Goal: Information Seeking & Learning: Learn about a topic

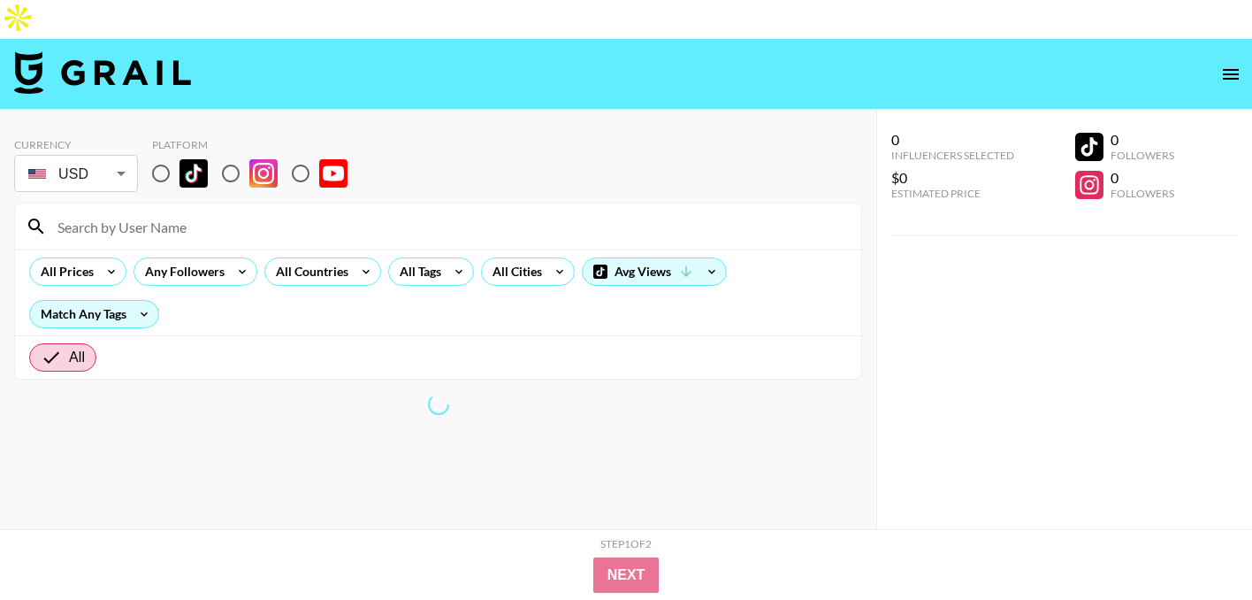
click at [300, 155] on input "radio" at bounding box center [300, 173] width 37 height 37
radio input "true"
click at [337, 258] on div "All Countries" at bounding box center [308, 271] width 87 height 27
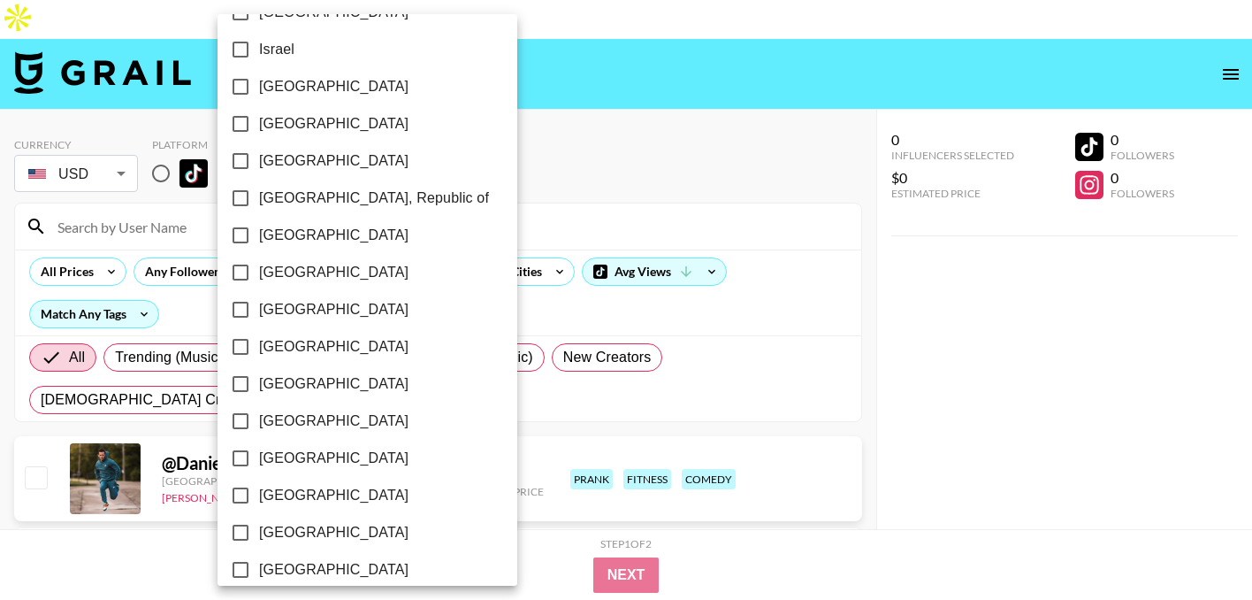
scroll to position [1463, 0]
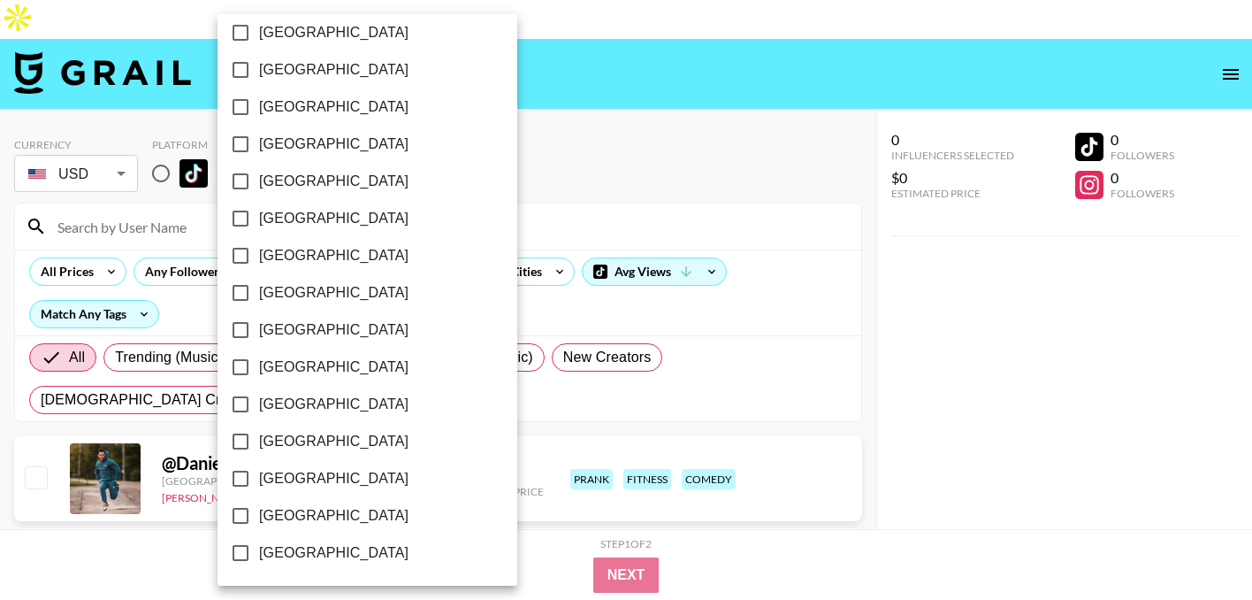
click at [327, 520] on span "[GEOGRAPHIC_DATA]" at bounding box center [333, 515] width 149 height 21
click at [259, 520] on input "[GEOGRAPHIC_DATA]" at bounding box center [240, 515] width 37 height 37
checkbox input "true"
click at [566, 175] on div at bounding box center [626, 300] width 1252 height 600
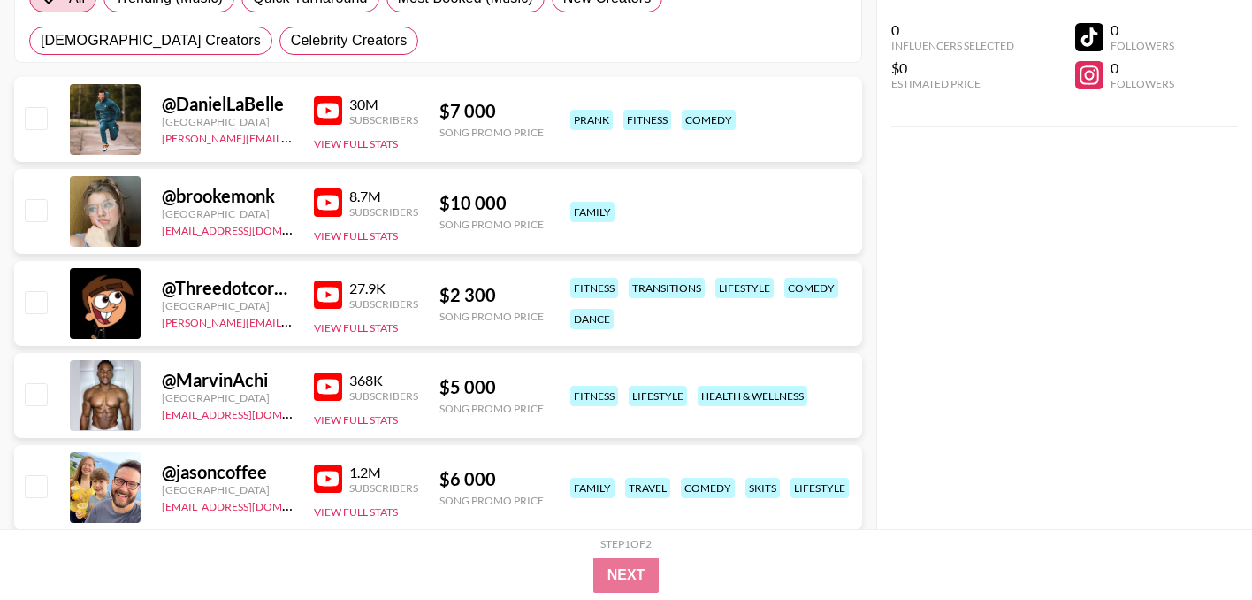
scroll to position [362, 0]
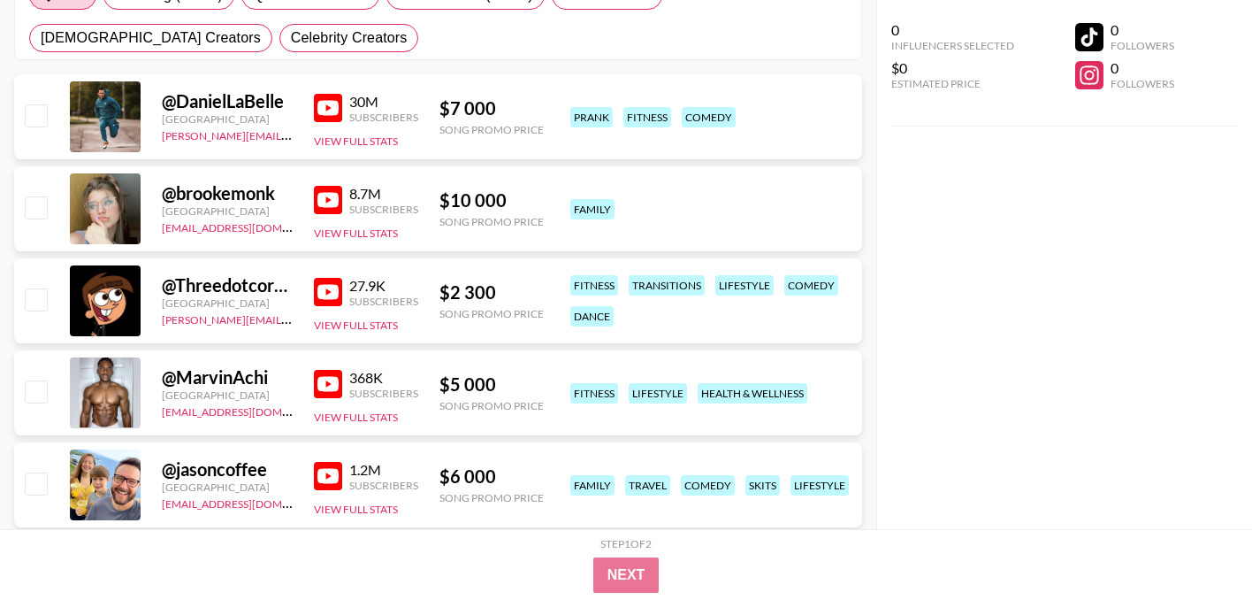
click at [323, 278] on img at bounding box center [328, 292] width 28 height 28
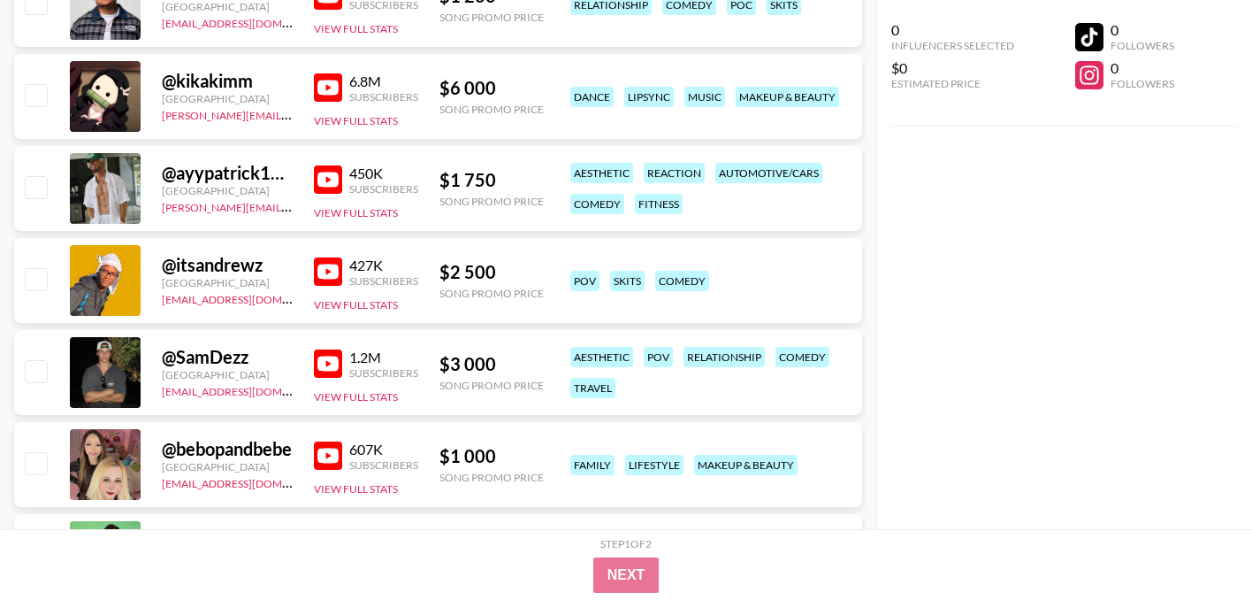
scroll to position [935, 0]
click at [325, 256] on img at bounding box center [328, 270] width 28 height 28
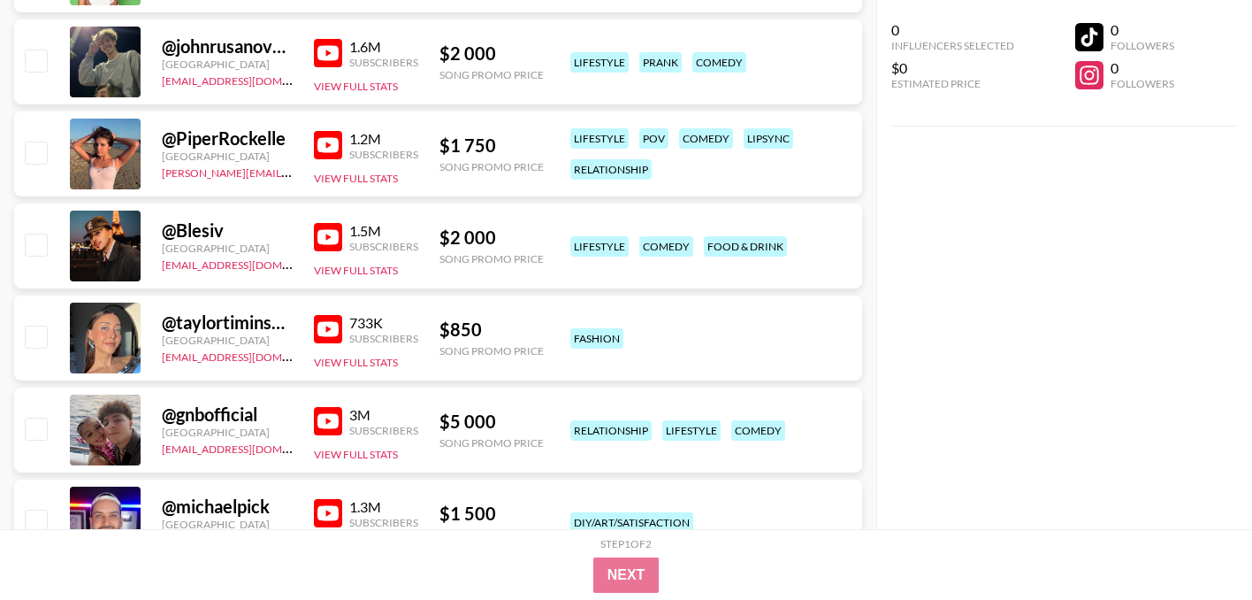
scroll to position [1519, 0]
click at [326, 224] on img at bounding box center [328, 238] width 28 height 28
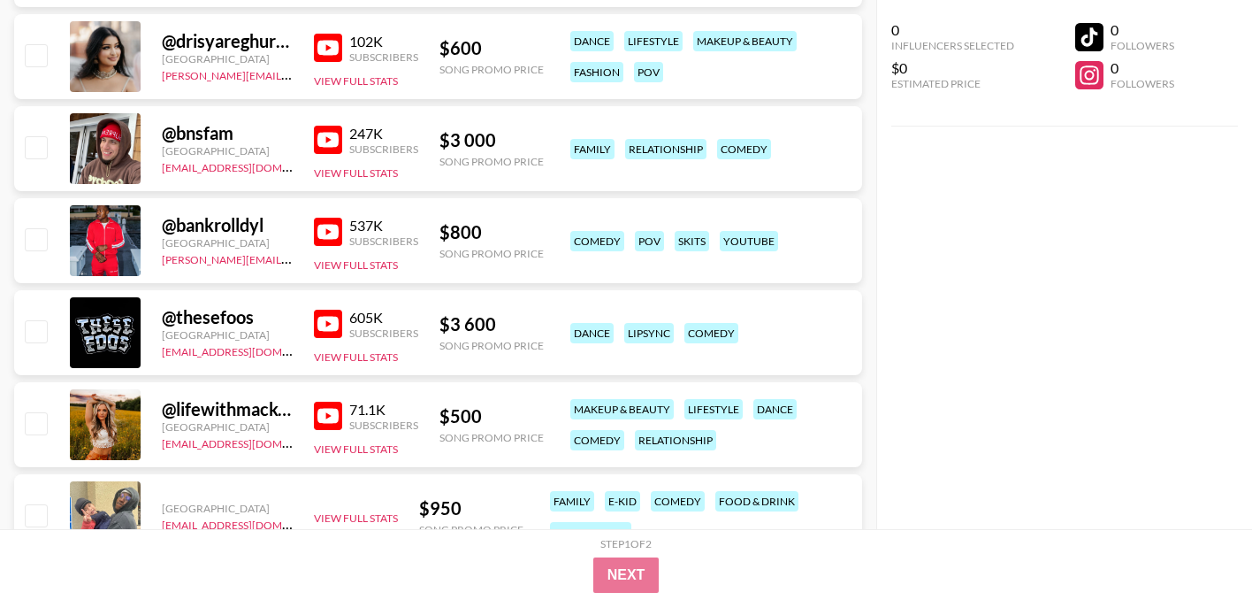
scroll to position [3004, 0]
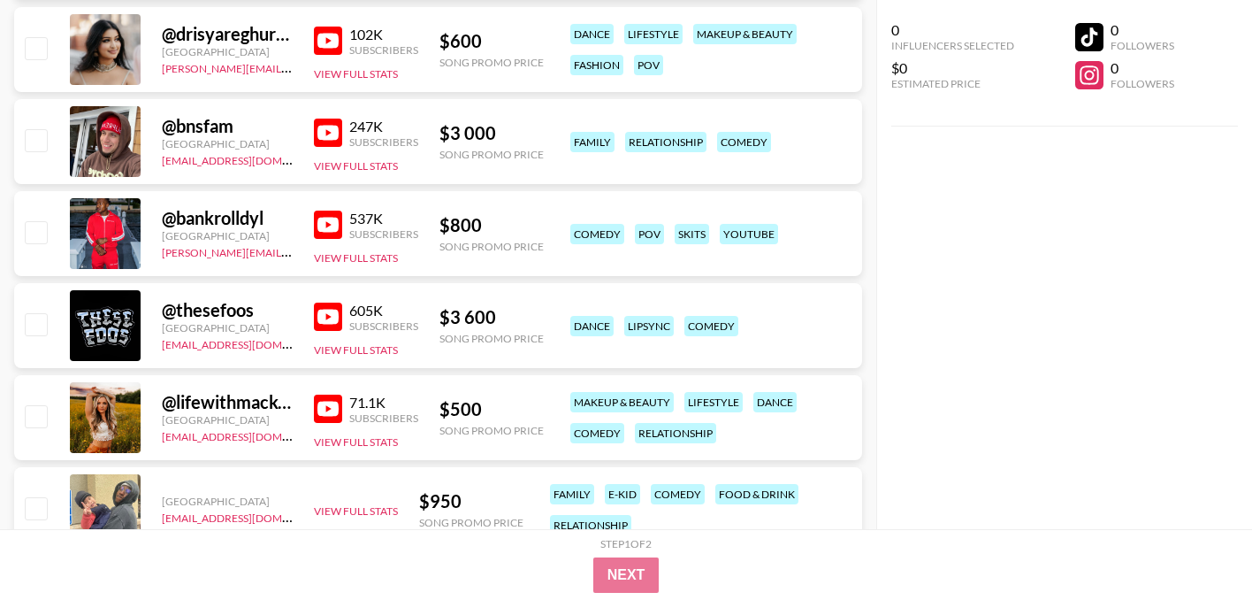
click at [330, 394] on img at bounding box center [328, 408] width 28 height 28
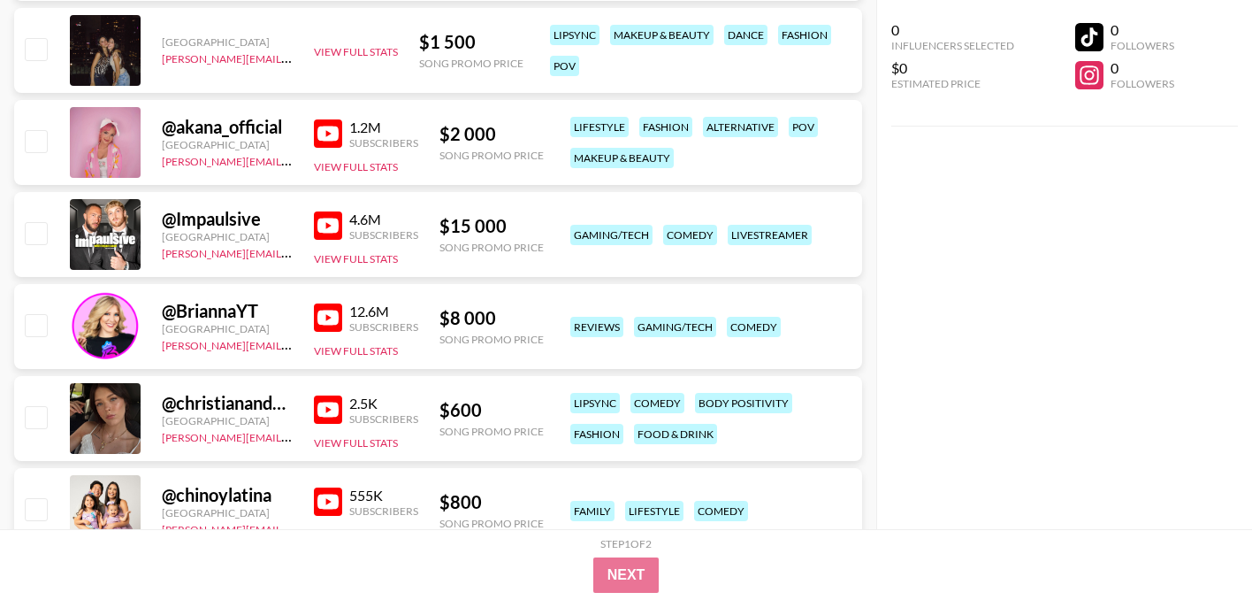
scroll to position [3740, 0]
click at [332, 118] on img at bounding box center [328, 132] width 28 height 28
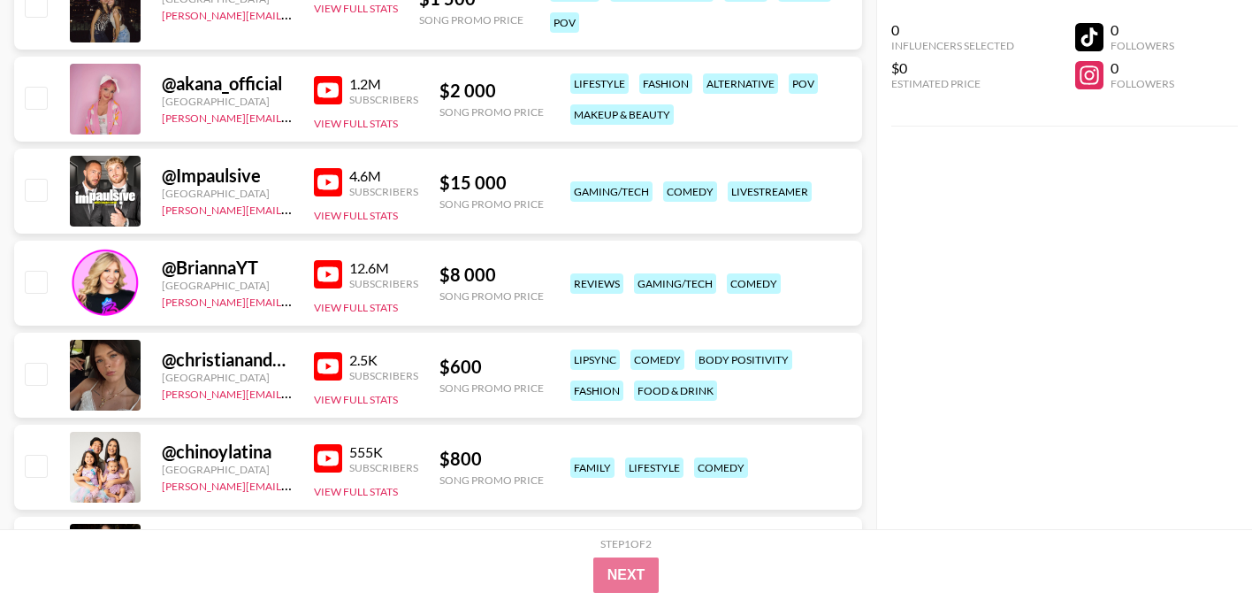
scroll to position [3793, 0]
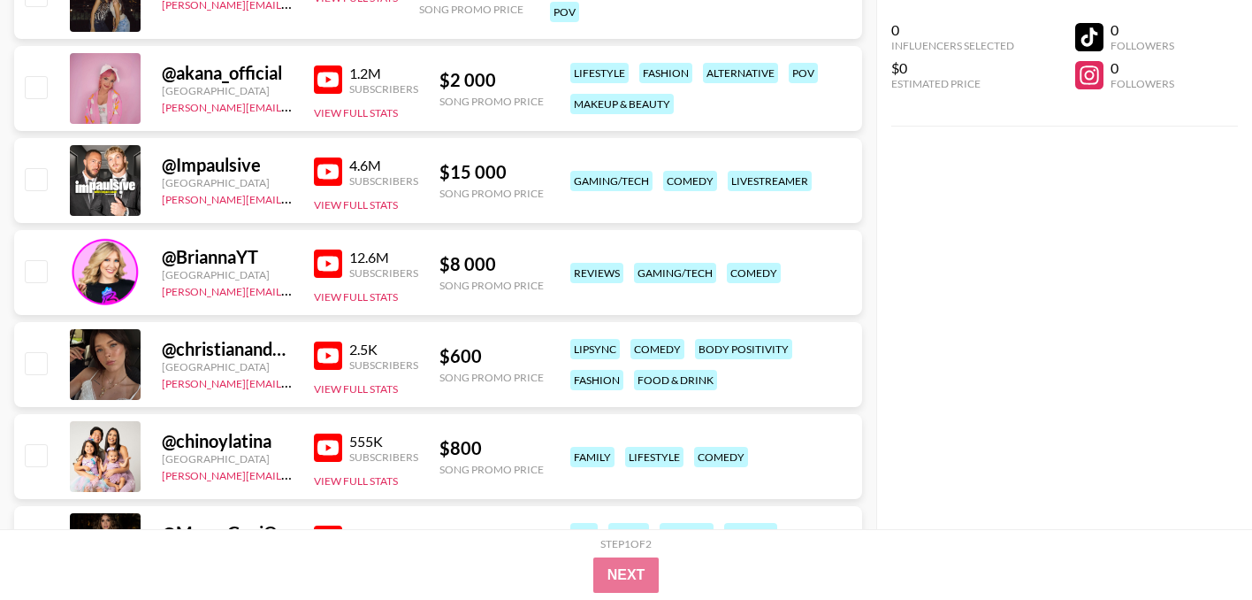
click at [329, 341] on img at bounding box center [328, 355] width 28 height 28
click at [325, 249] on img at bounding box center [328, 263] width 28 height 28
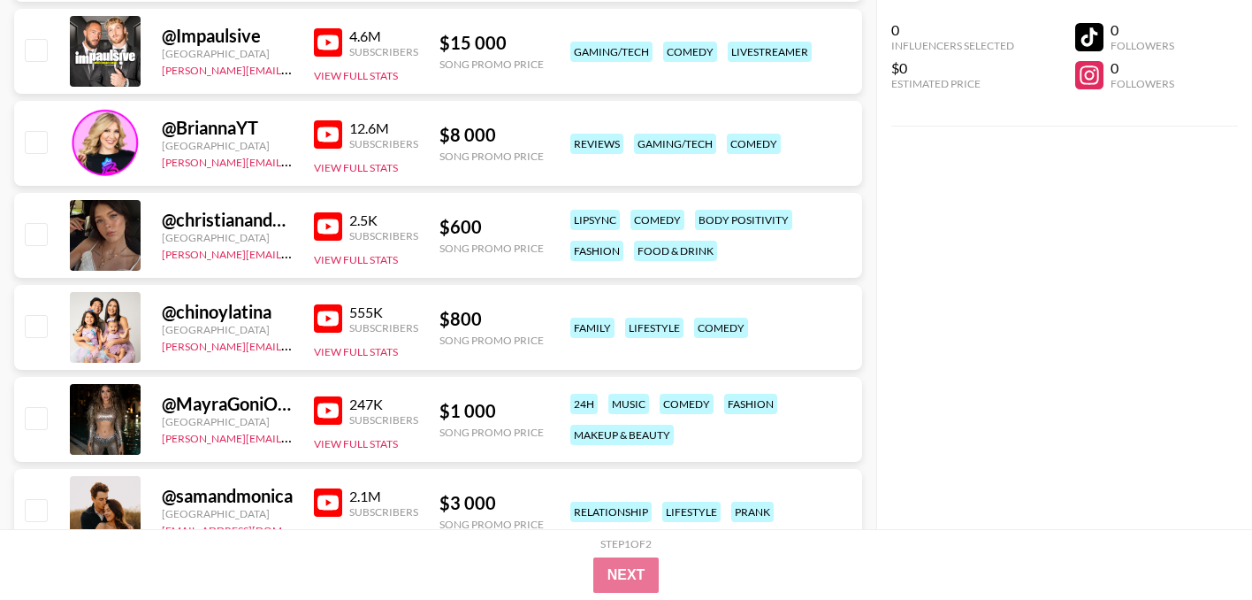
scroll to position [3993, 0]
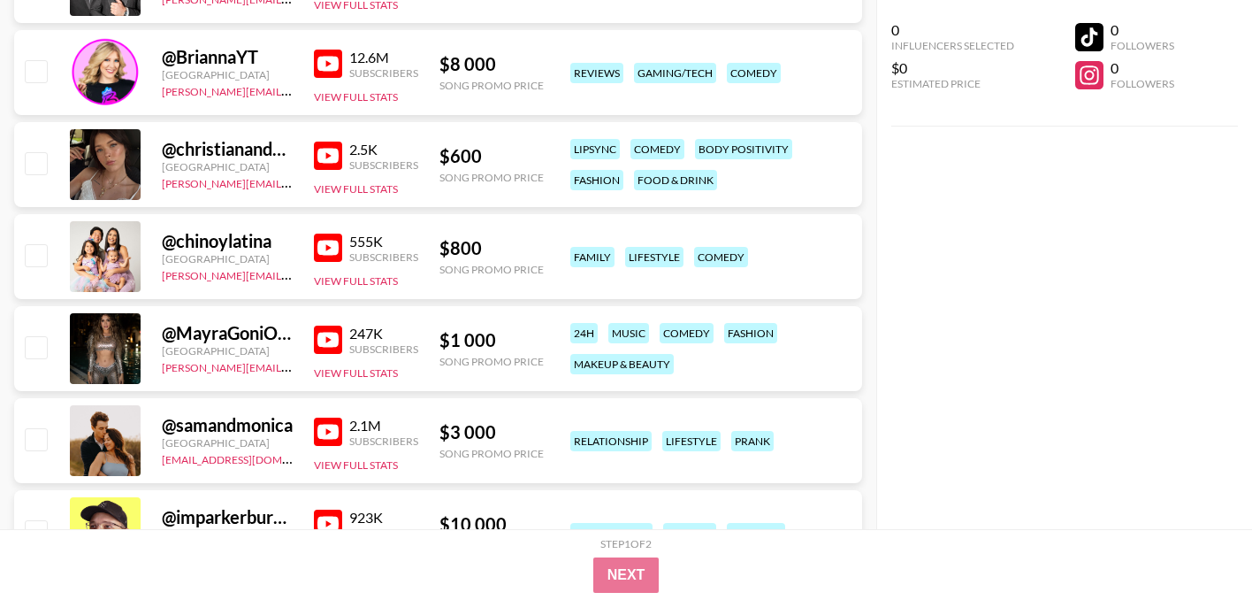
click at [324, 233] on img at bounding box center [328, 247] width 28 height 28
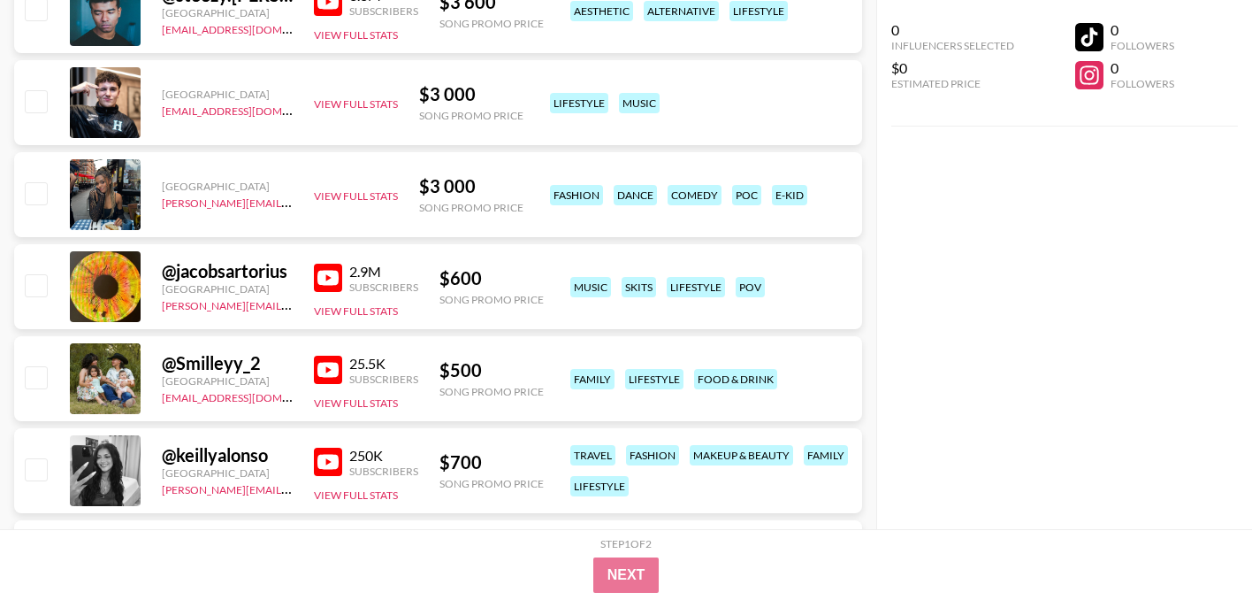
scroll to position [4734, 0]
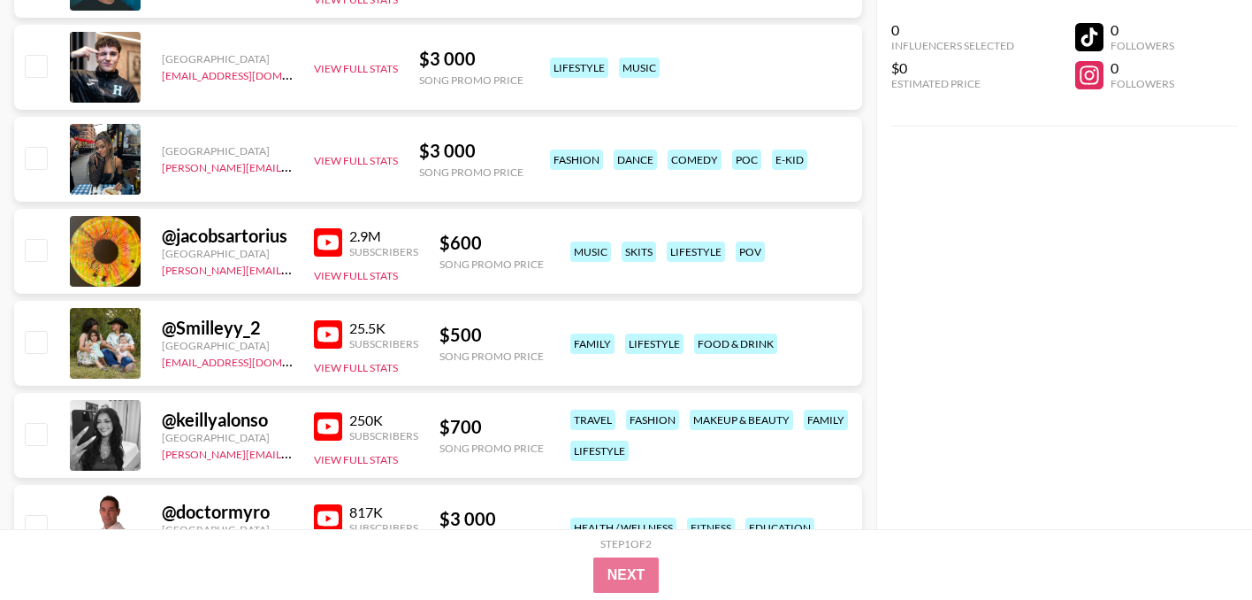
click at [329, 320] on img at bounding box center [328, 334] width 28 height 28
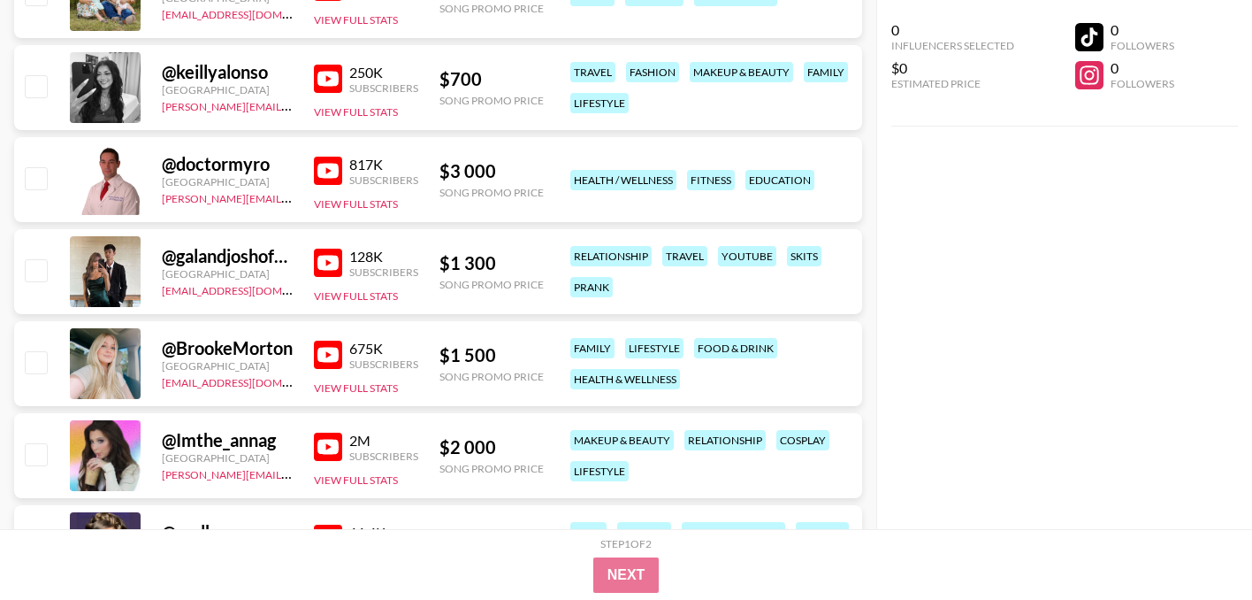
scroll to position [5083, 0]
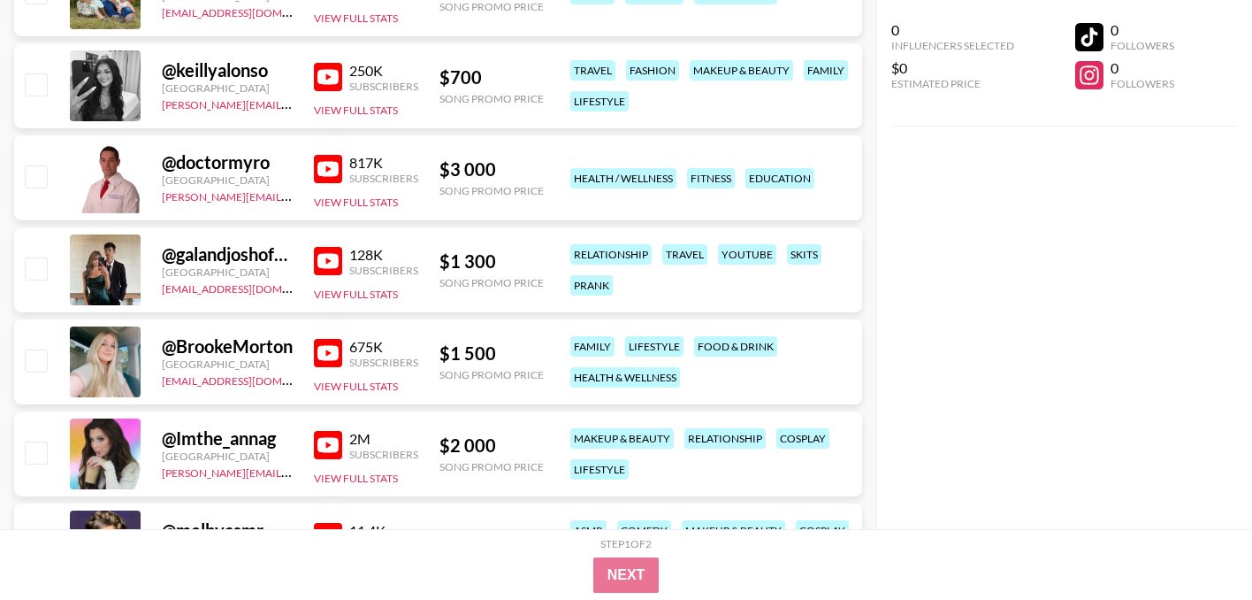
click at [335, 339] on img at bounding box center [328, 353] width 28 height 28
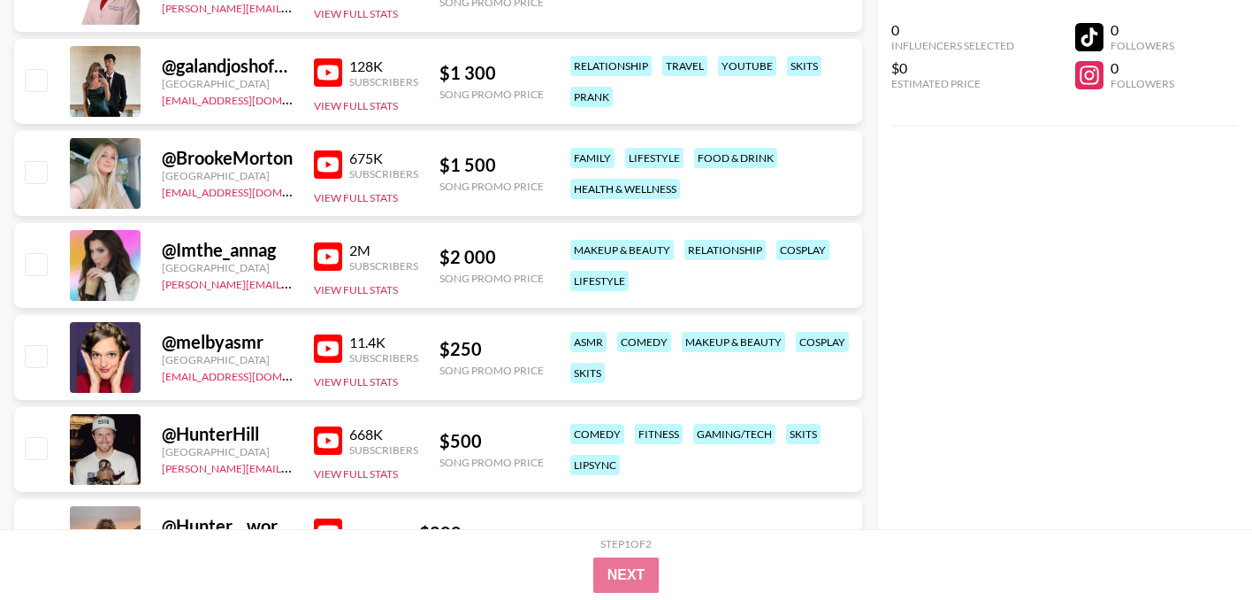
scroll to position [5273, 0]
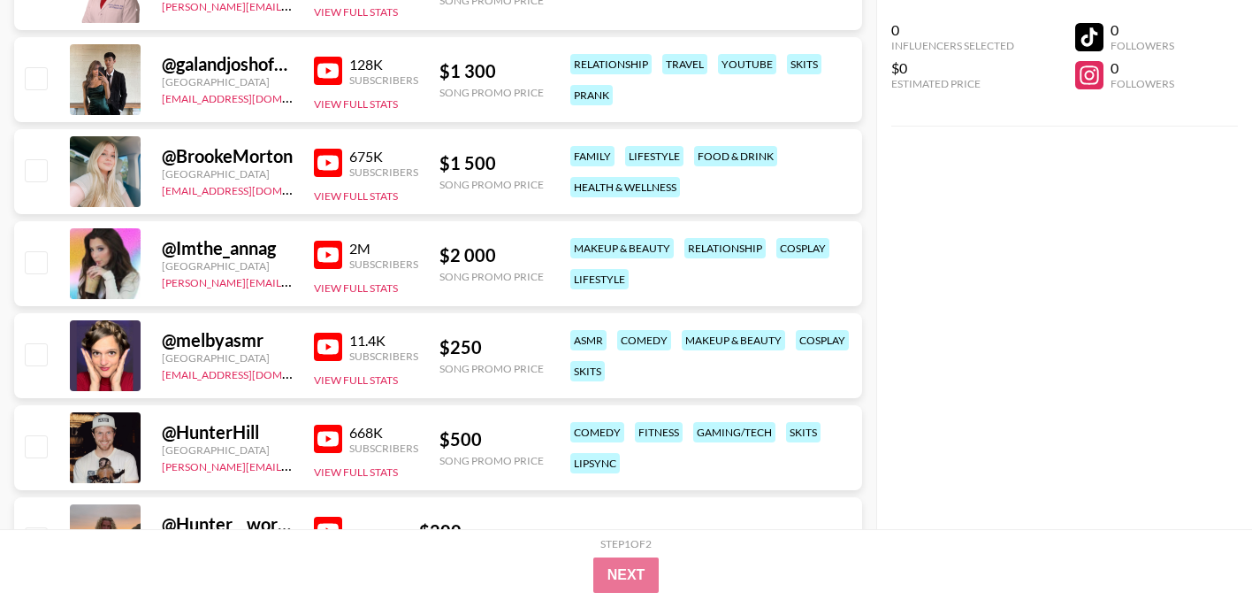
click at [321, 241] on img at bounding box center [328, 255] width 28 height 28
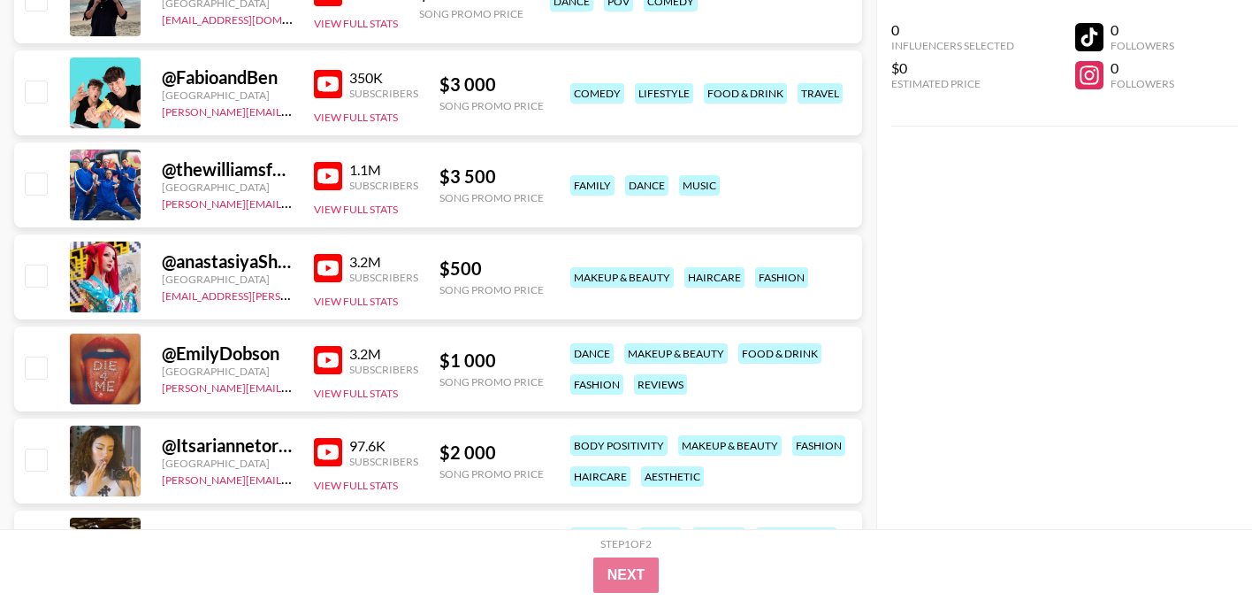
scroll to position [5853, 0]
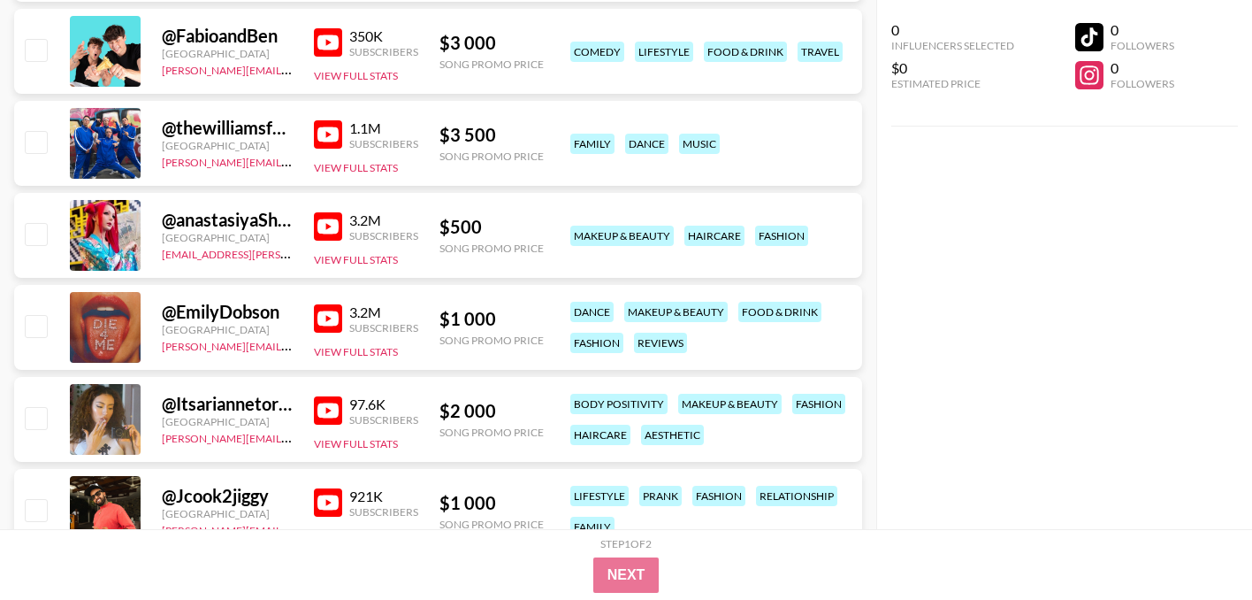
click at [323, 304] on img at bounding box center [328, 318] width 28 height 28
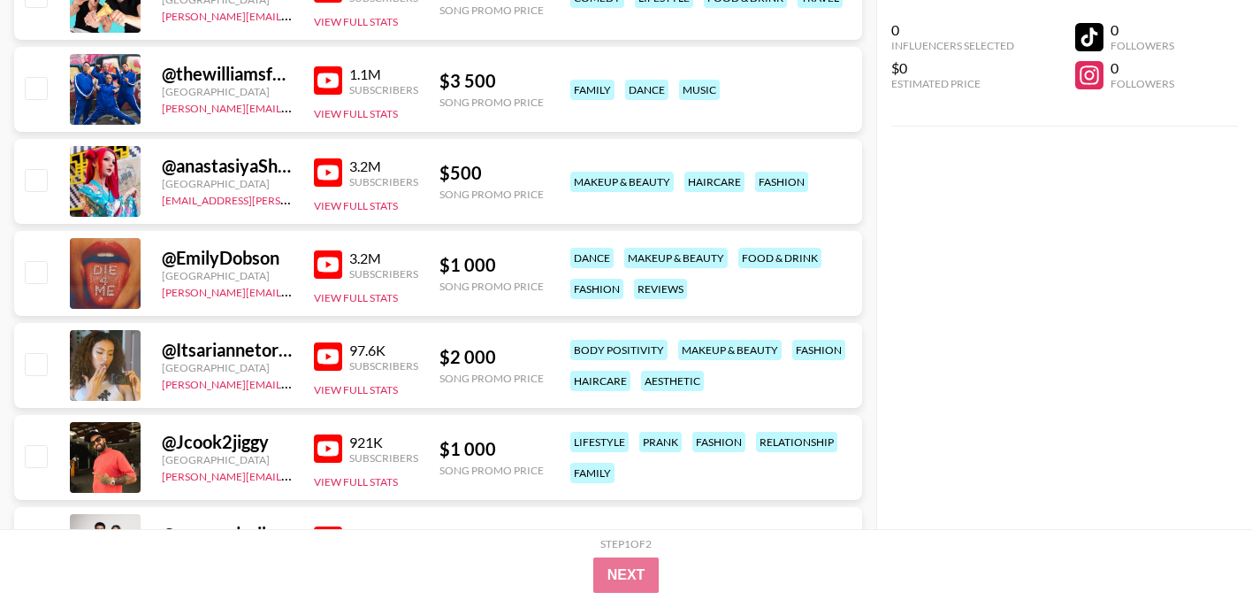
scroll to position [5928, 0]
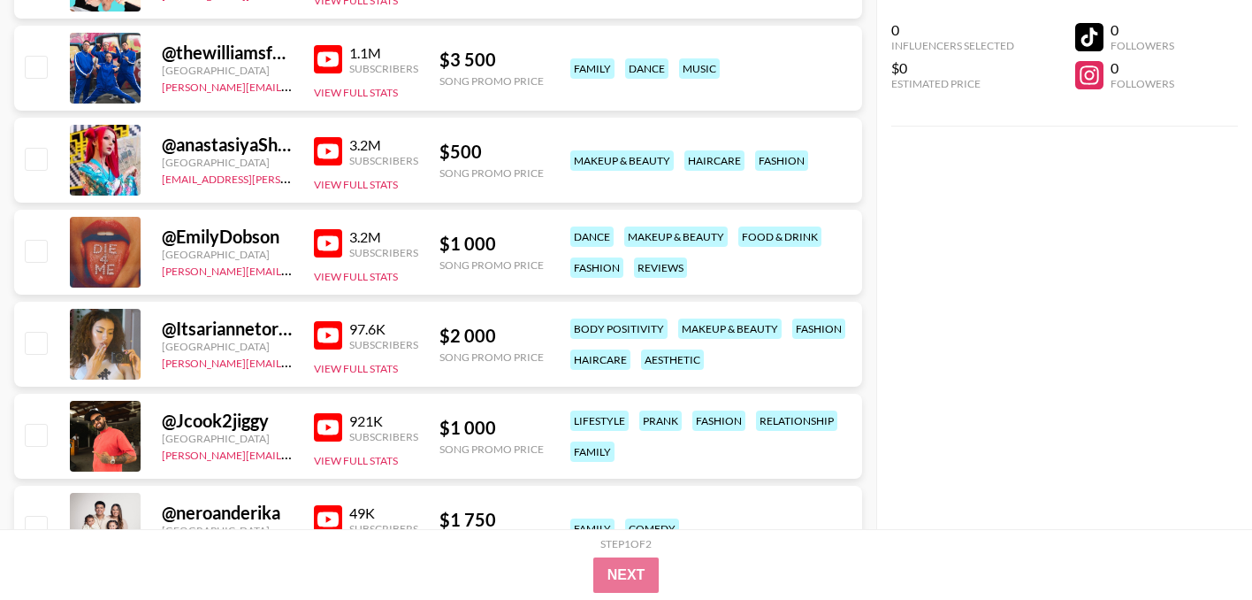
click at [340, 321] on img at bounding box center [328, 335] width 28 height 28
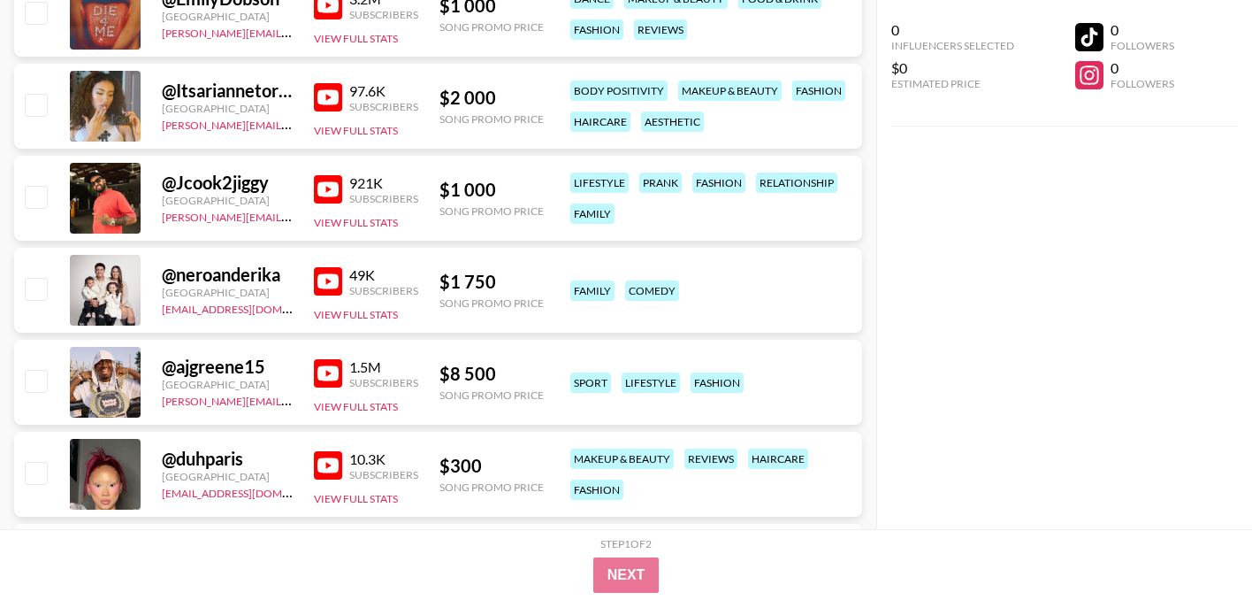
scroll to position [6172, 0]
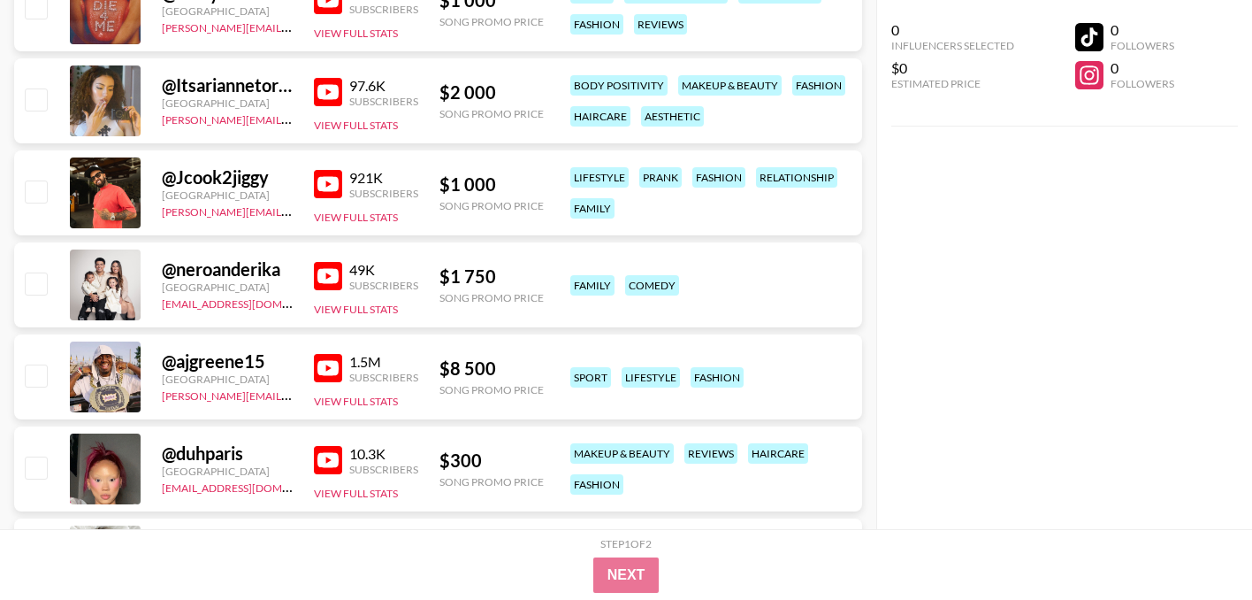
click at [335, 262] on img at bounding box center [328, 276] width 28 height 28
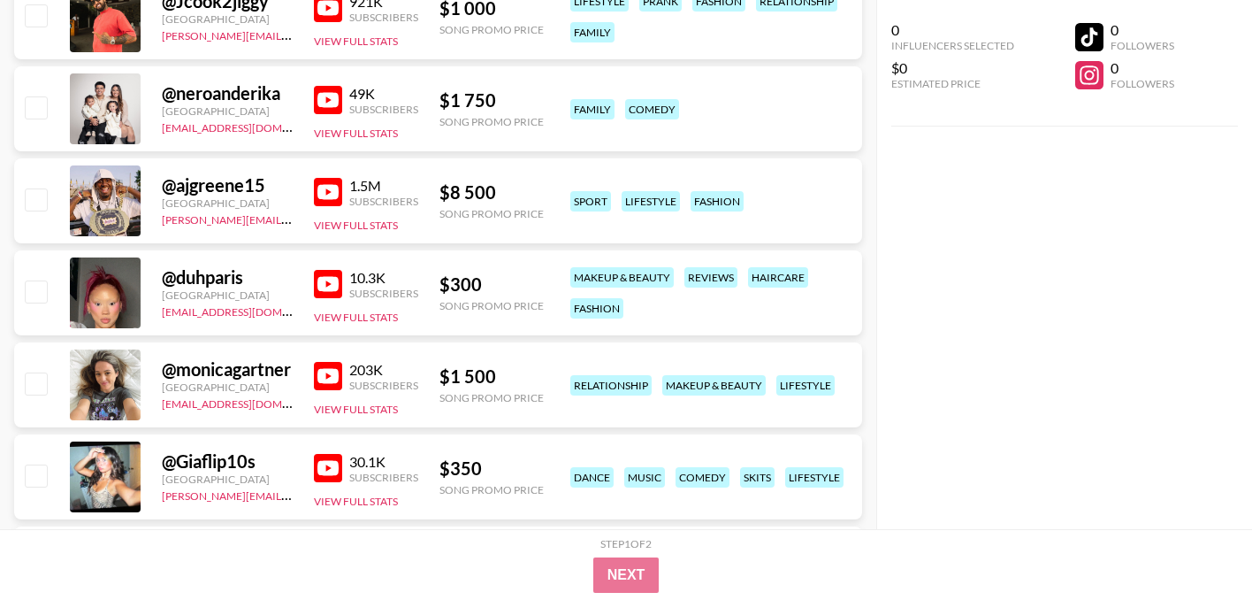
scroll to position [6347, 0]
click at [335, 271] on img at bounding box center [328, 285] width 28 height 28
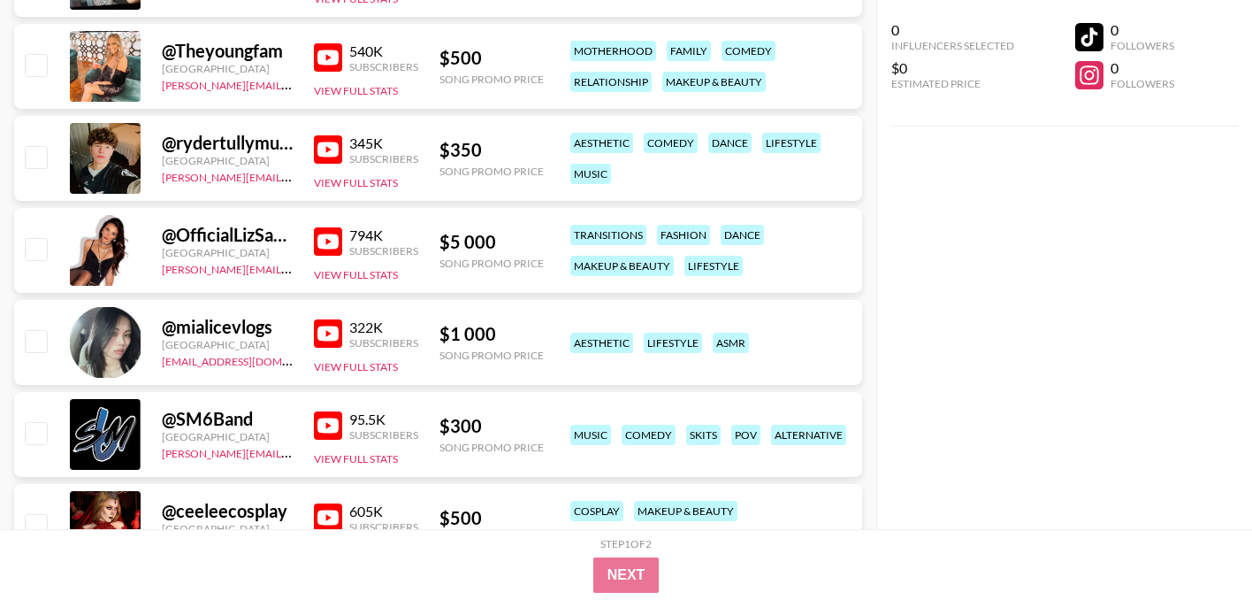
scroll to position [6853, 0]
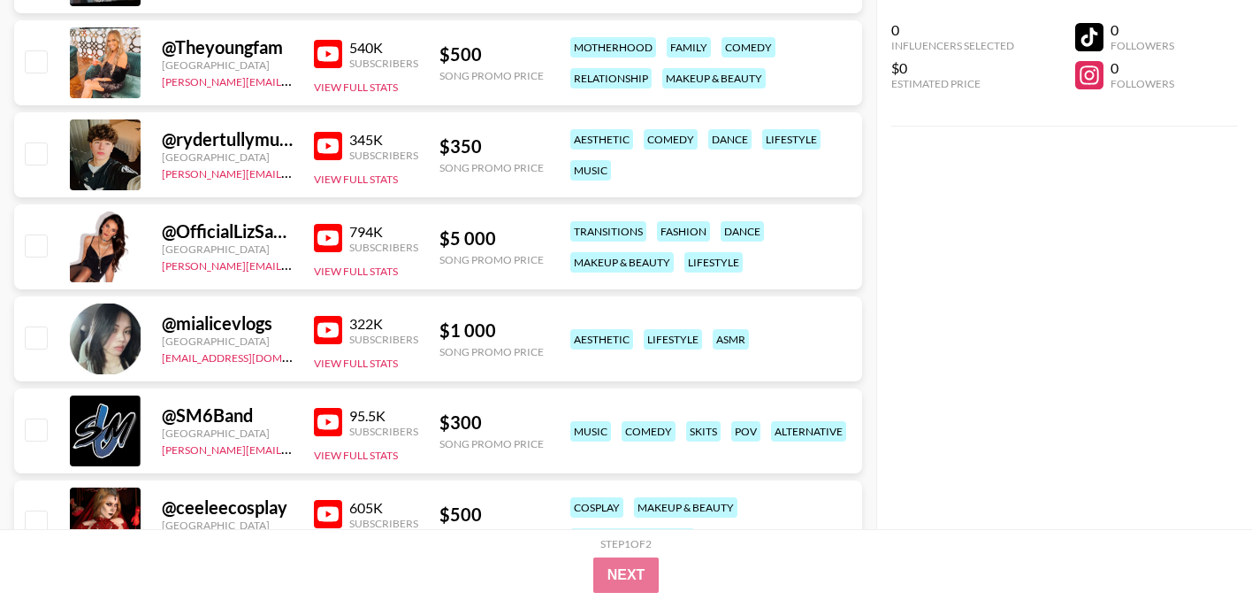
click at [324, 224] on img at bounding box center [328, 238] width 28 height 28
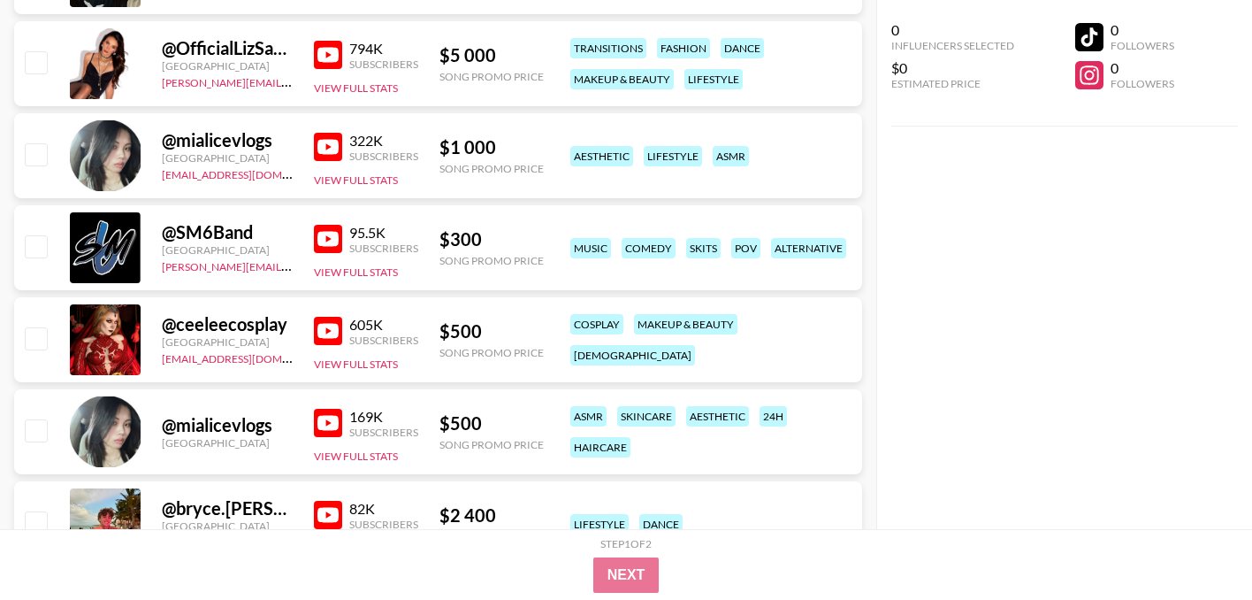
scroll to position [7035, 0]
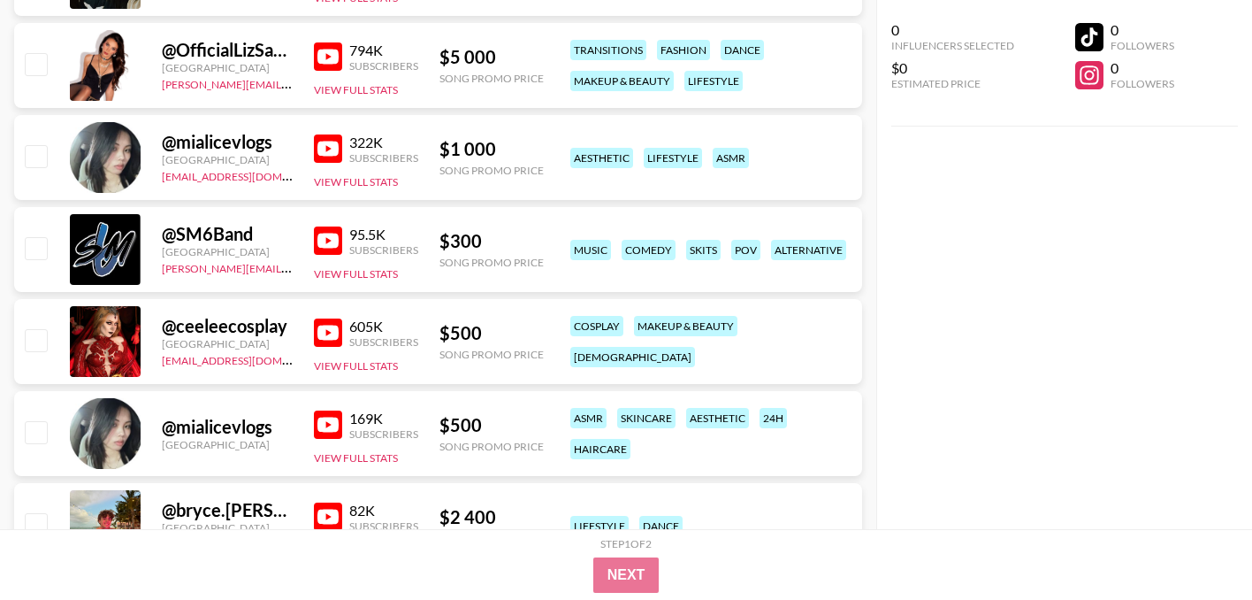
click at [331, 318] on img at bounding box center [328, 332] width 28 height 28
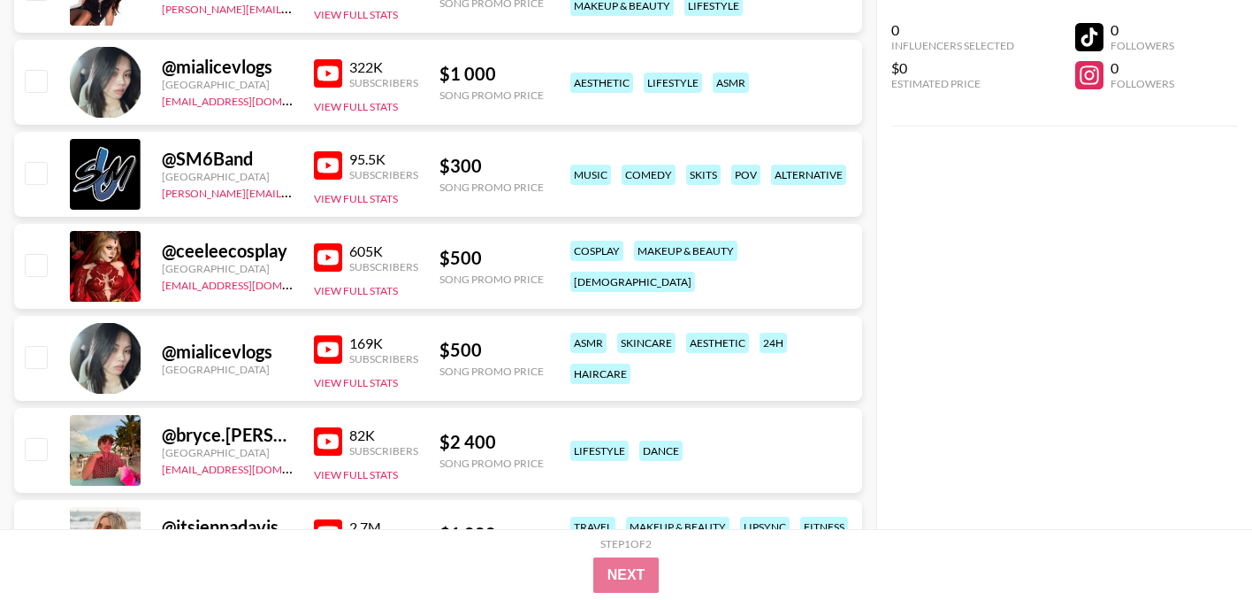
scroll to position [7112, 0]
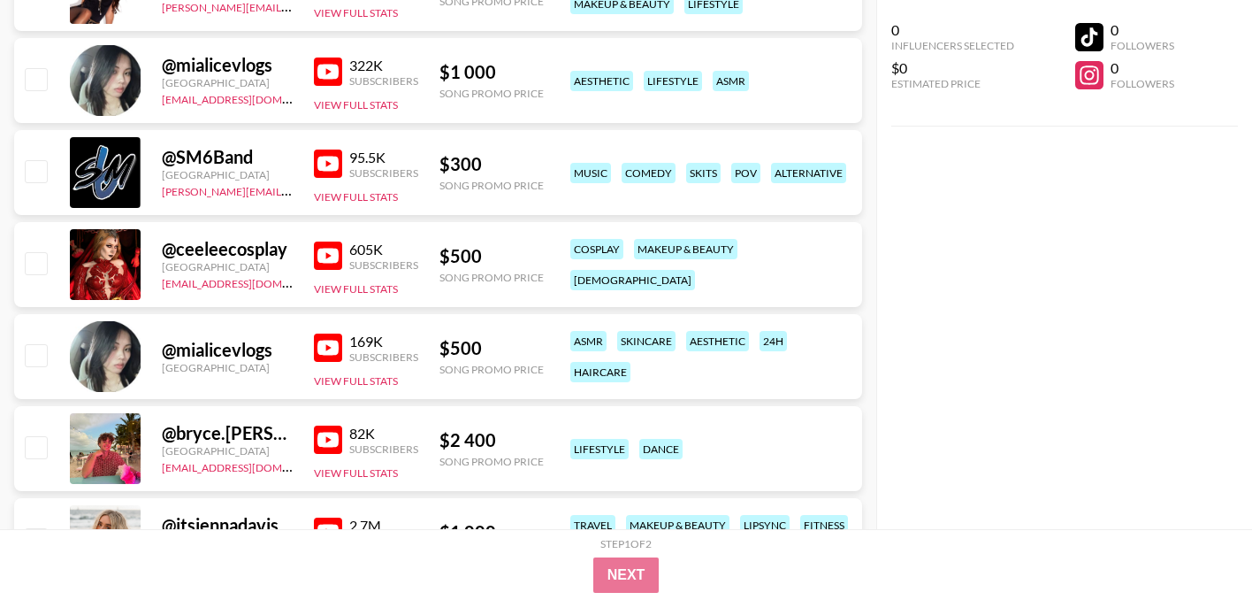
click at [332, 333] on img at bounding box center [328, 347] width 28 height 28
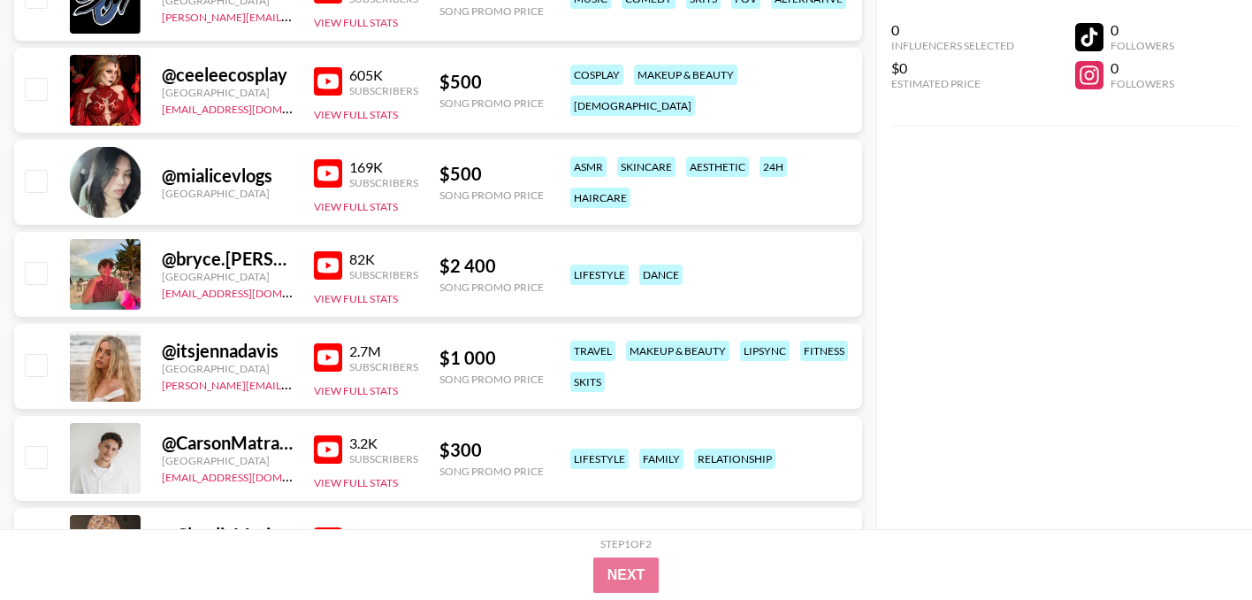
scroll to position [7284, 0]
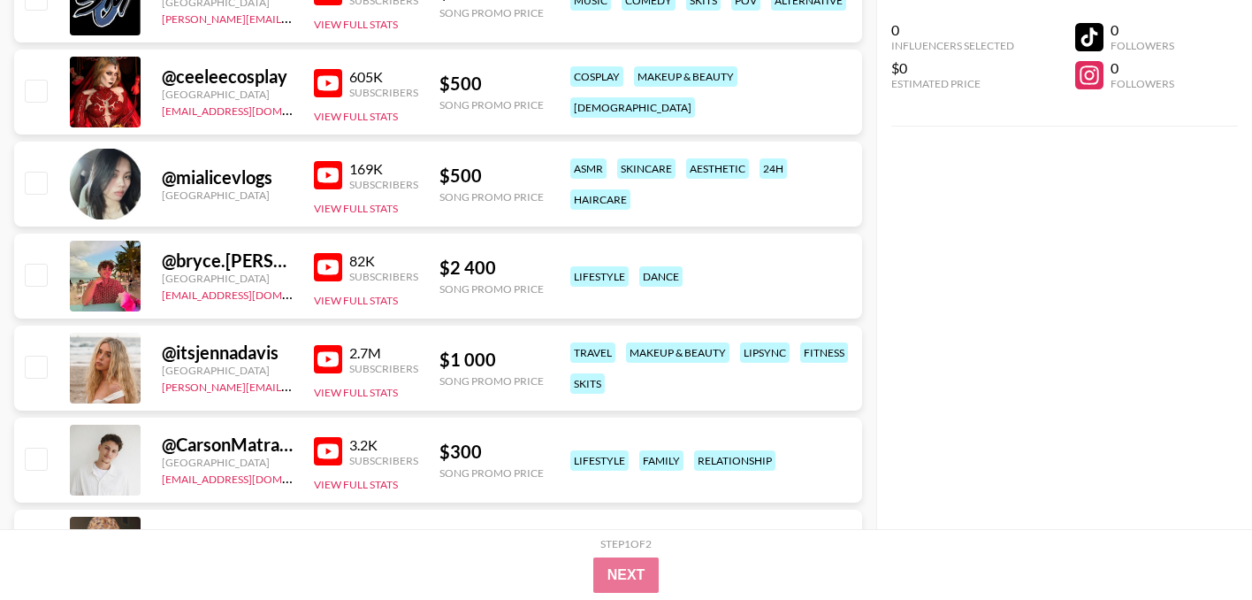
click at [333, 345] on img at bounding box center [328, 359] width 28 height 28
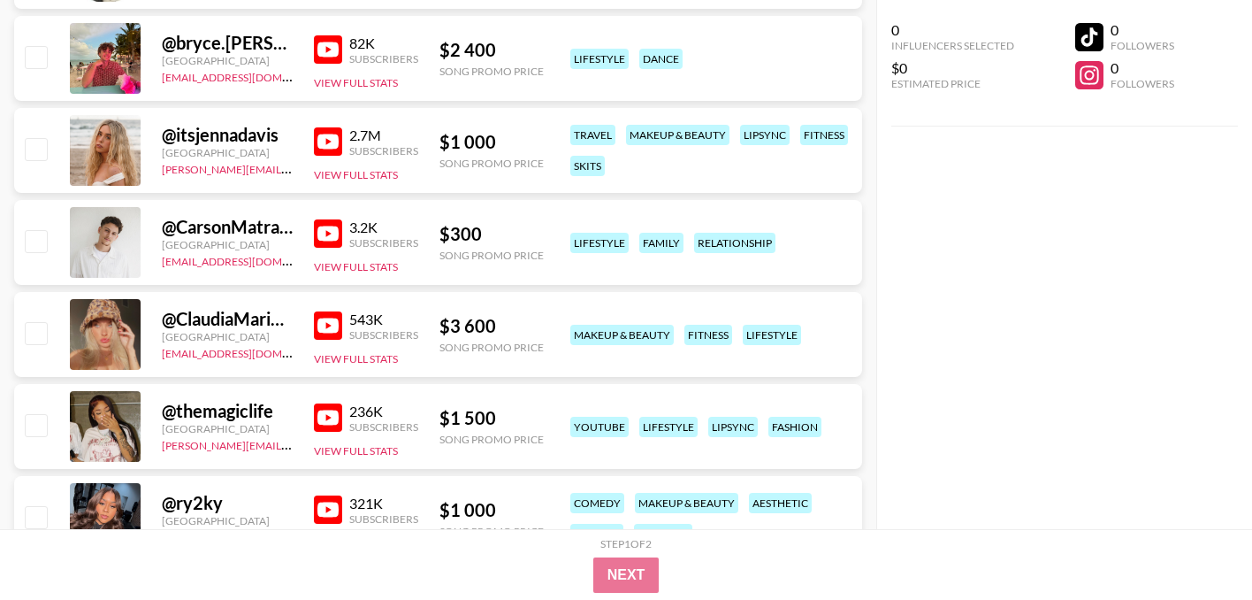
scroll to position [7501, 0]
click at [322, 312] on img at bounding box center [328, 326] width 28 height 28
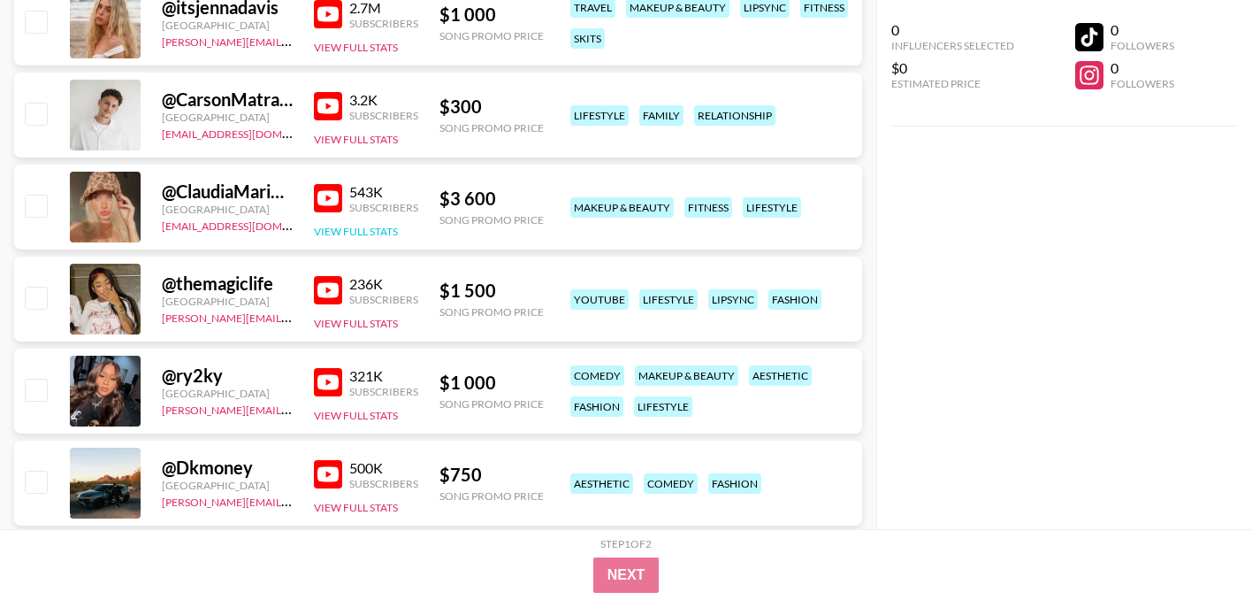
scroll to position [7630, 0]
click at [330, 275] on img at bounding box center [328, 289] width 28 height 28
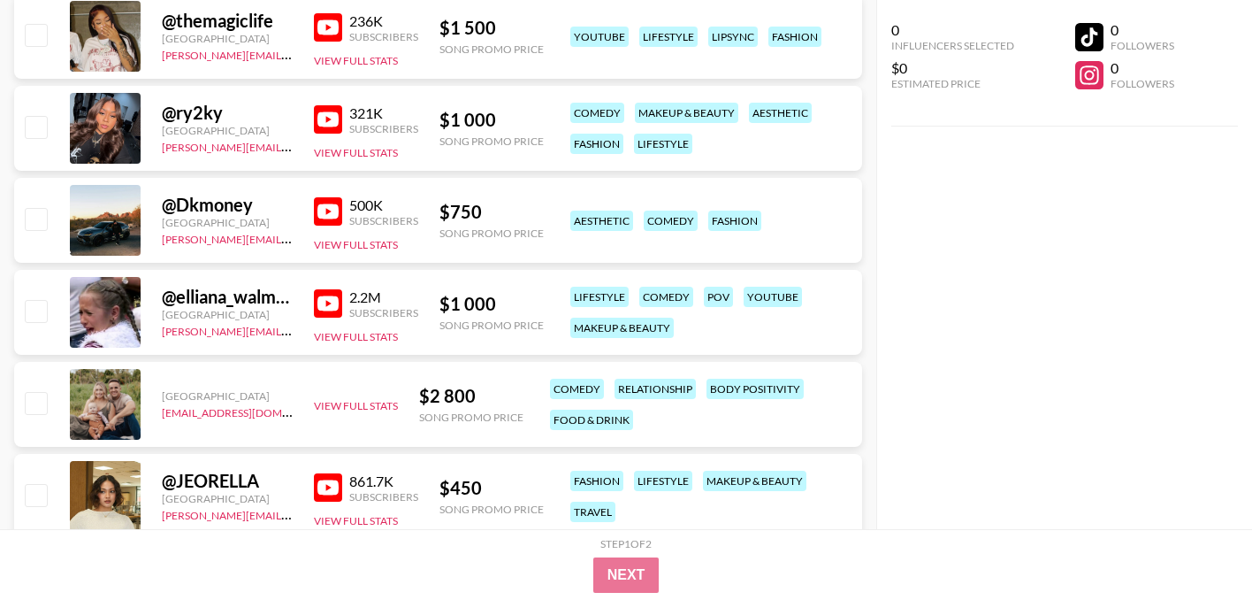
scroll to position [7892, 0]
click at [332, 288] on img at bounding box center [328, 302] width 28 height 28
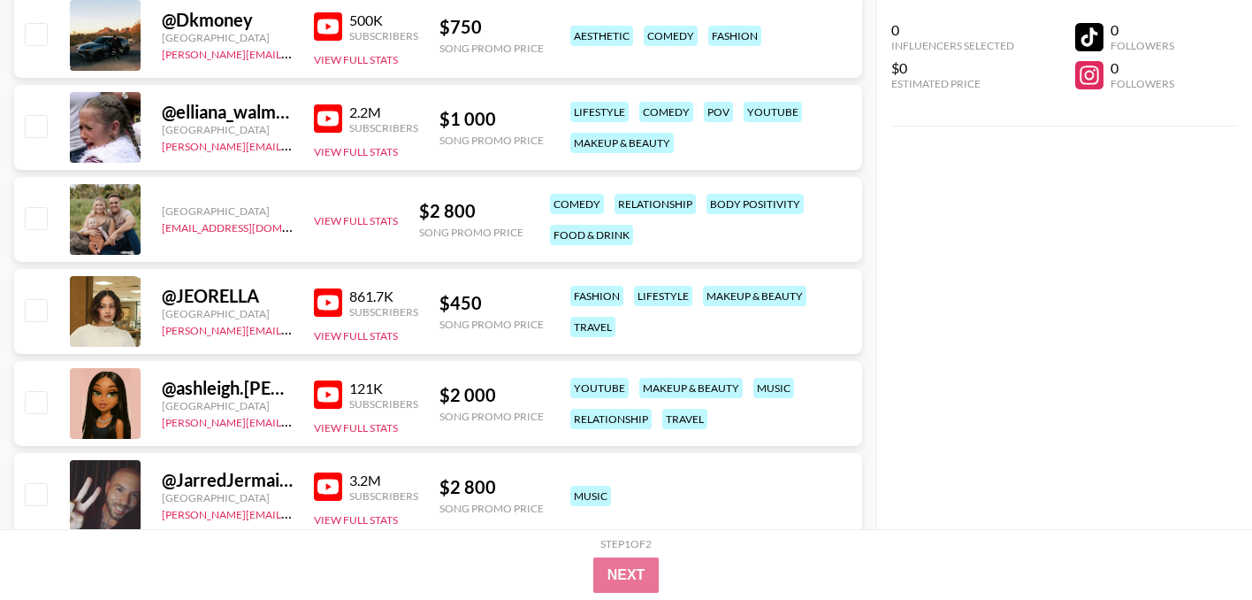
scroll to position [8071, 0]
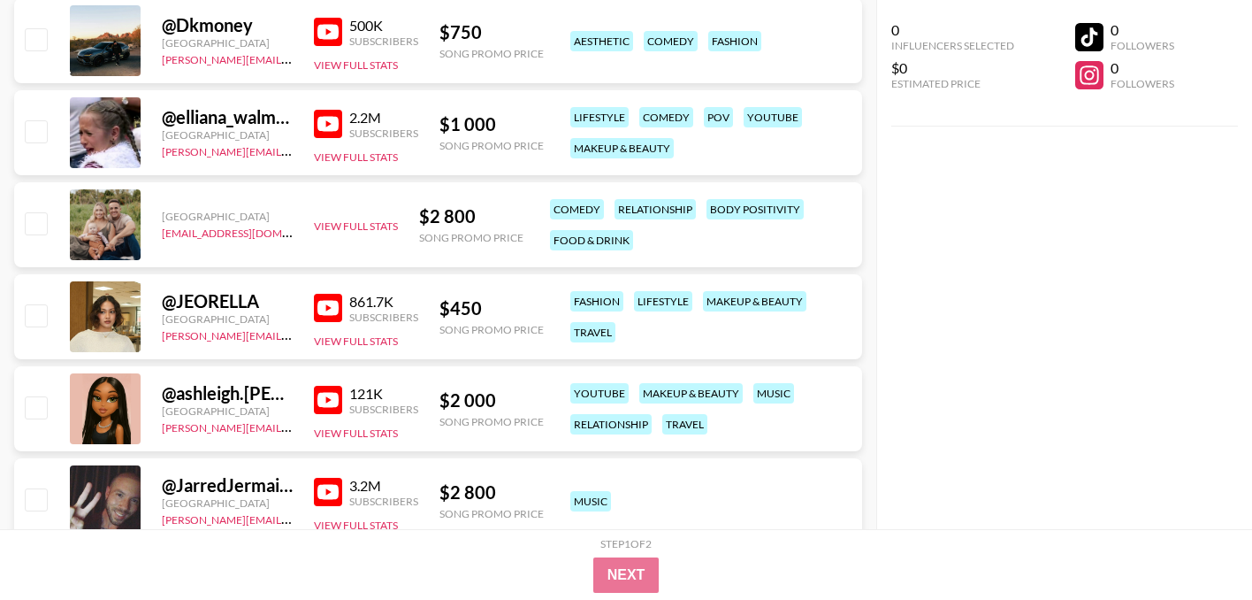
click at [332, 294] on img at bounding box center [328, 308] width 28 height 28
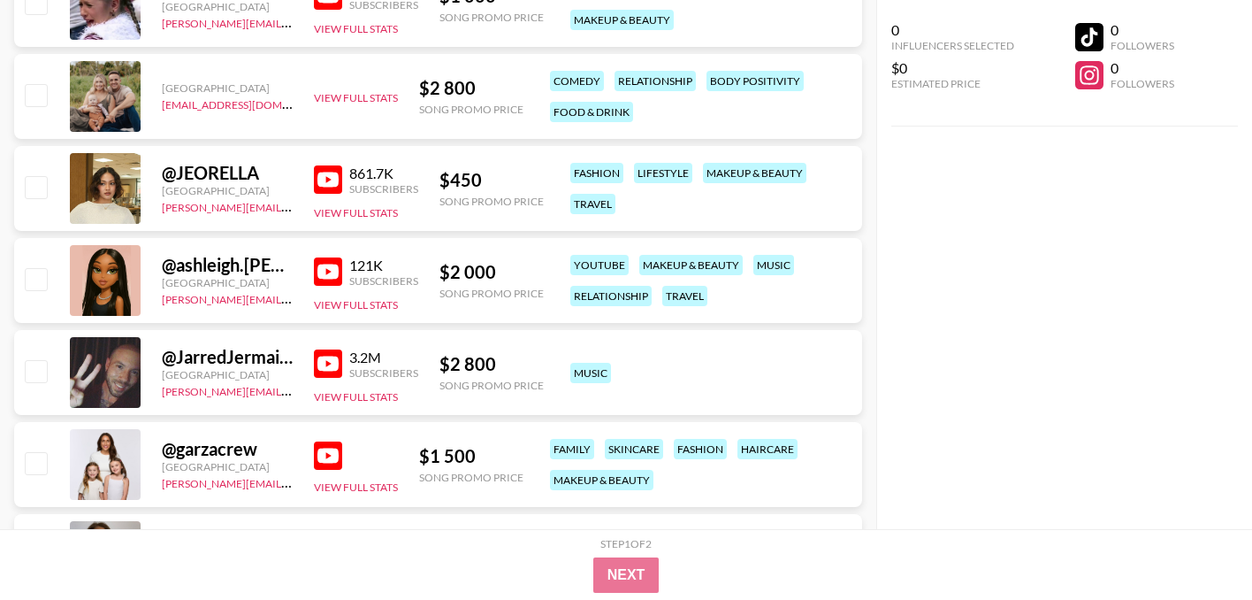
scroll to position [8198, 0]
click at [330, 258] on img at bounding box center [328, 272] width 28 height 28
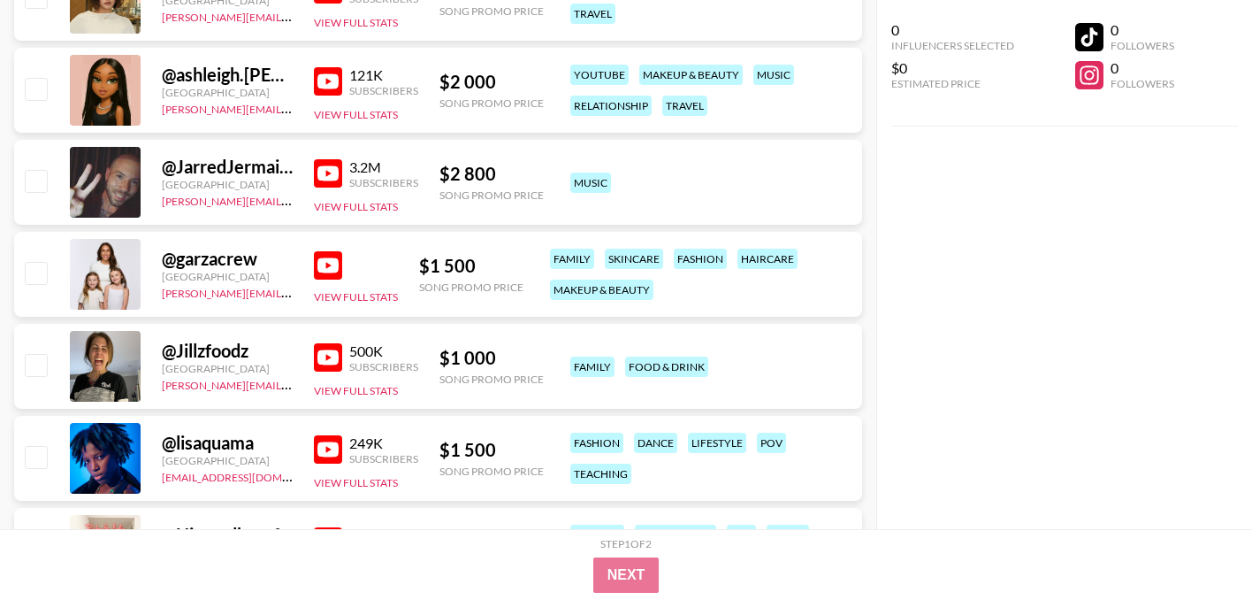
scroll to position [8465, 0]
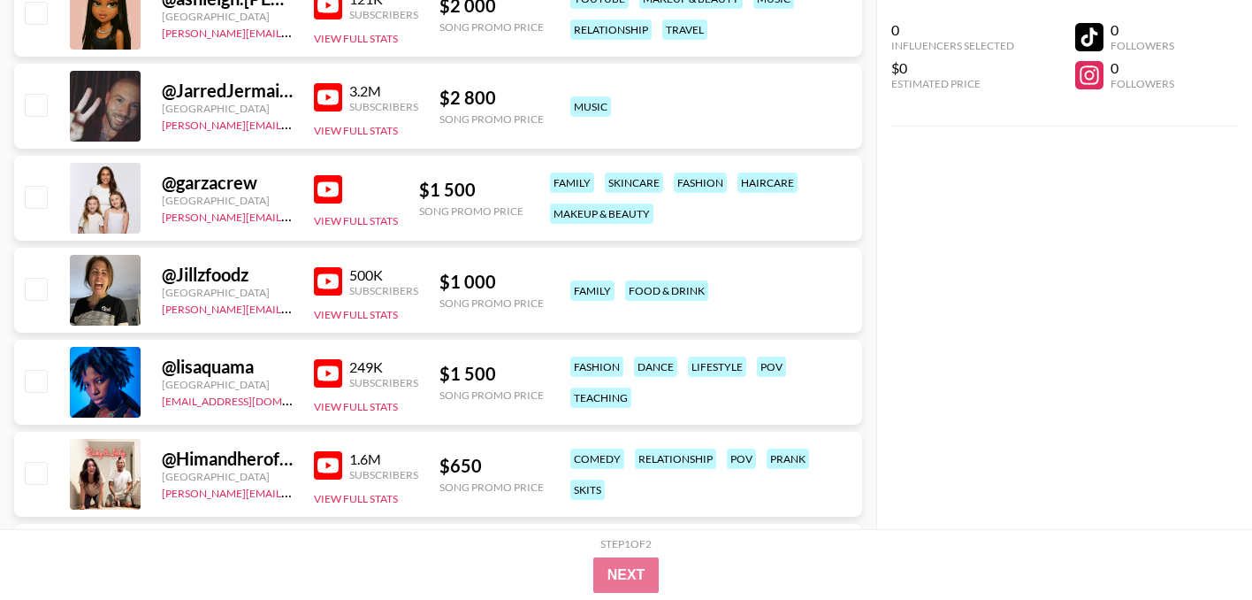
click at [341, 175] on img at bounding box center [328, 189] width 28 height 28
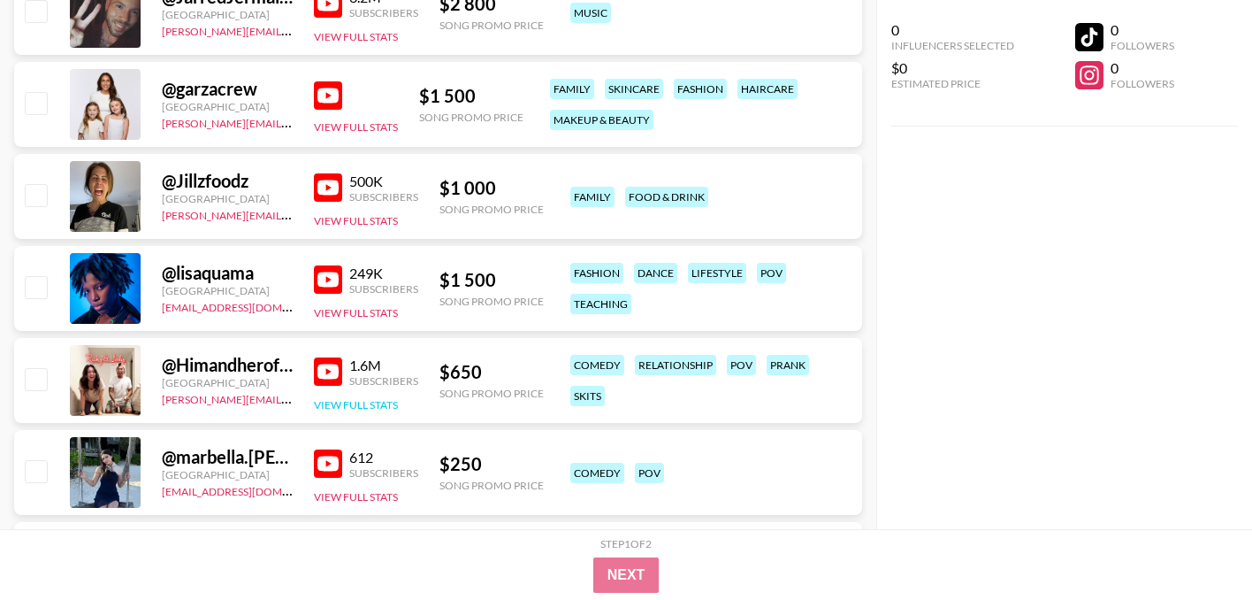
scroll to position [8565, 0]
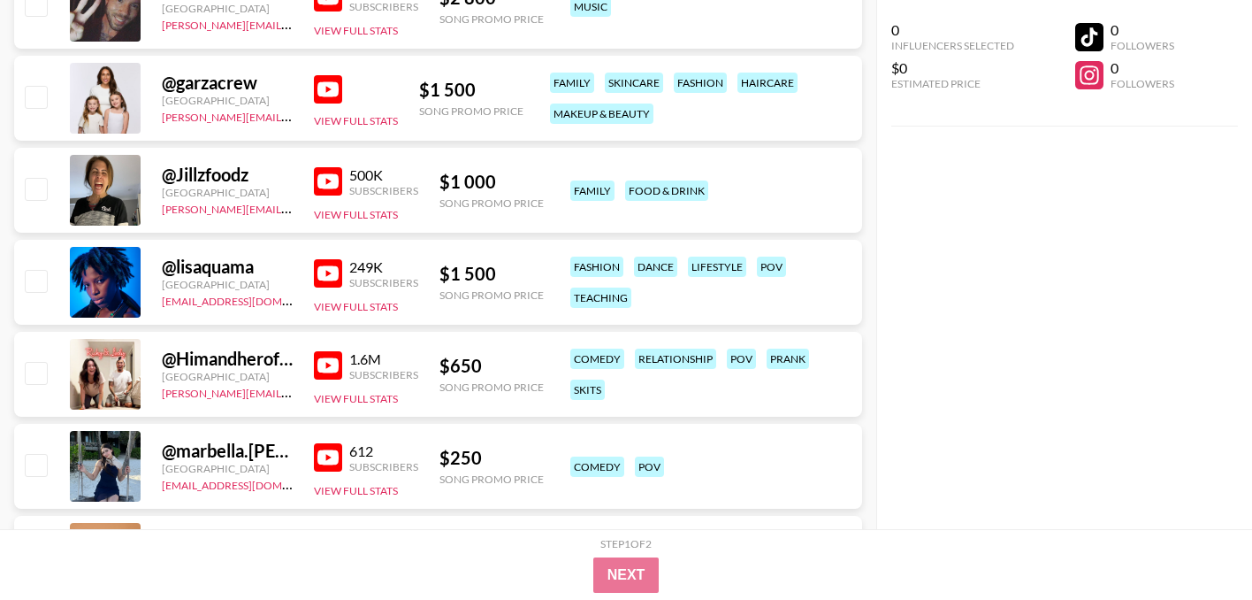
click at [322, 351] on img at bounding box center [328, 365] width 28 height 28
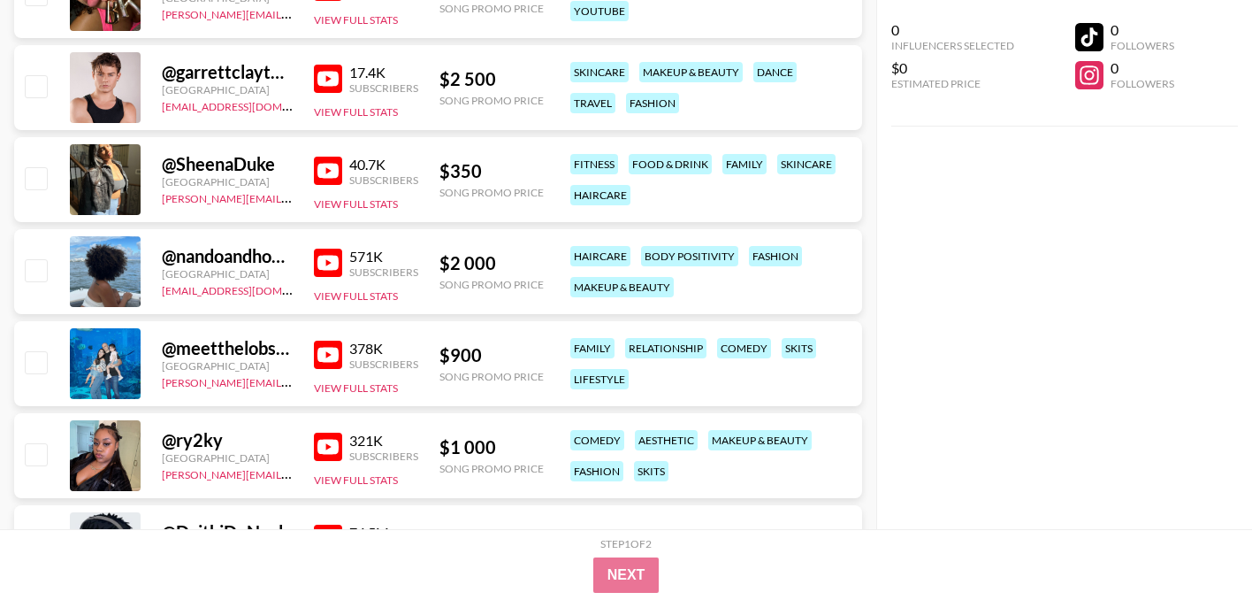
scroll to position [9313, 0]
click at [325, 340] on img at bounding box center [328, 354] width 28 height 28
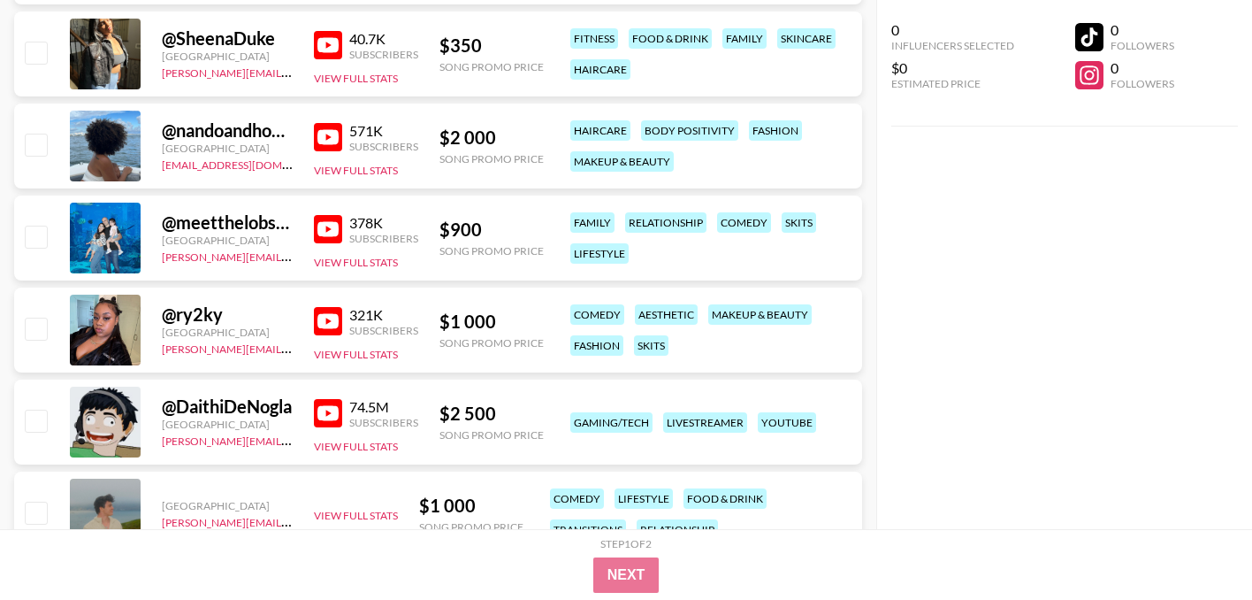
scroll to position [9472, 0]
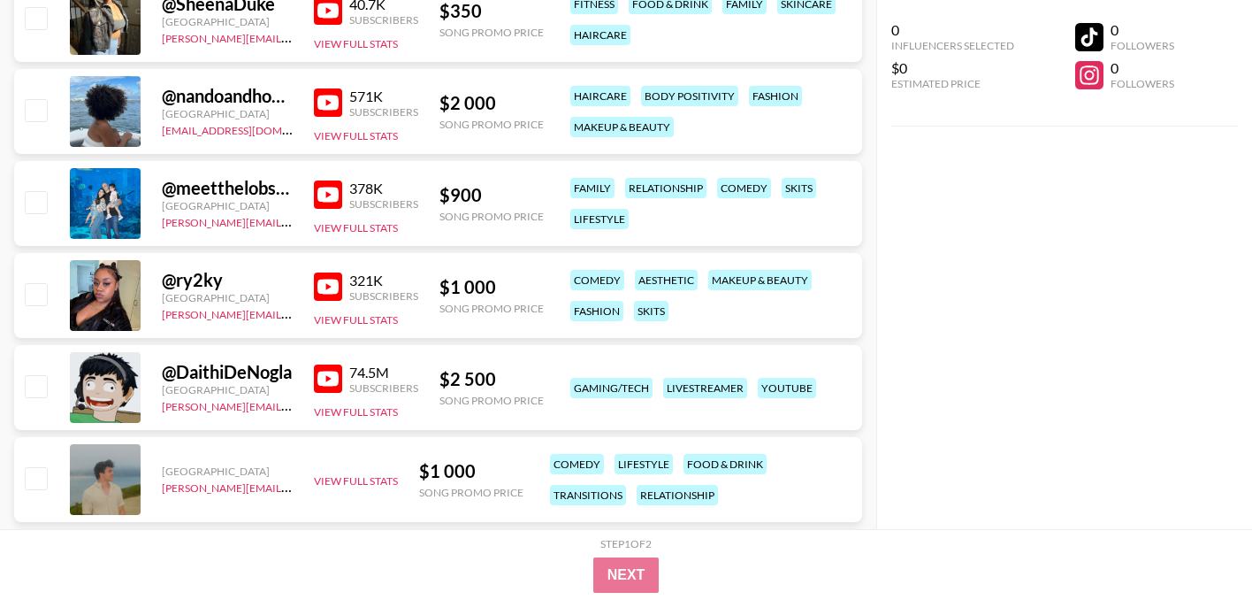
click at [336, 364] on img at bounding box center [328, 378] width 28 height 28
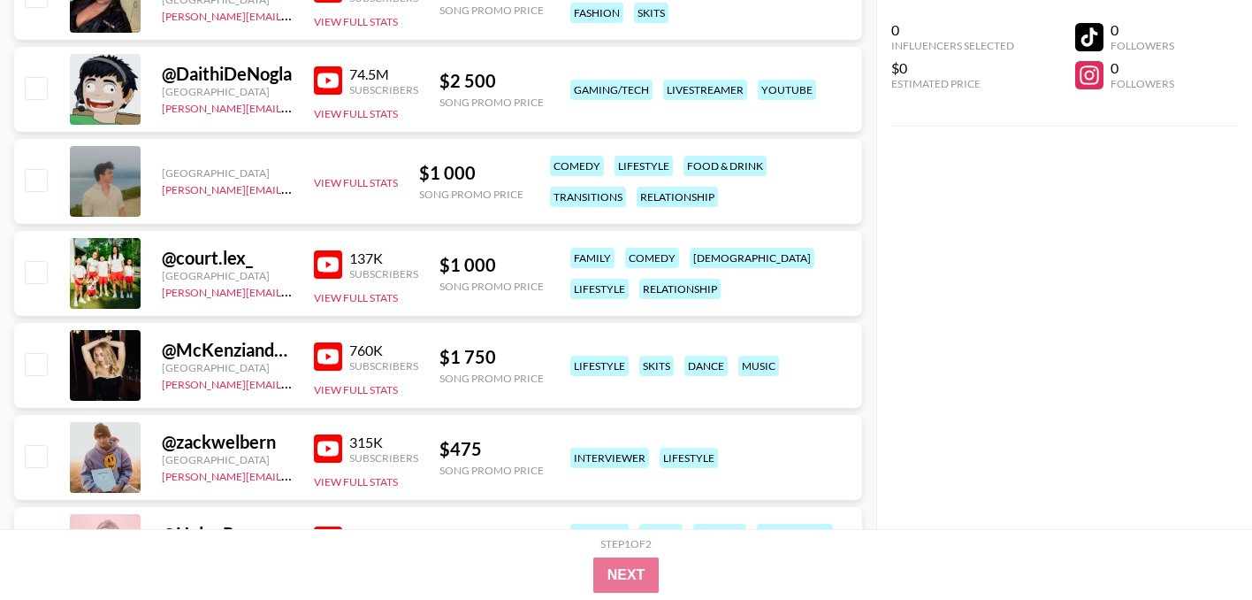
scroll to position [9773, 0]
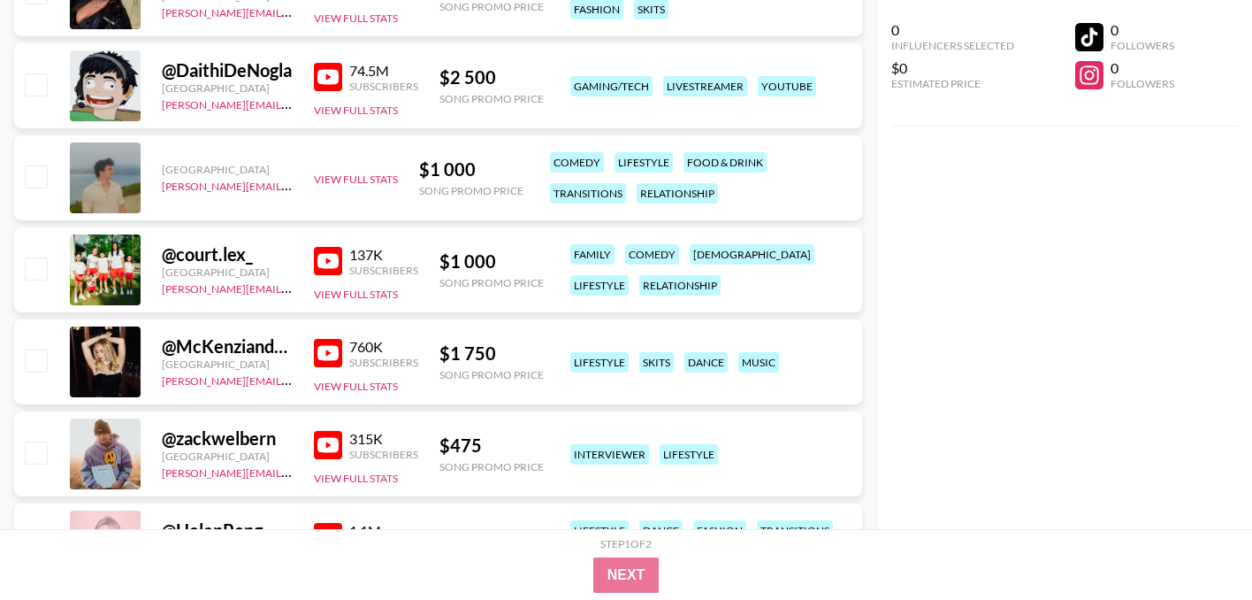
click at [322, 247] on img at bounding box center [328, 261] width 28 height 28
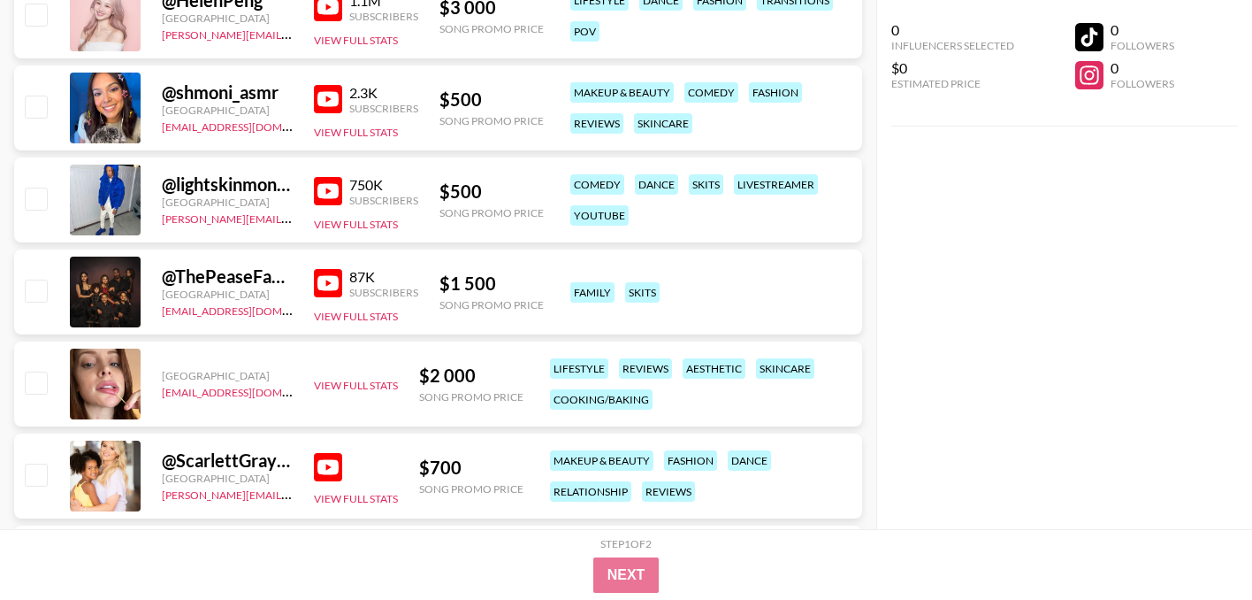
scroll to position [10331, 0]
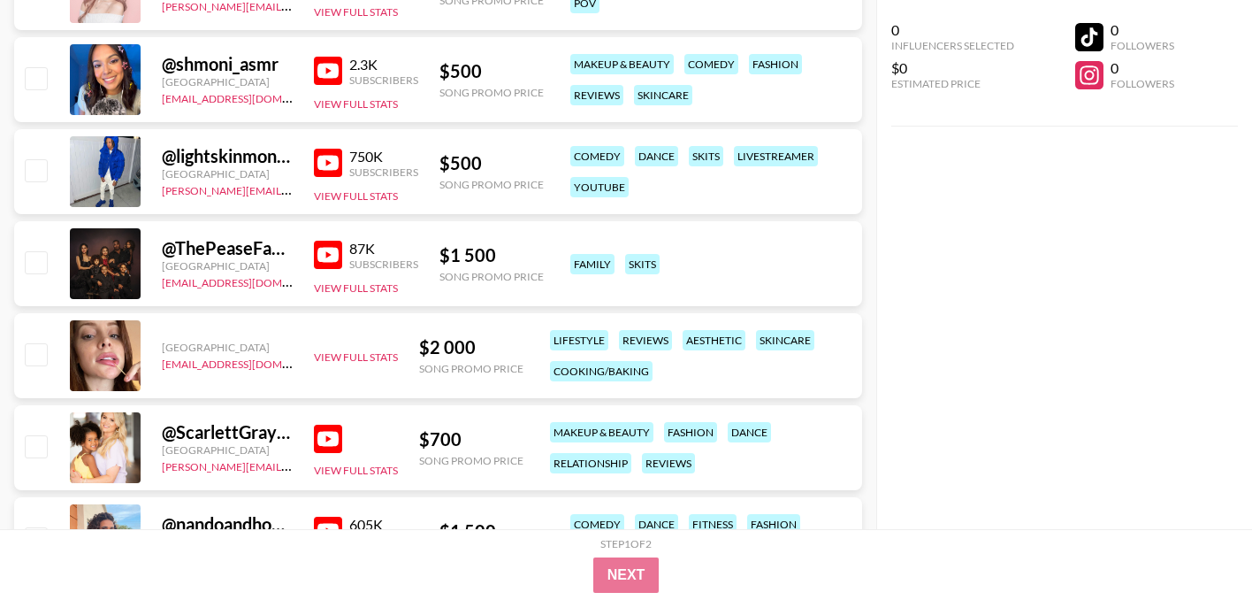
click at [325, 241] on img at bounding box center [328, 255] width 28 height 28
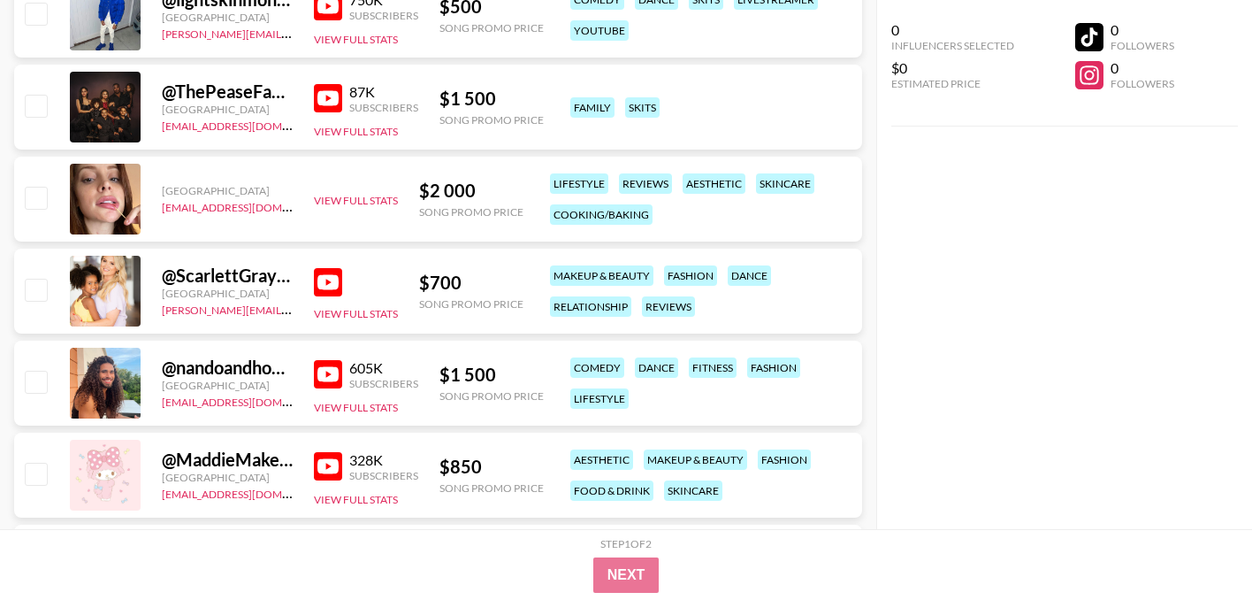
scroll to position [10492, 0]
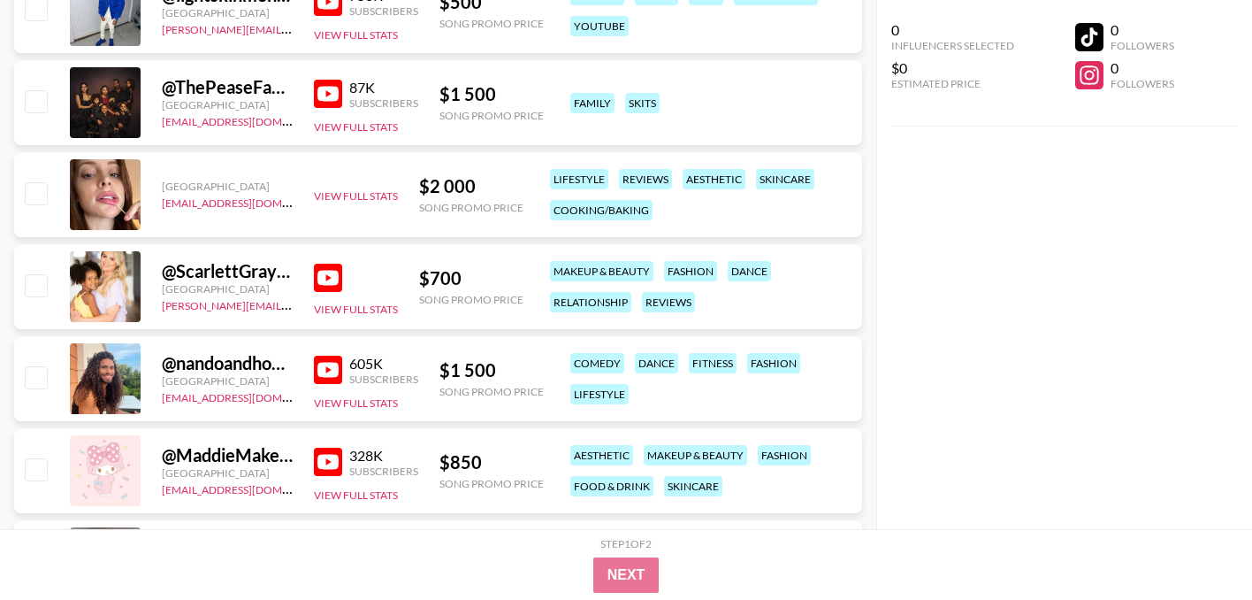
click at [327, 264] on img at bounding box center [328, 278] width 28 height 28
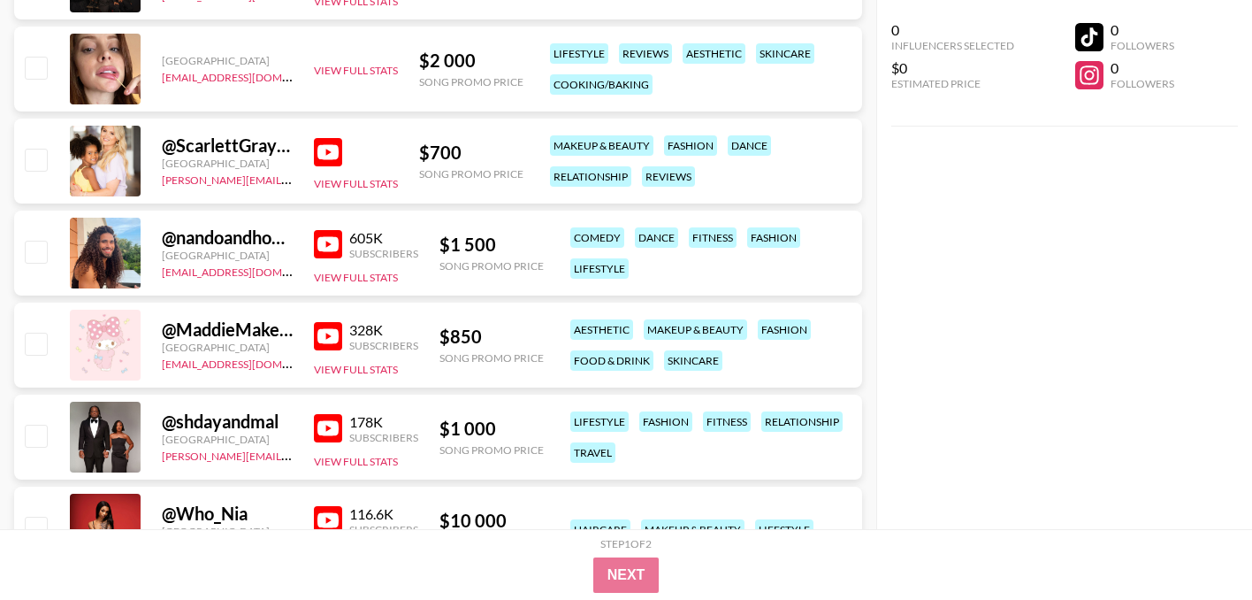
scroll to position [10625, 0]
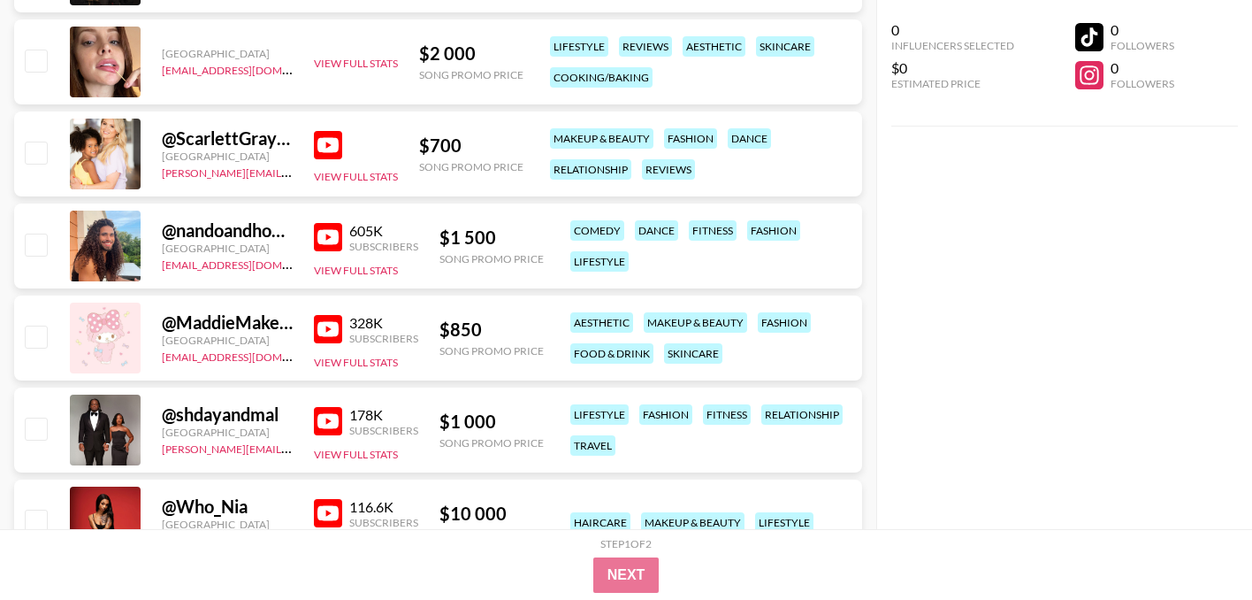
click at [332, 315] on img at bounding box center [328, 329] width 28 height 28
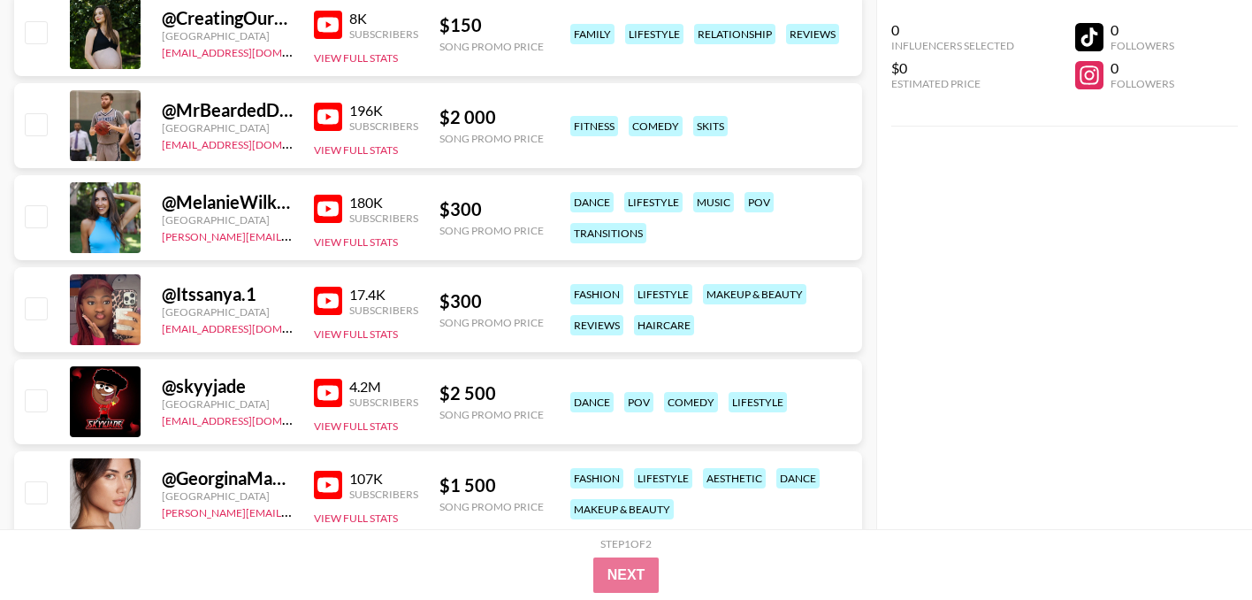
scroll to position [11574, 0]
click at [343, 378] on link at bounding box center [331, 392] width 35 height 28
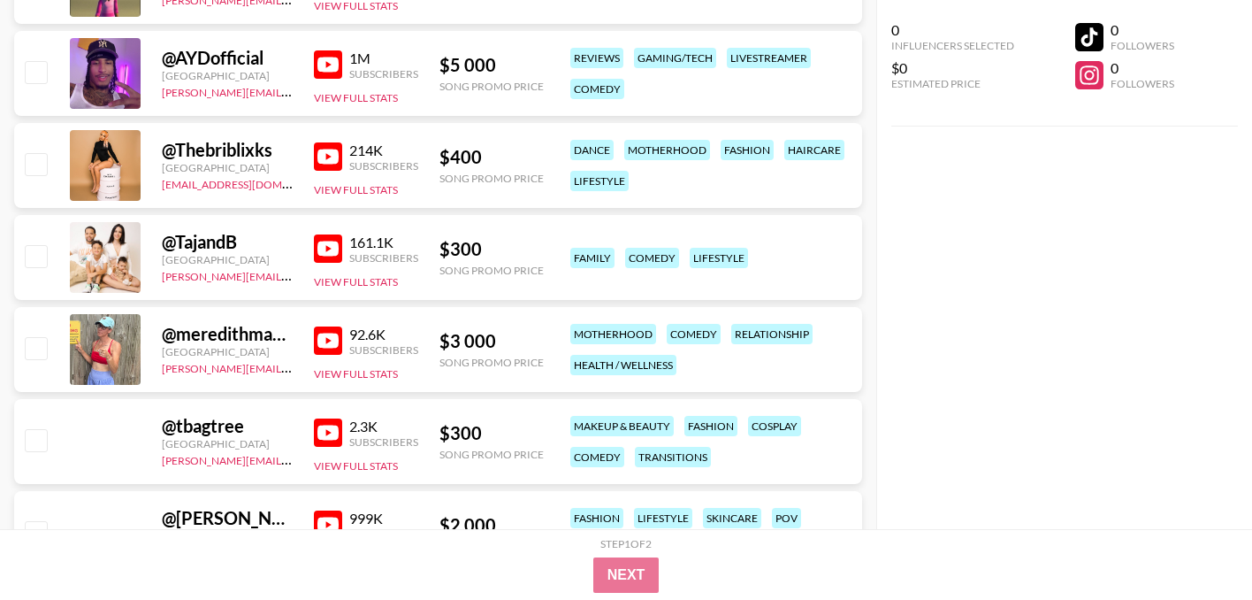
scroll to position [13282, 0]
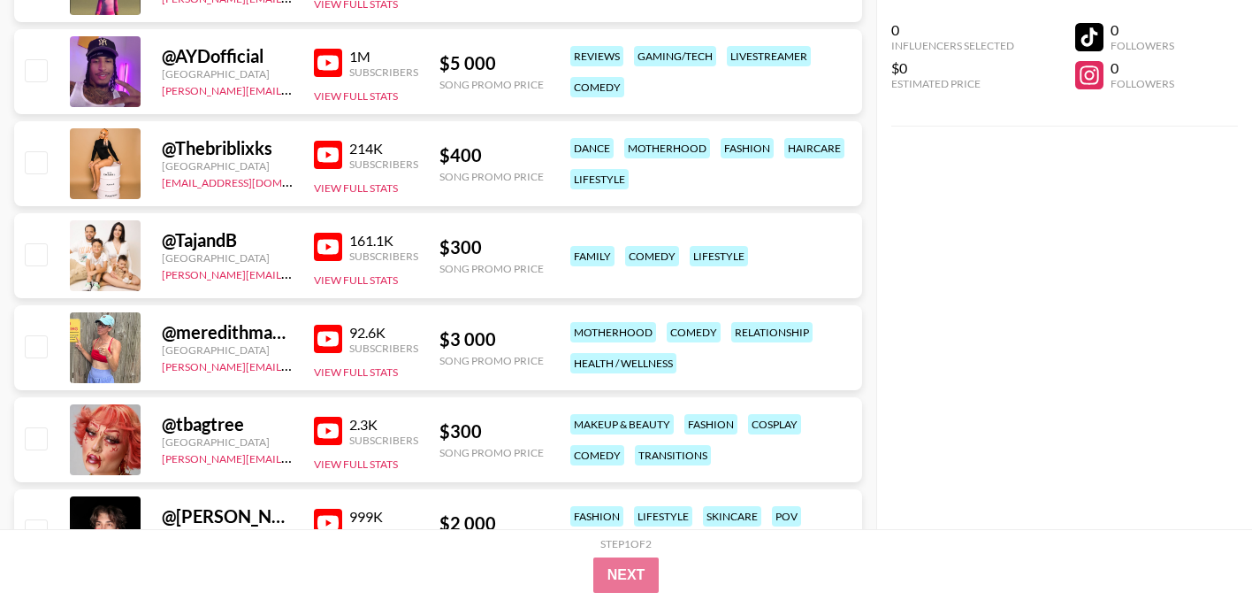
click at [340, 325] on img at bounding box center [328, 339] width 28 height 28
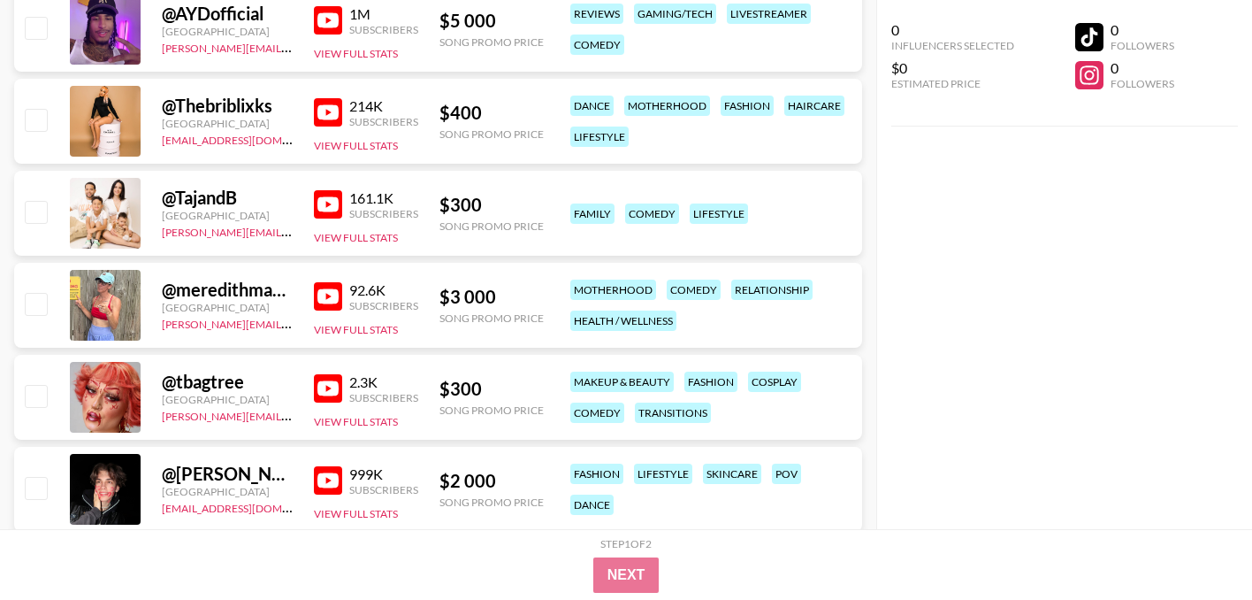
click at [334, 374] on img at bounding box center [328, 388] width 28 height 28
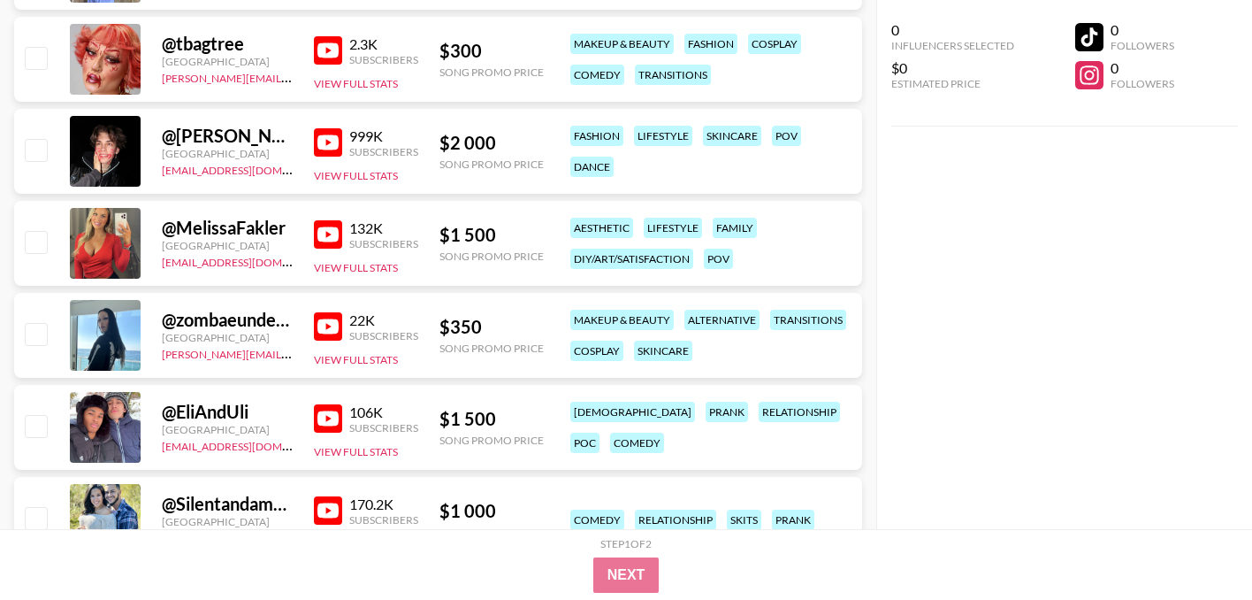
scroll to position [13666, 0]
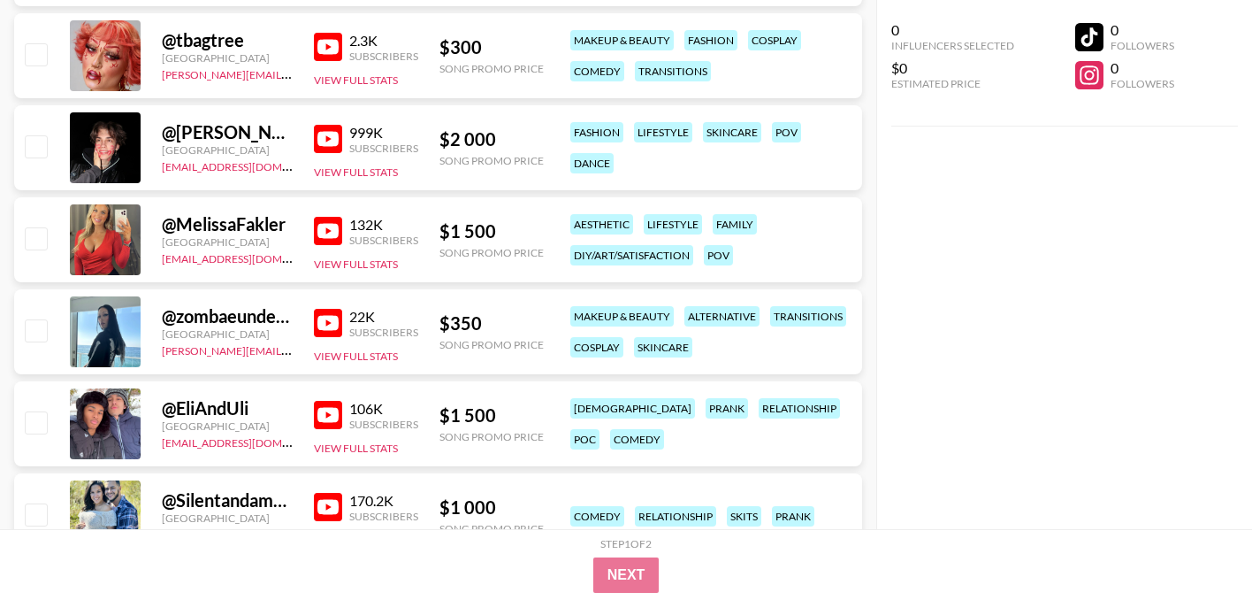
click at [327, 309] on img at bounding box center [328, 323] width 28 height 28
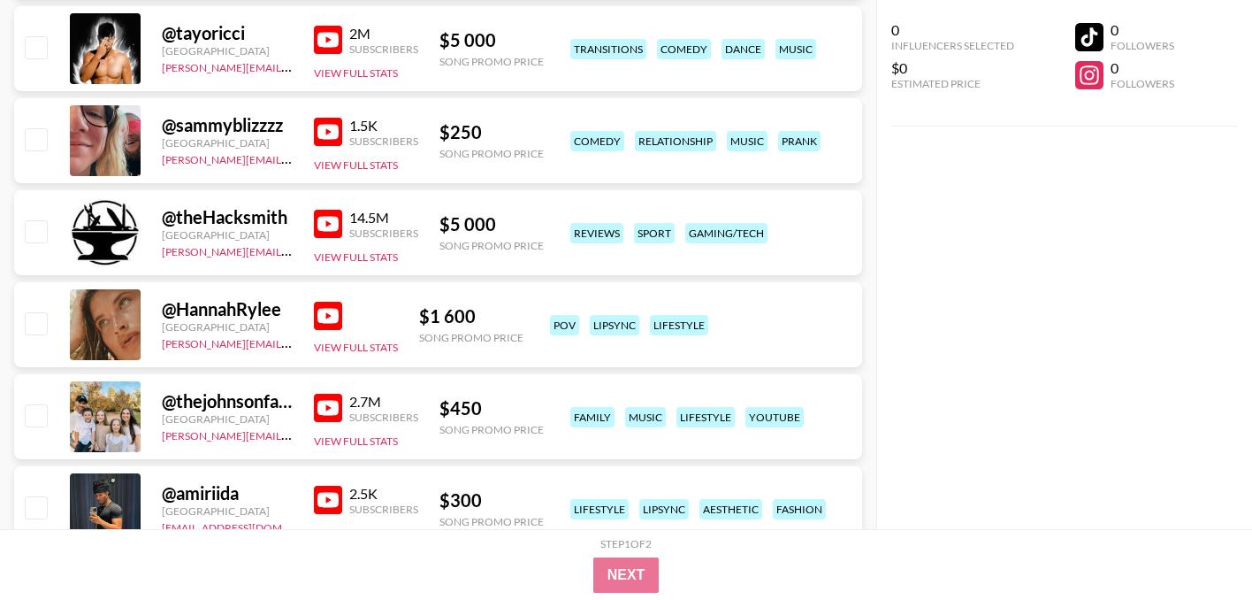
scroll to position [14694, 0]
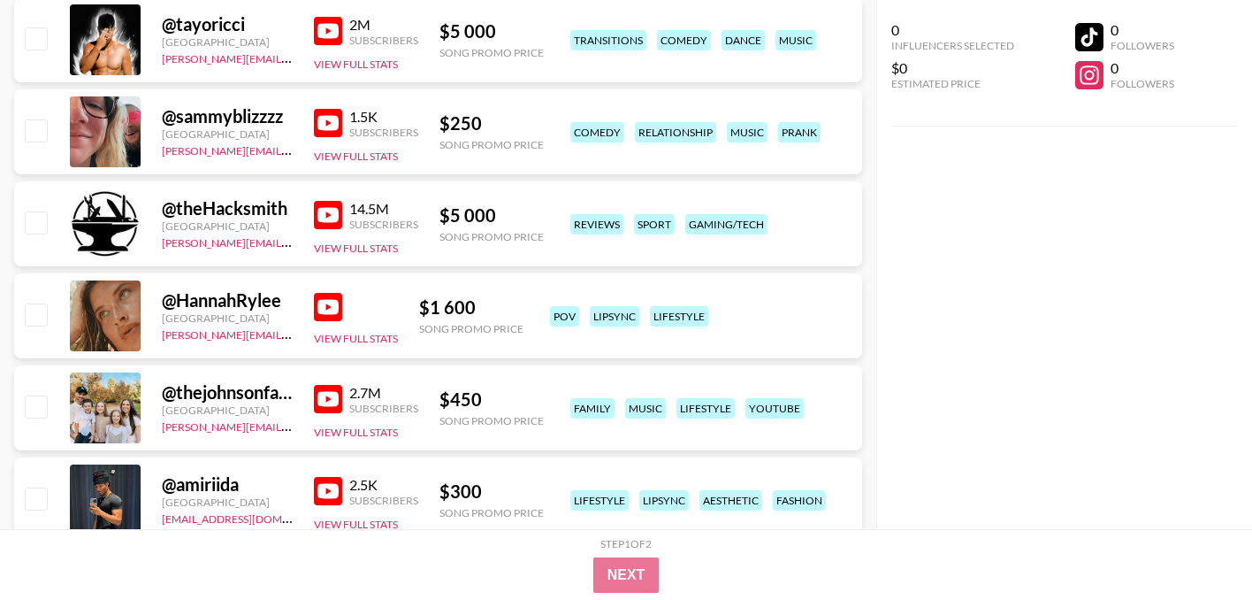
click at [325, 293] on img at bounding box center [328, 307] width 28 height 28
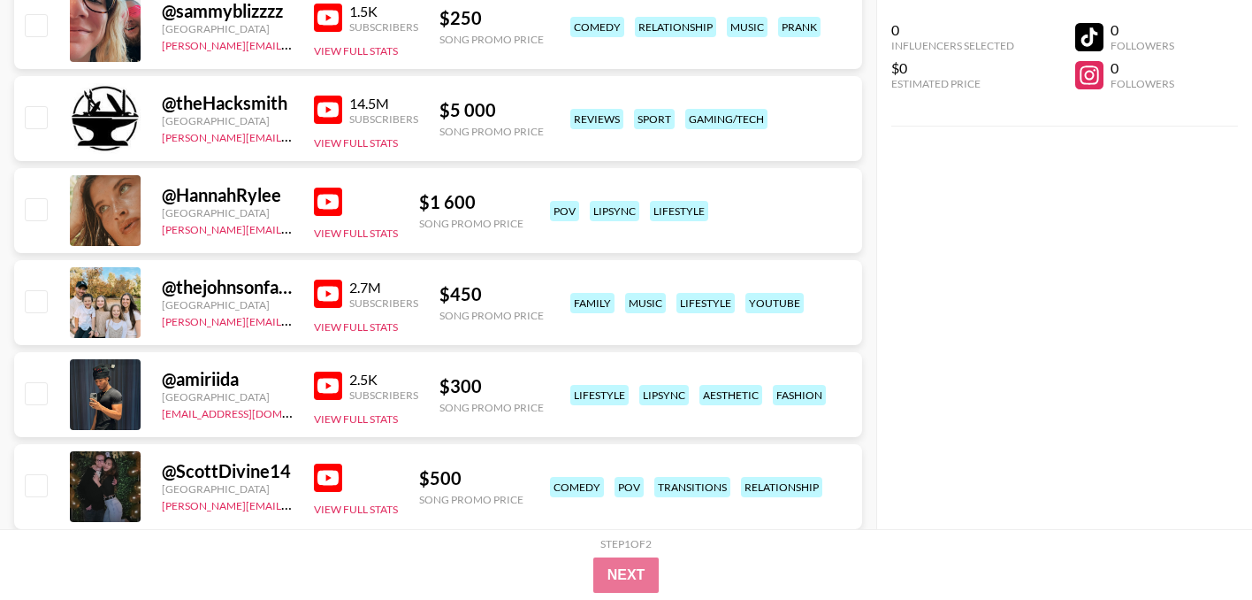
scroll to position [14801, 0]
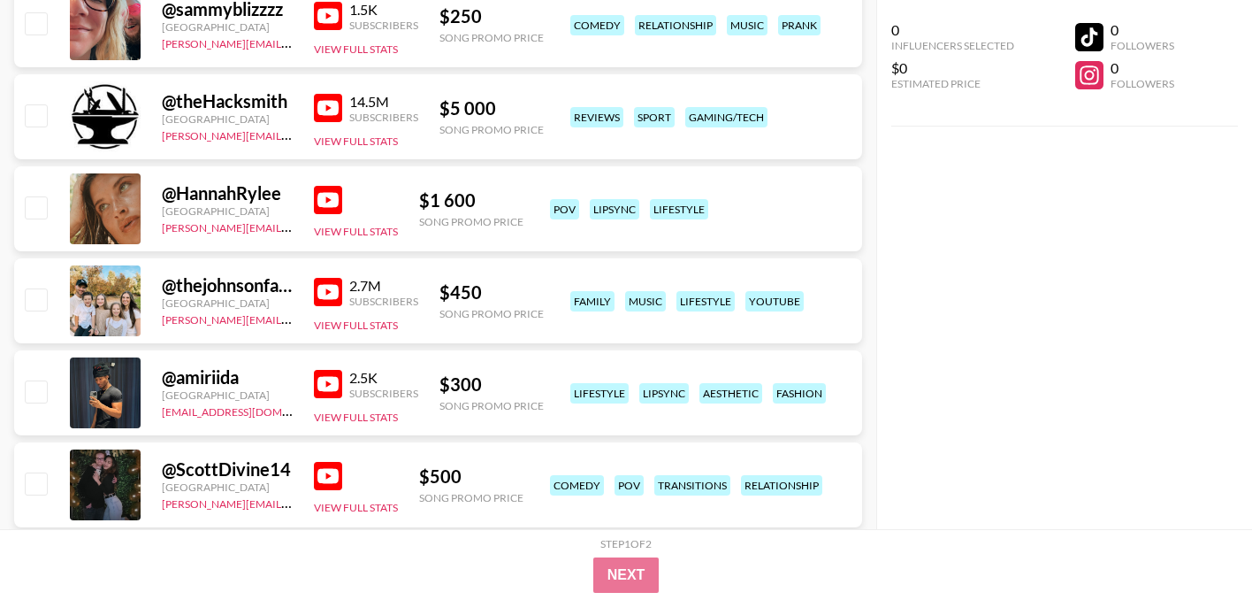
click at [338, 278] on img at bounding box center [328, 292] width 28 height 28
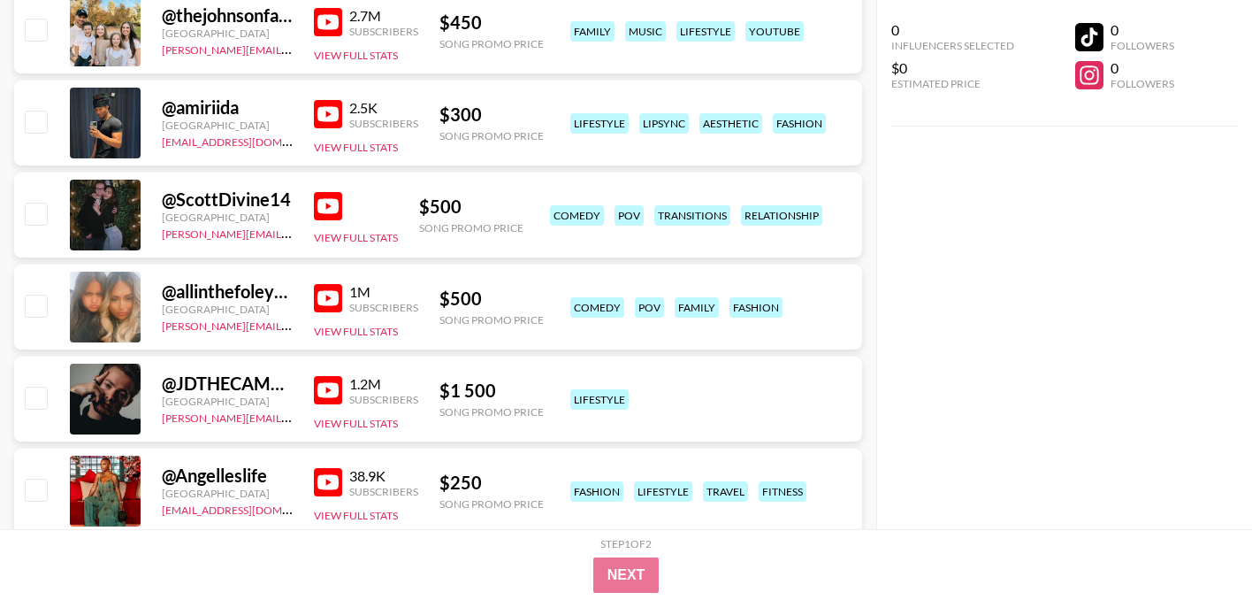
scroll to position [15071, 0]
click at [335, 283] on img at bounding box center [328, 297] width 28 height 28
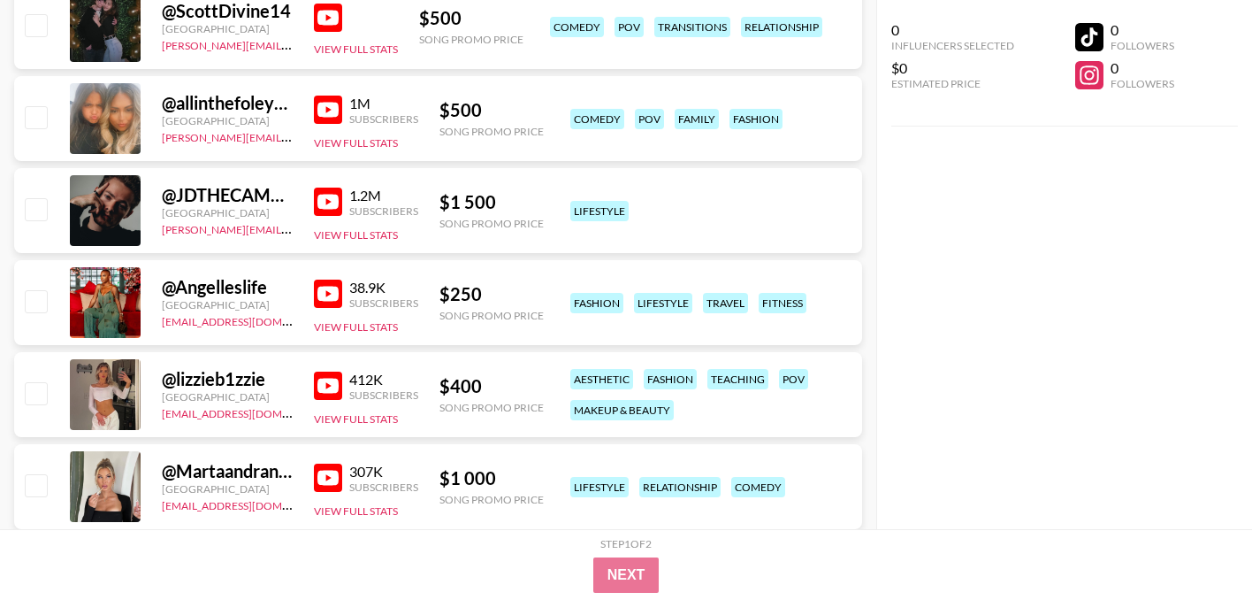
scroll to position [15259, 0]
click at [333, 279] on img at bounding box center [328, 293] width 28 height 28
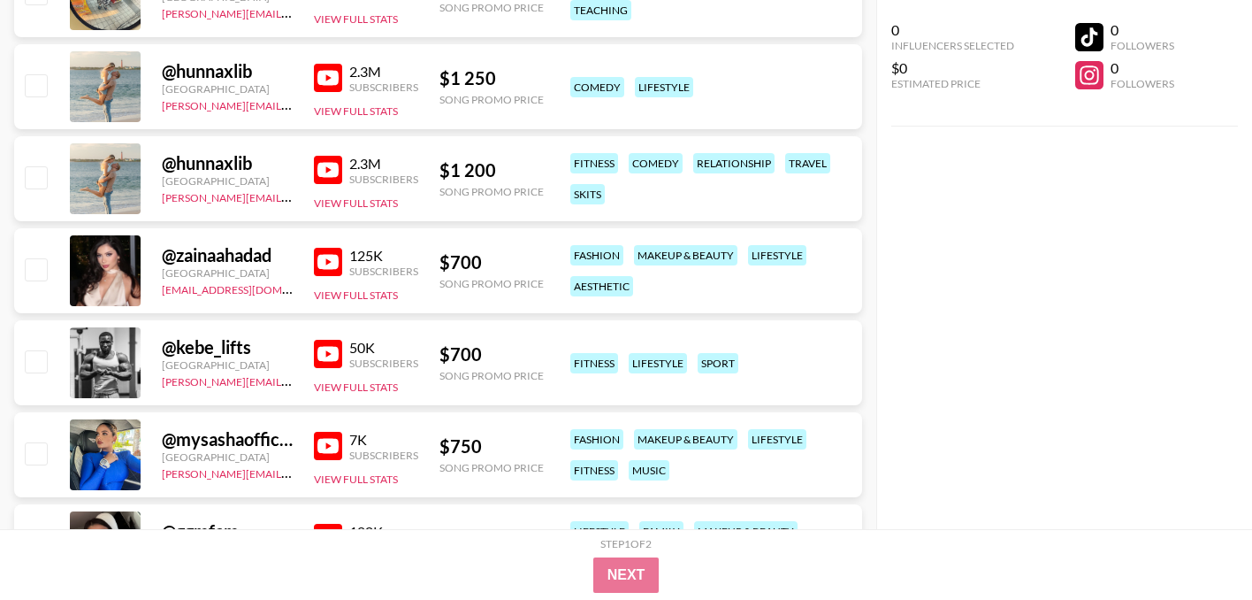
scroll to position [15846, 0]
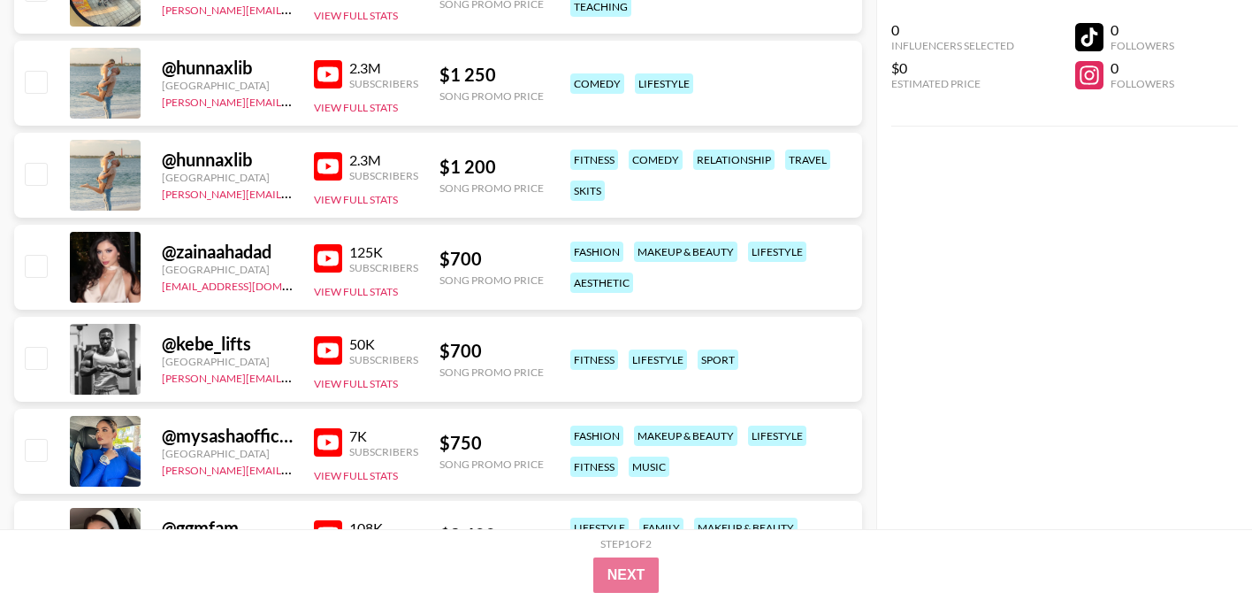
click at [334, 244] on img at bounding box center [328, 258] width 28 height 28
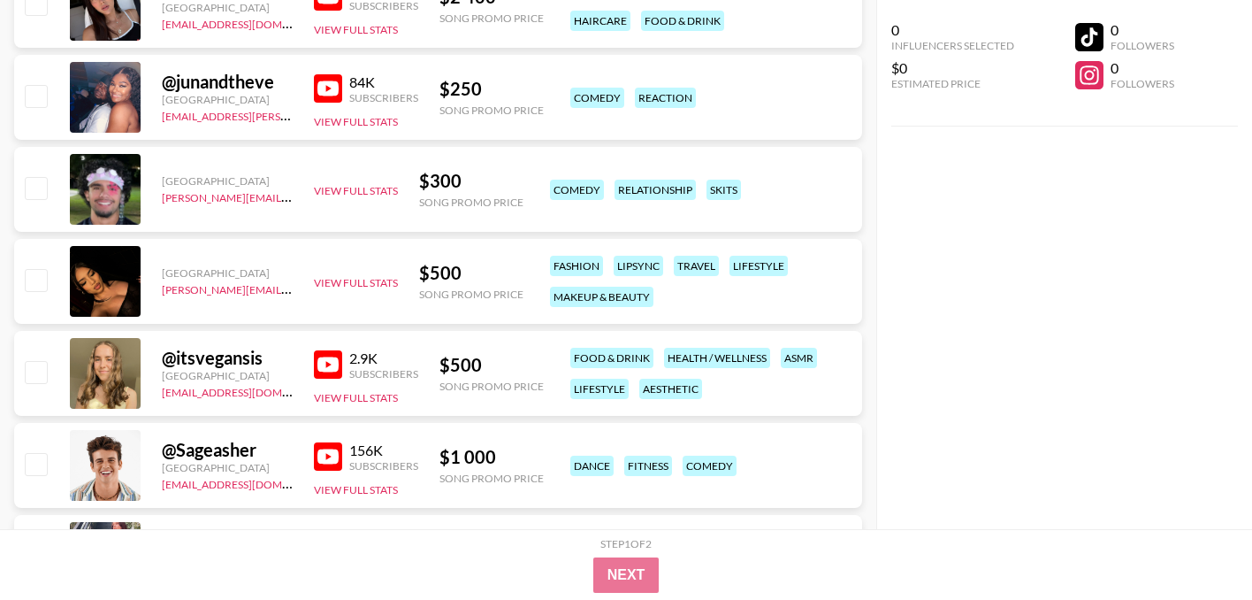
scroll to position [16389, 0]
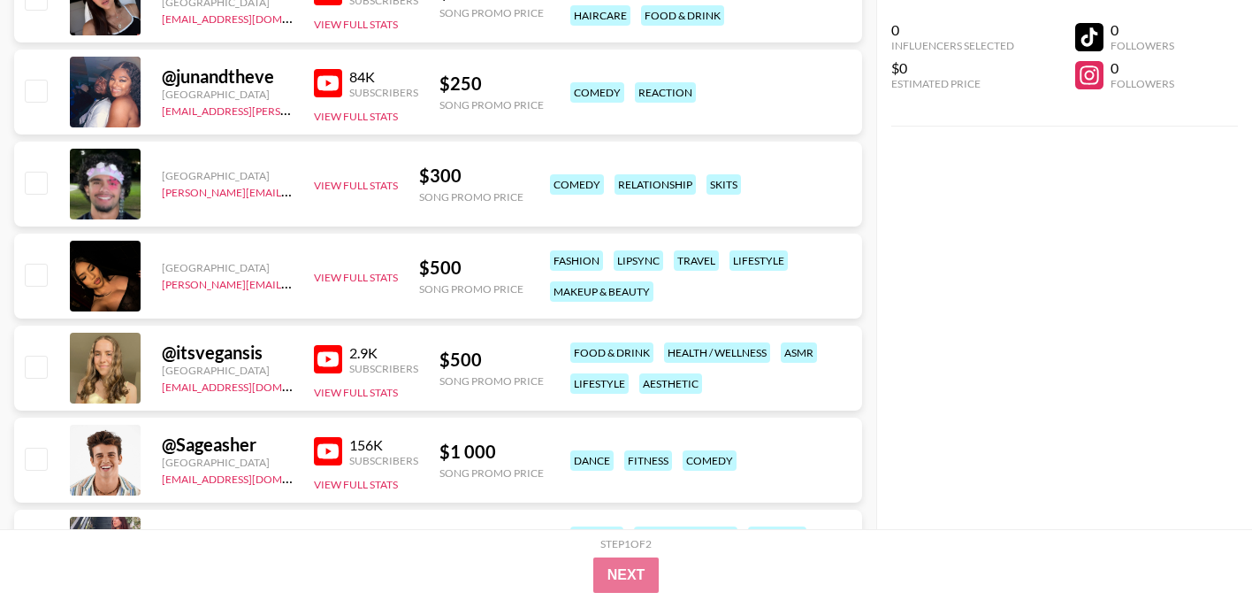
click at [330, 345] on img at bounding box center [328, 359] width 28 height 28
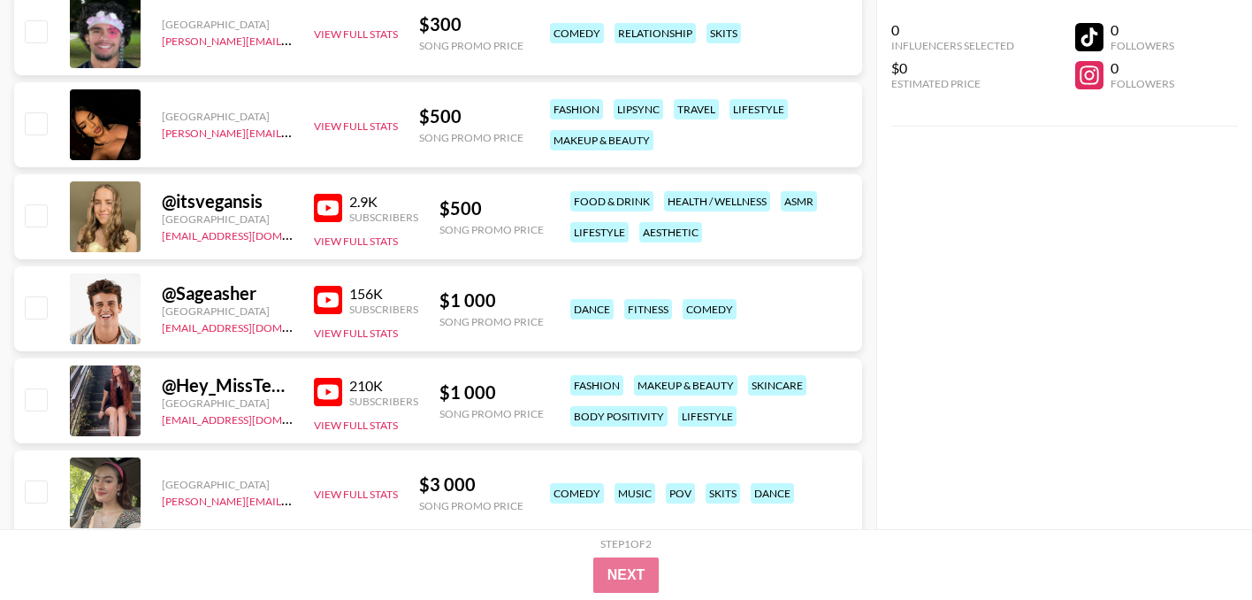
scroll to position [16543, 0]
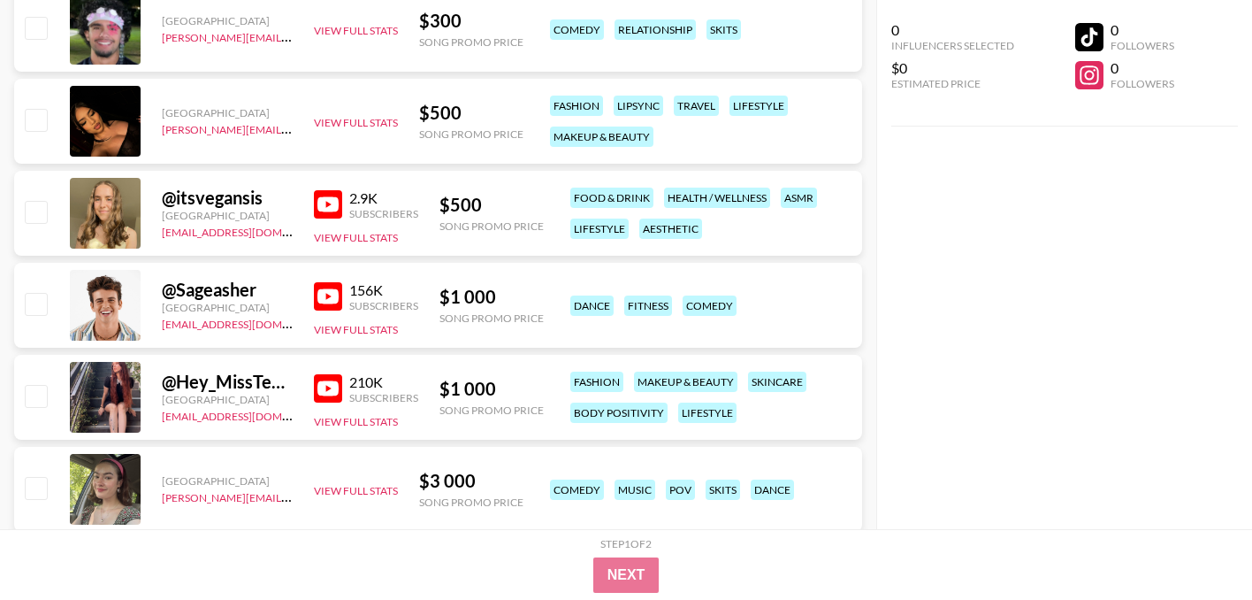
click at [338, 282] on img at bounding box center [328, 296] width 28 height 28
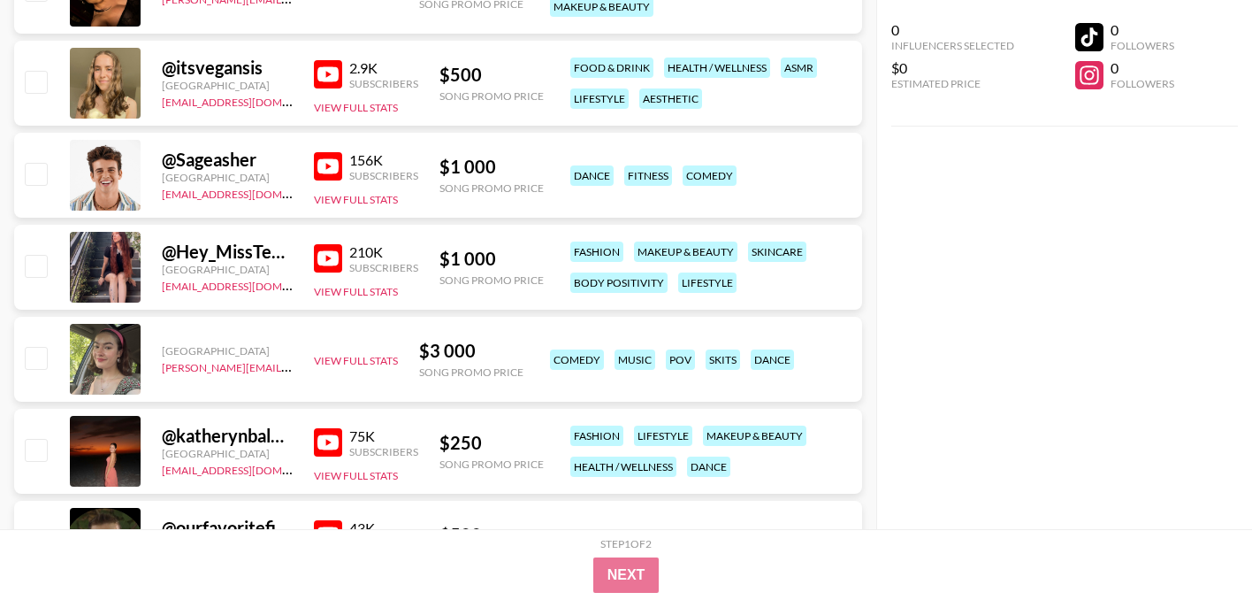
scroll to position [16677, 0]
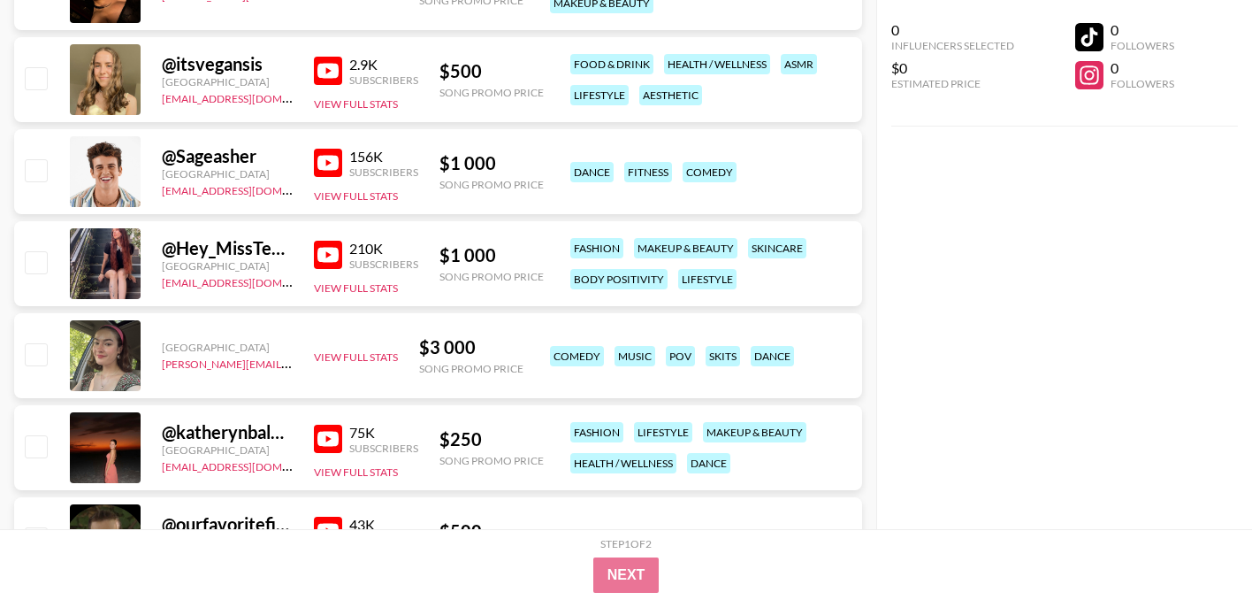
click at [337, 241] on img at bounding box center [328, 255] width 28 height 28
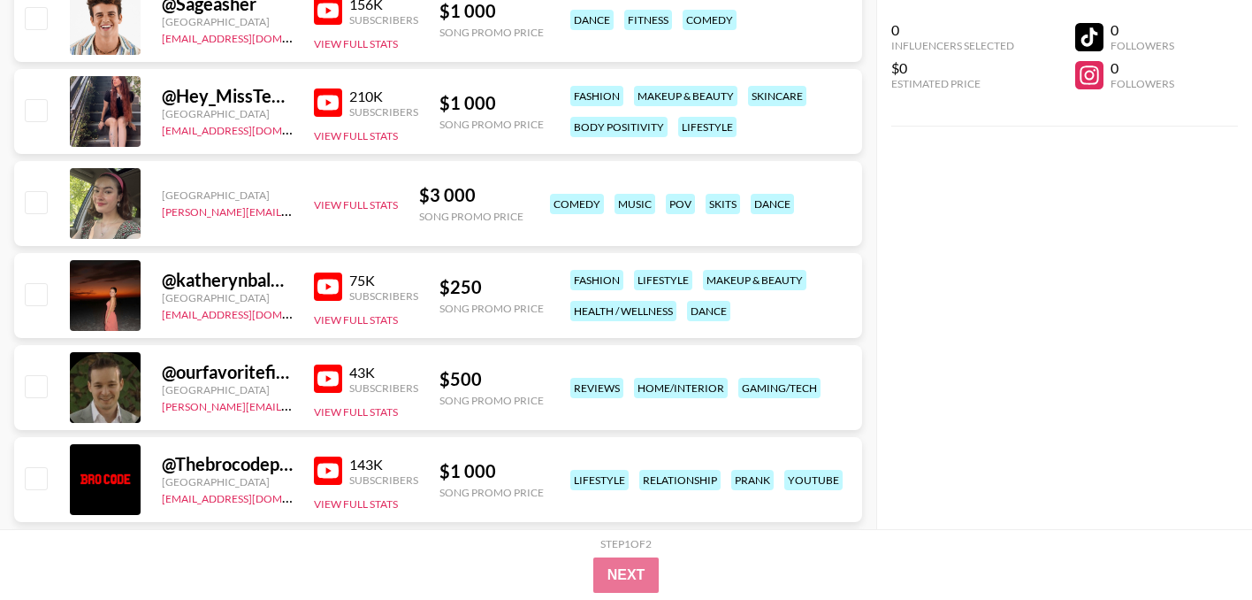
click at [335, 272] on img at bounding box center [328, 286] width 28 height 28
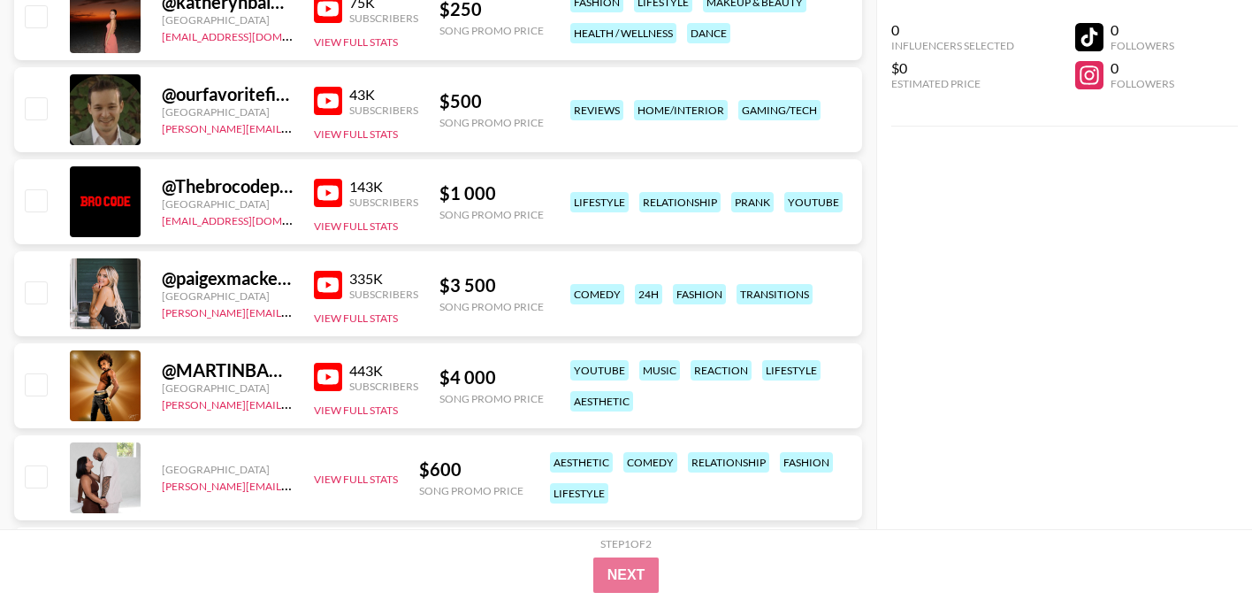
scroll to position [17106, 0]
click at [340, 271] on img at bounding box center [328, 285] width 28 height 28
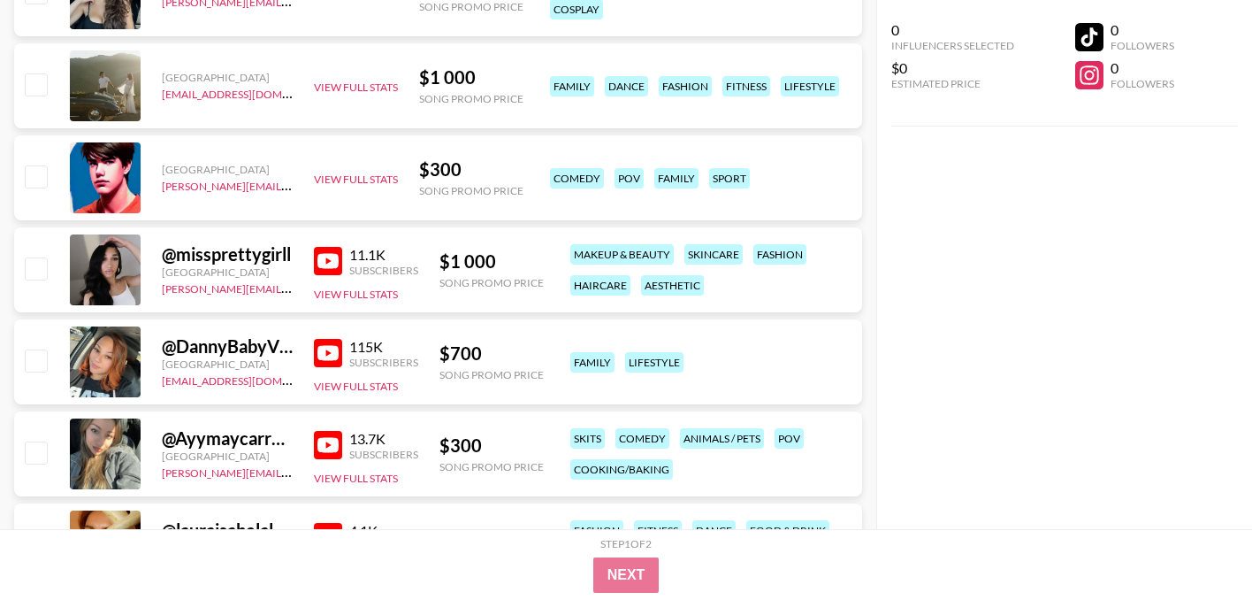
scroll to position [17776, 0]
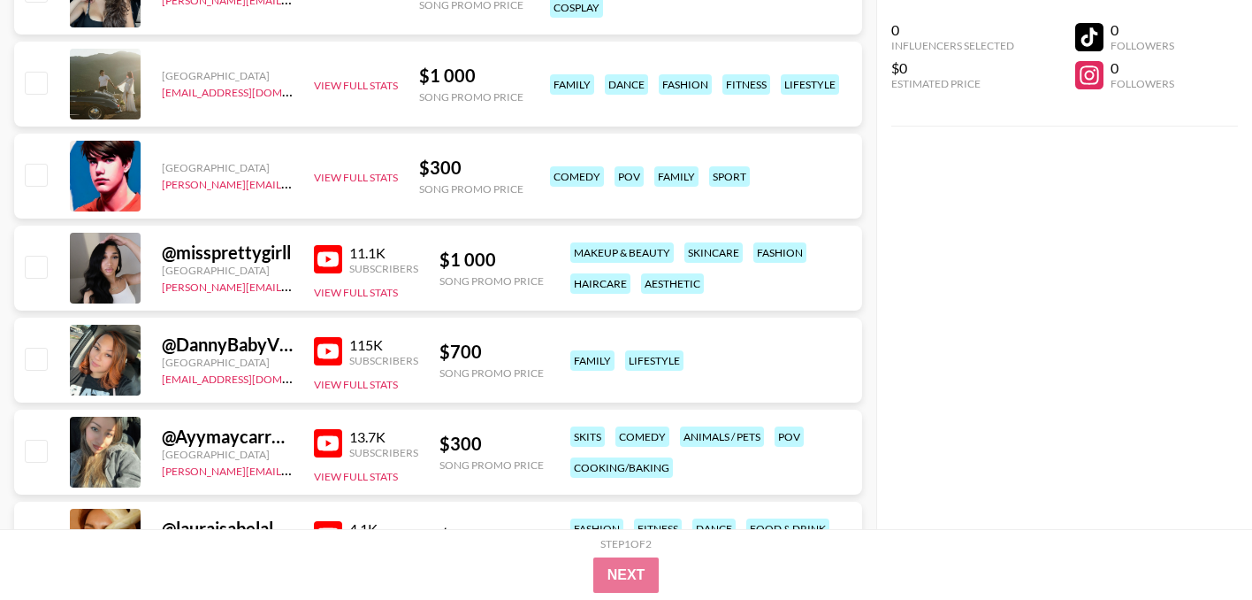
click at [322, 245] on img at bounding box center [328, 259] width 28 height 28
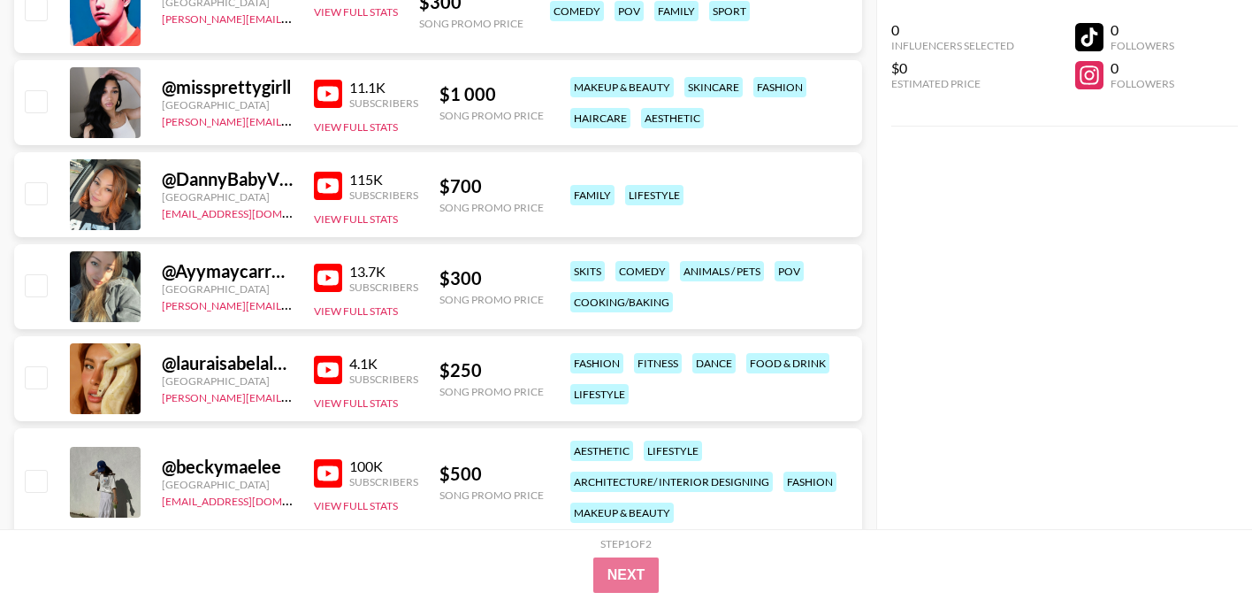
scroll to position [17941, 0]
click at [320, 356] on img at bounding box center [328, 370] width 28 height 28
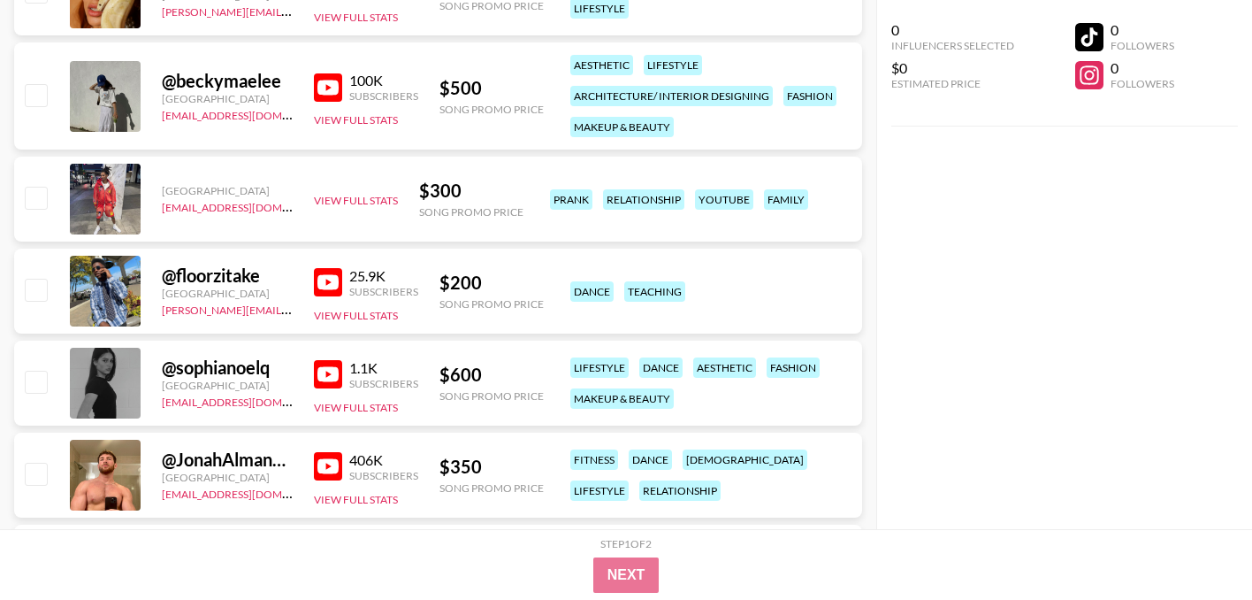
scroll to position [18293, 0]
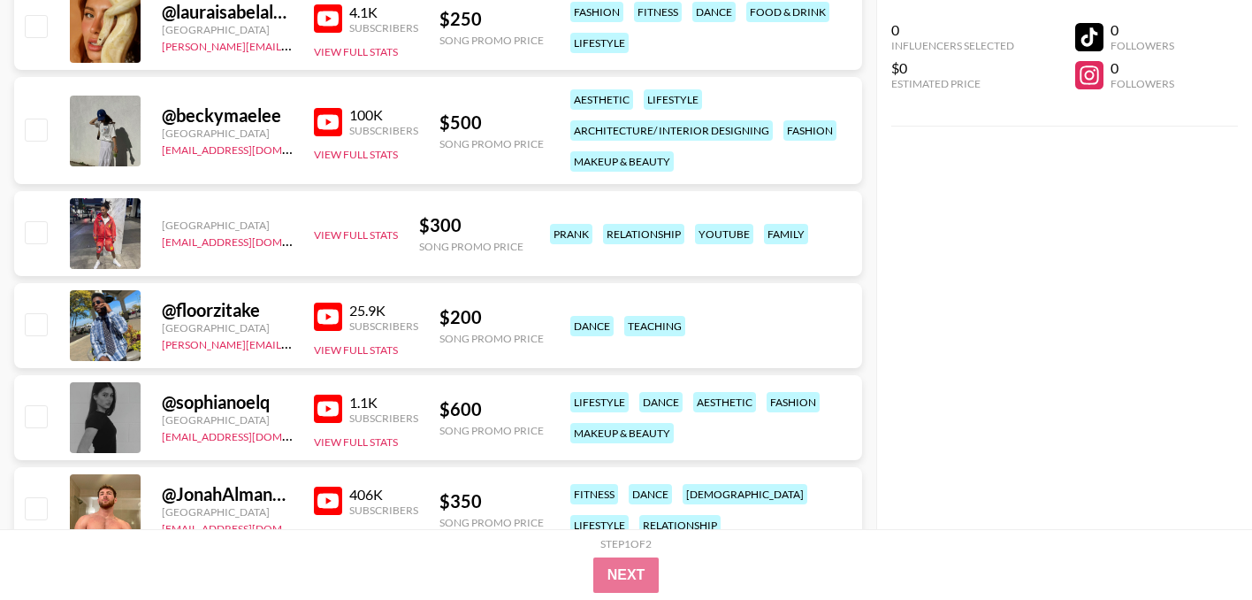
click at [320, 108] on img at bounding box center [328, 122] width 28 height 28
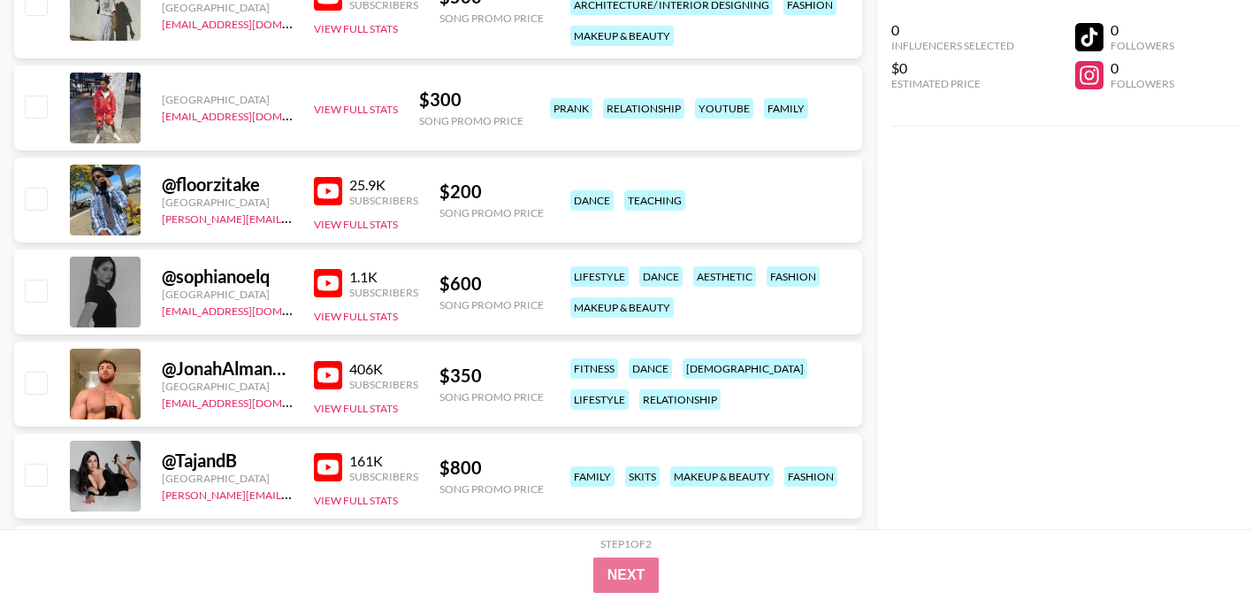
scroll to position [18423, 0]
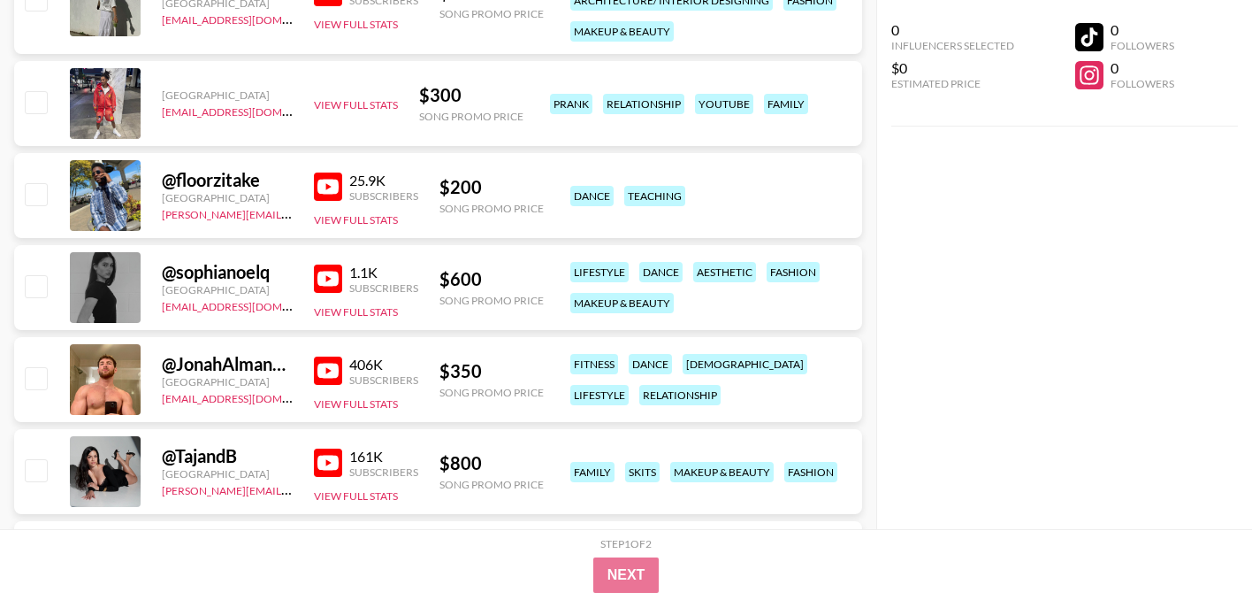
click at [335, 264] on img at bounding box center [328, 278] width 28 height 28
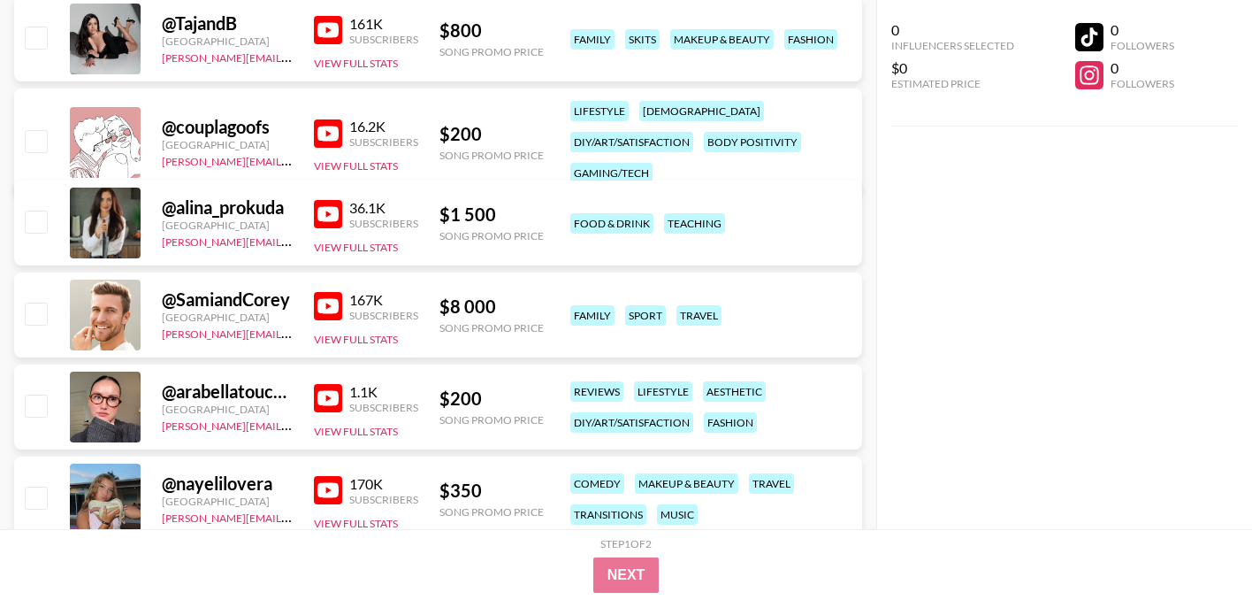
scroll to position [18857, 0]
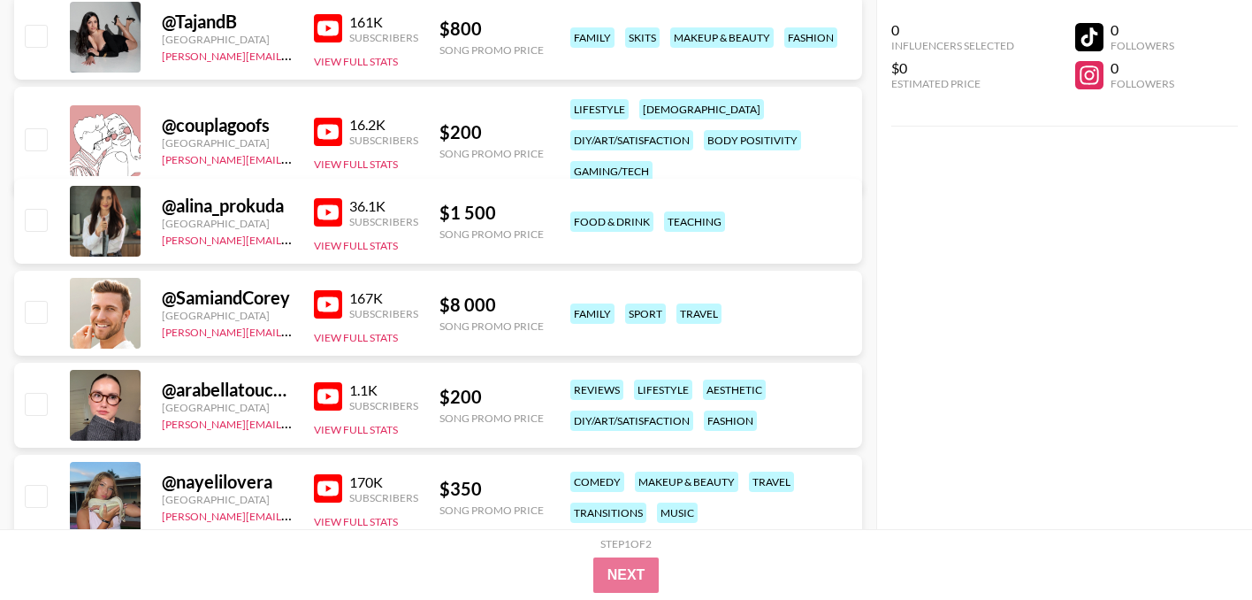
click at [331, 198] on img at bounding box center [328, 212] width 28 height 28
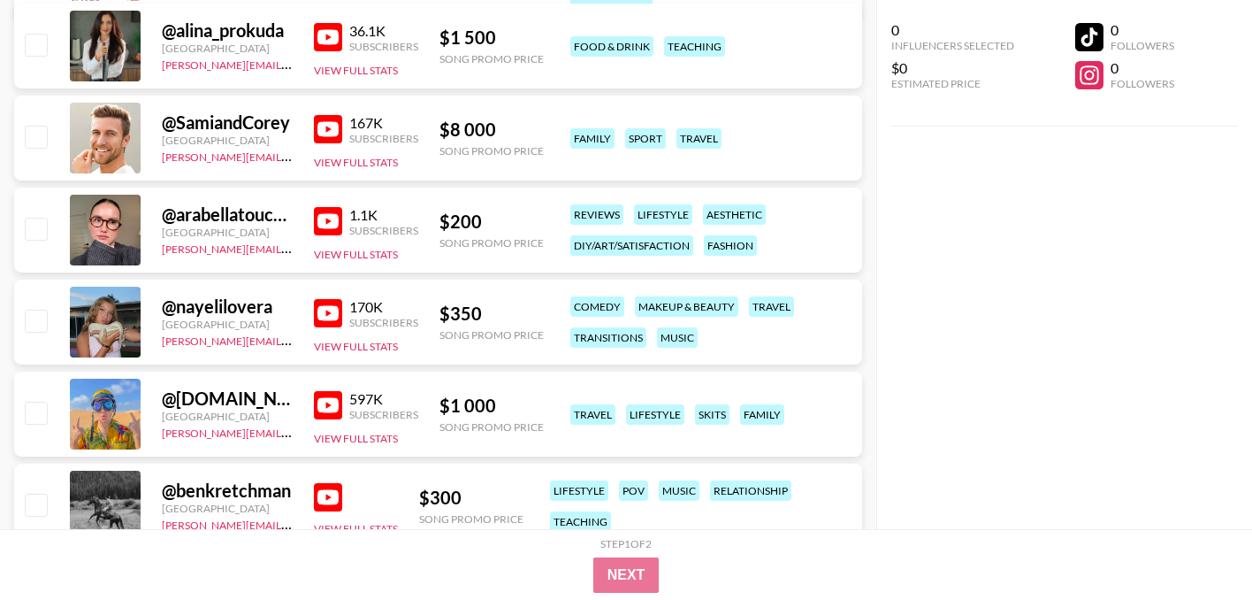
scroll to position [19033, 0]
click at [322, 206] on img at bounding box center [328, 220] width 28 height 28
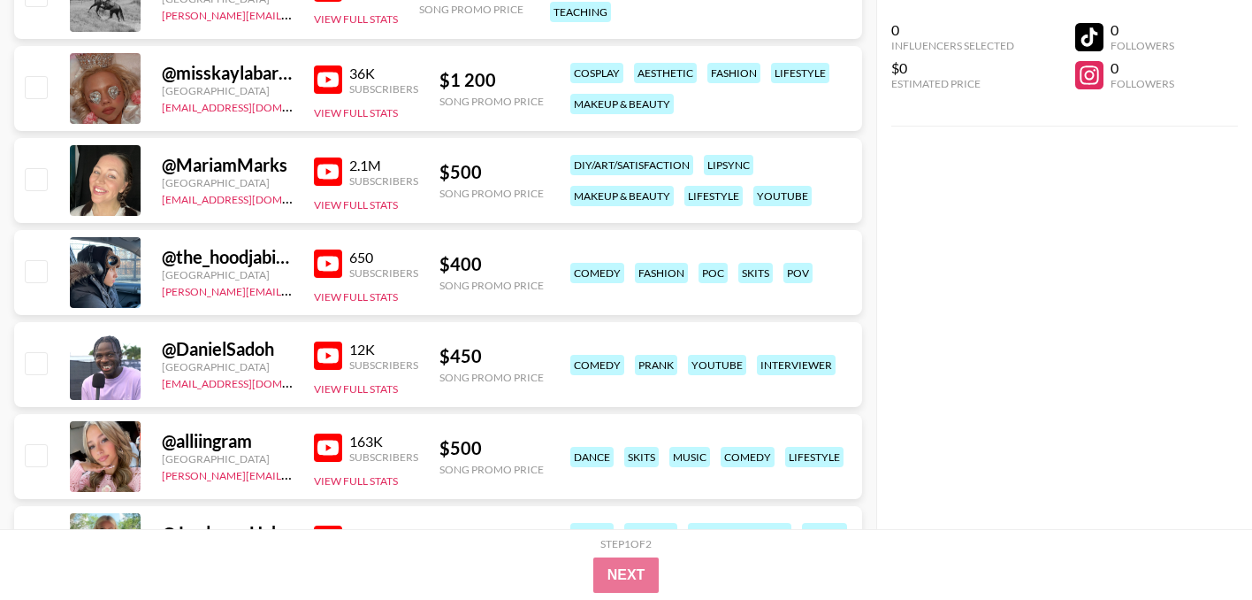
scroll to position [19579, 0]
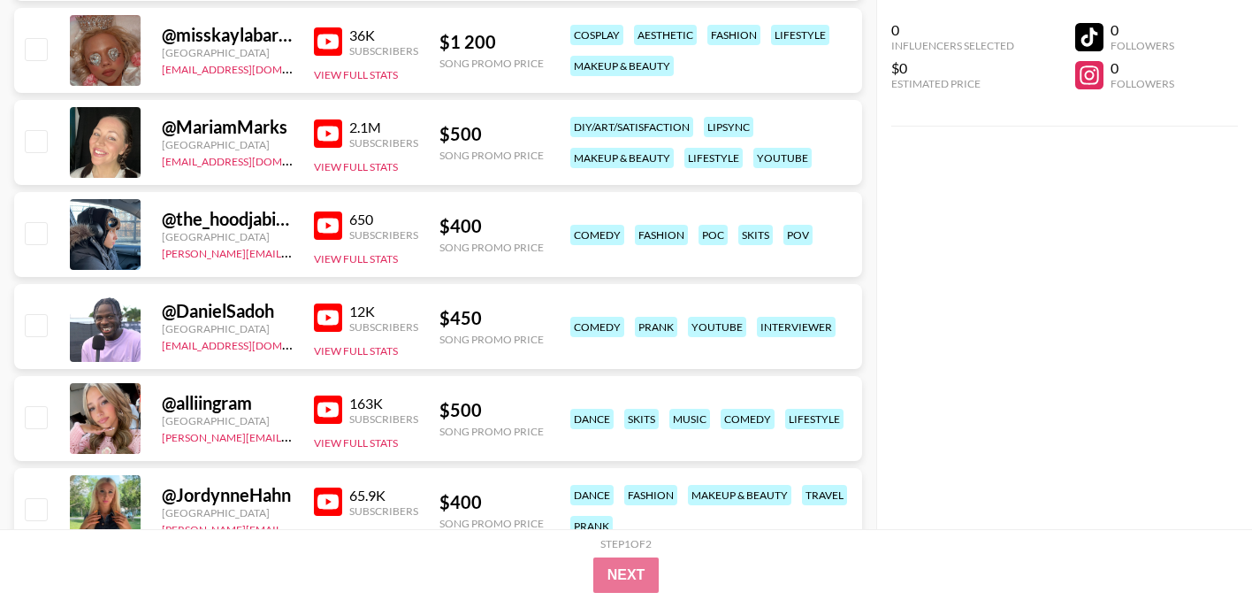
click at [332, 119] on img at bounding box center [328, 133] width 28 height 28
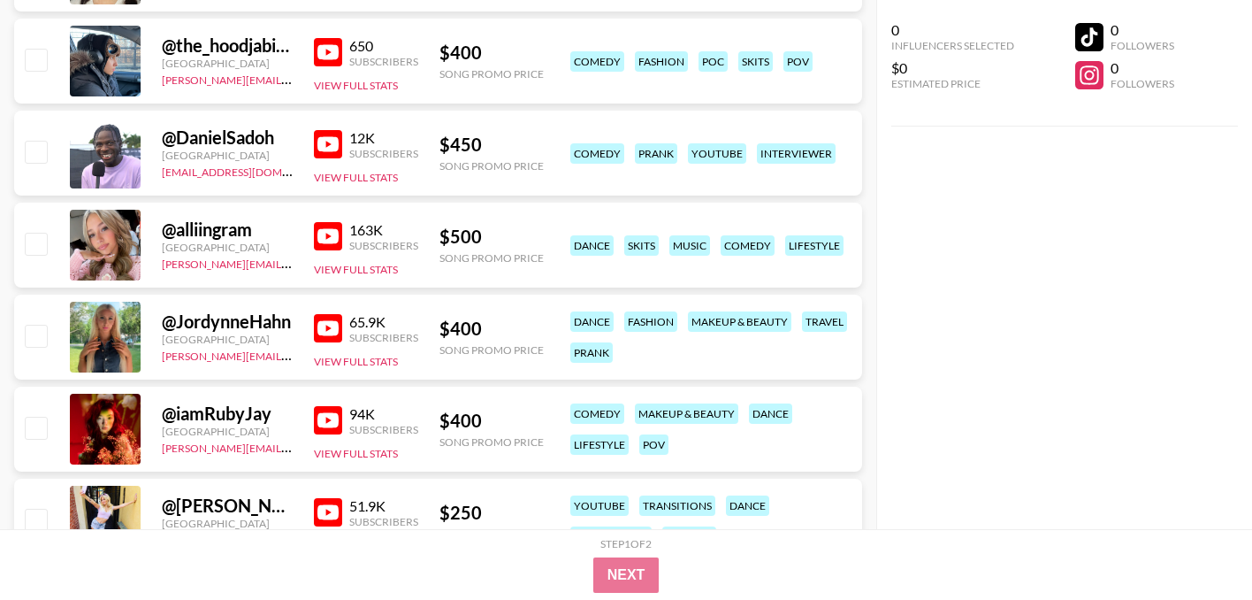
scroll to position [19765, 0]
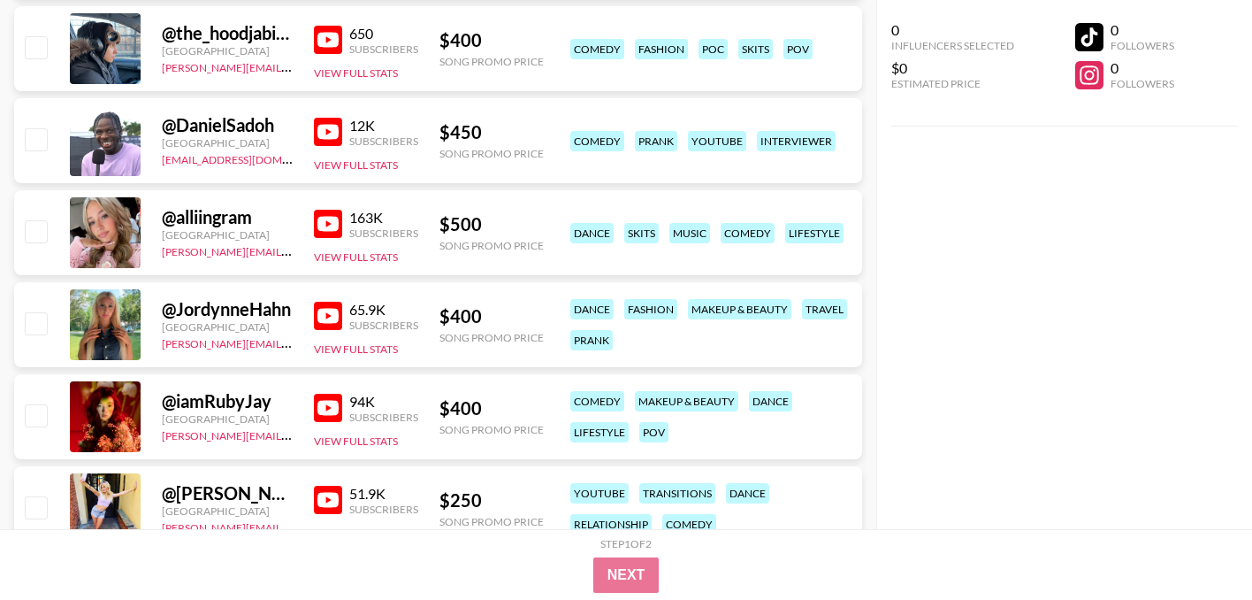
click at [332, 394] on img at bounding box center [328, 408] width 28 height 28
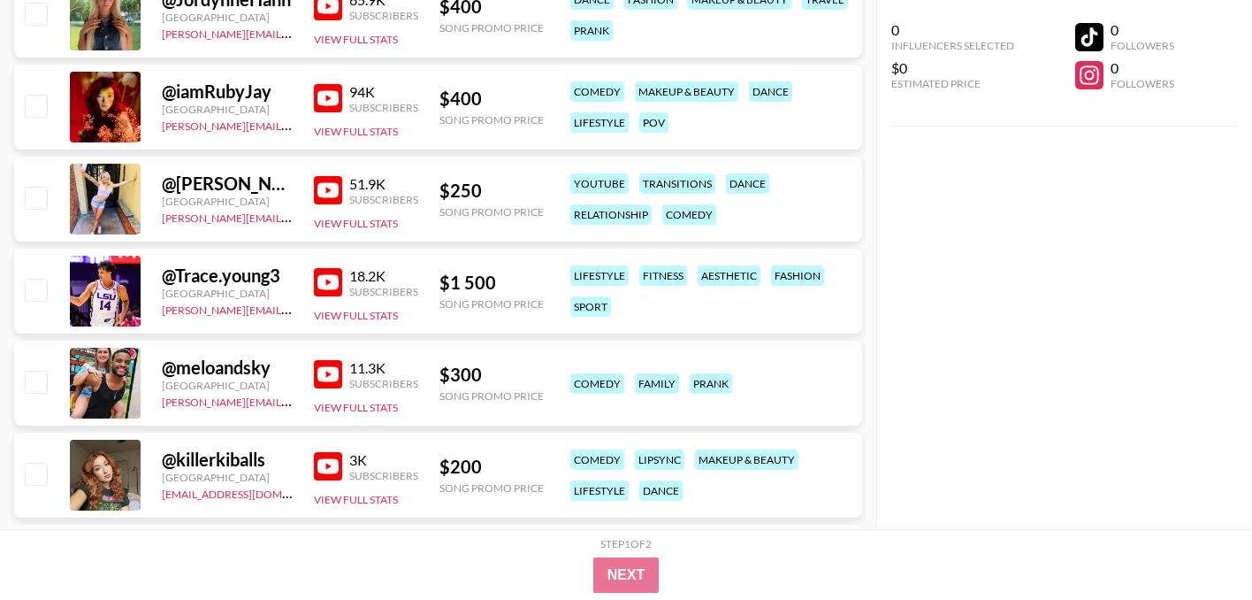
scroll to position [20188, 0]
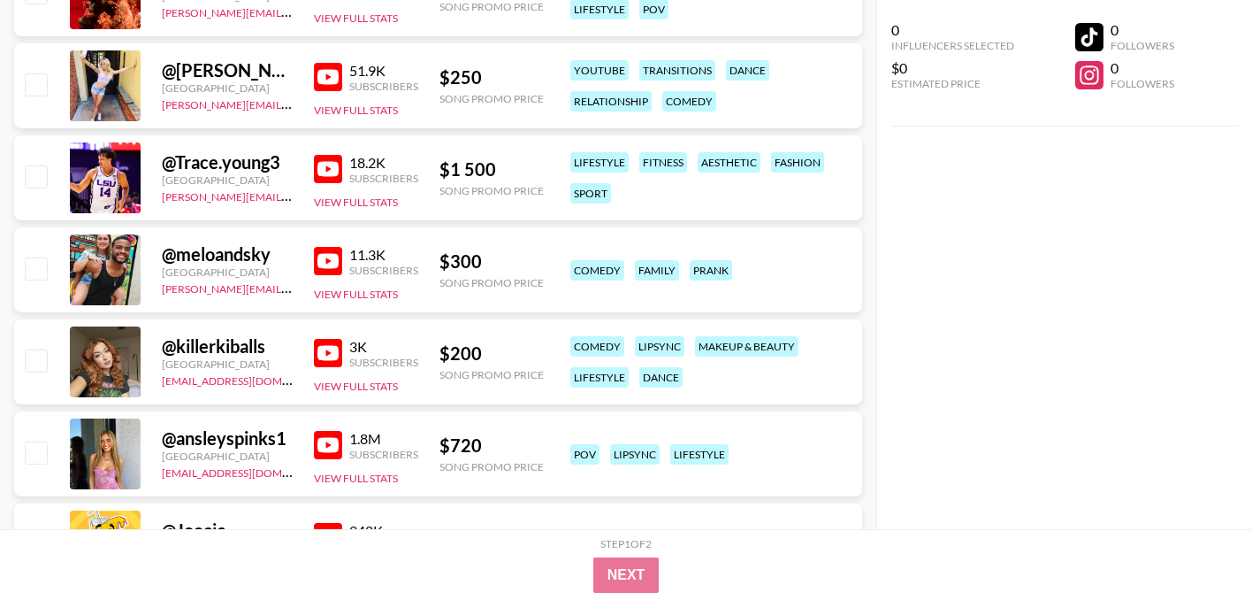
click at [328, 339] on img at bounding box center [328, 353] width 28 height 28
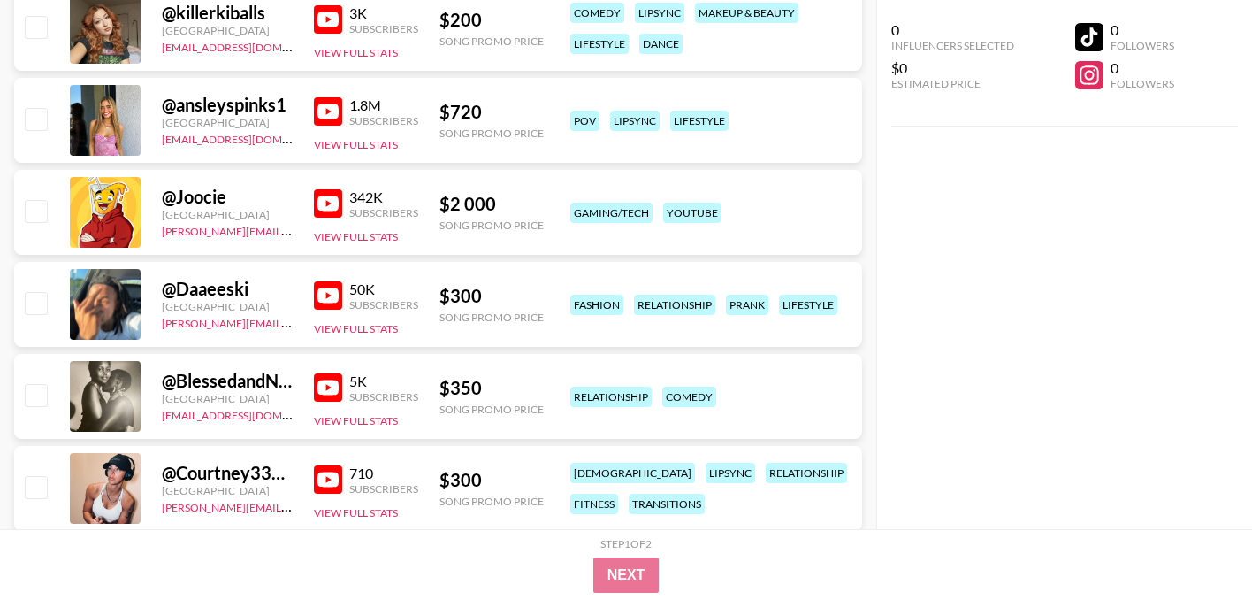
scroll to position [20518, 0]
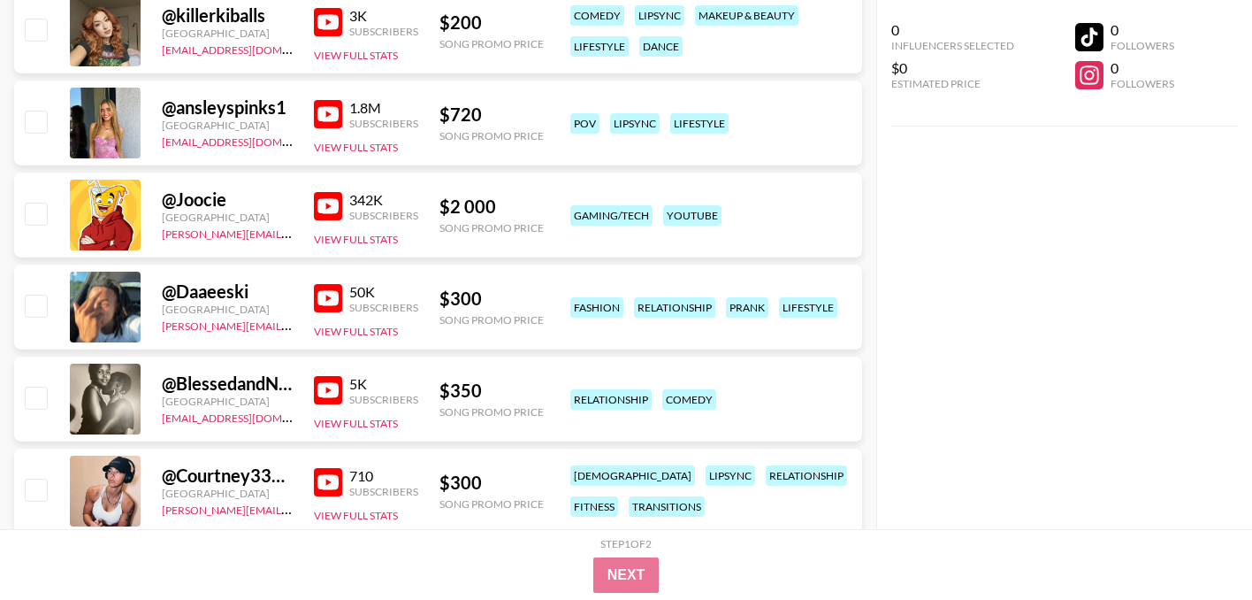
click at [333, 192] on img at bounding box center [328, 206] width 28 height 28
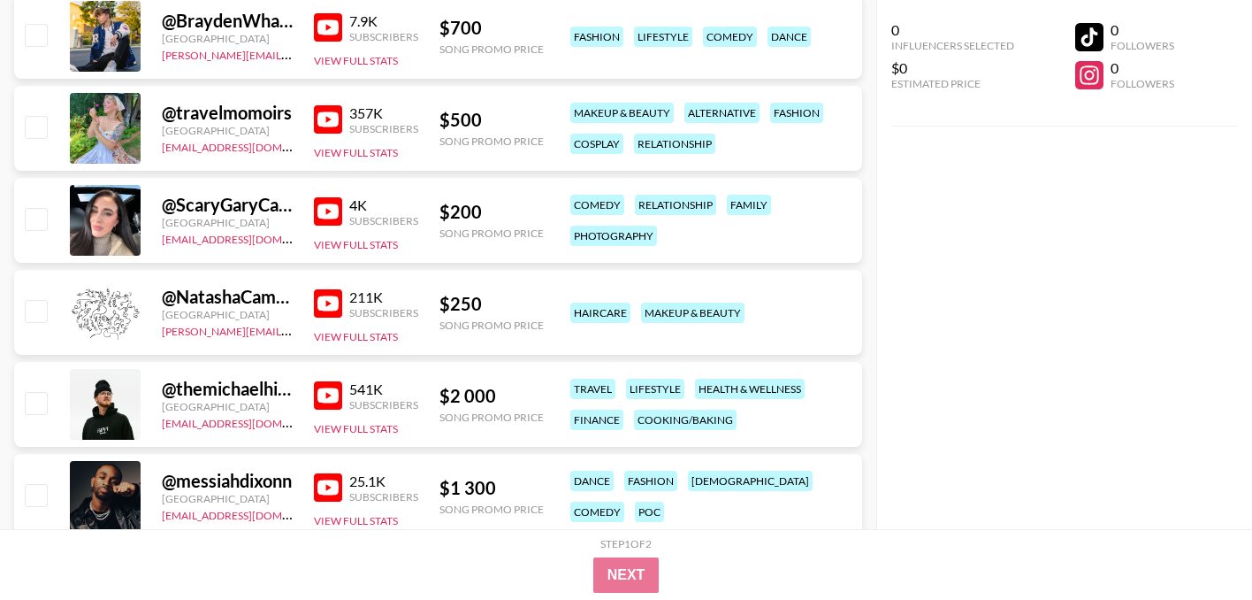
scroll to position [21404, 0]
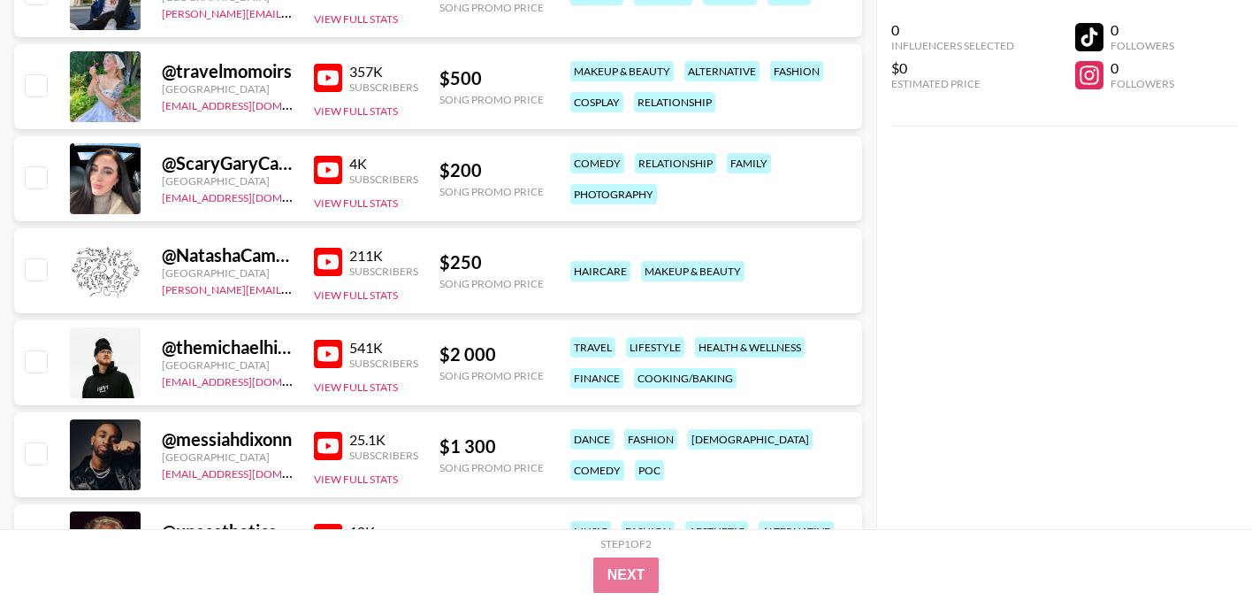
click at [333, 156] on img at bounding box center [328, 170] width 28 height 28
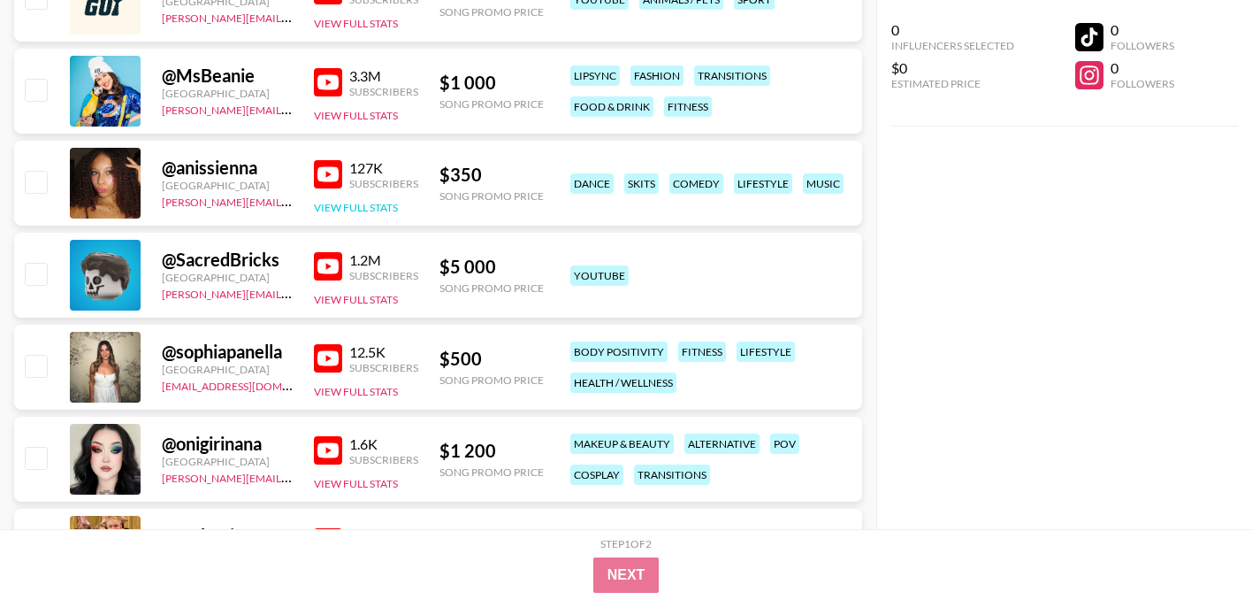
scroll to position [22300, 0]
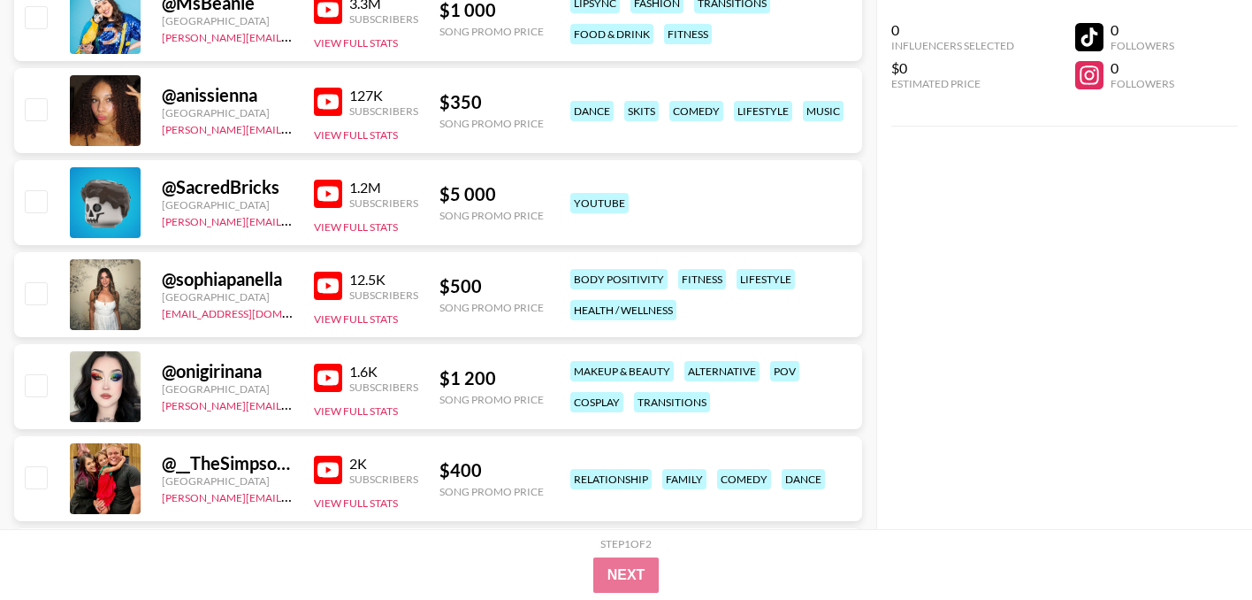
click at [324, 180] on img at bounding box center [328, 194] width 28 height 28
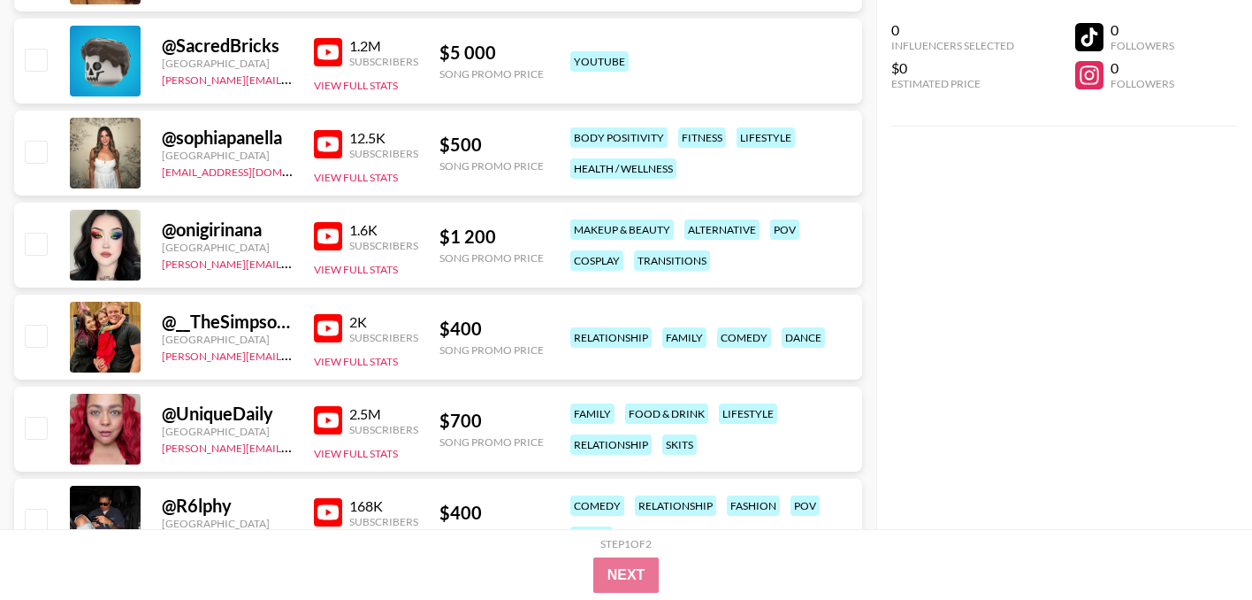
scroll to position [22443, 0]
click at [334, 221] on img at bounding box center [328, 235] width 28 height 28
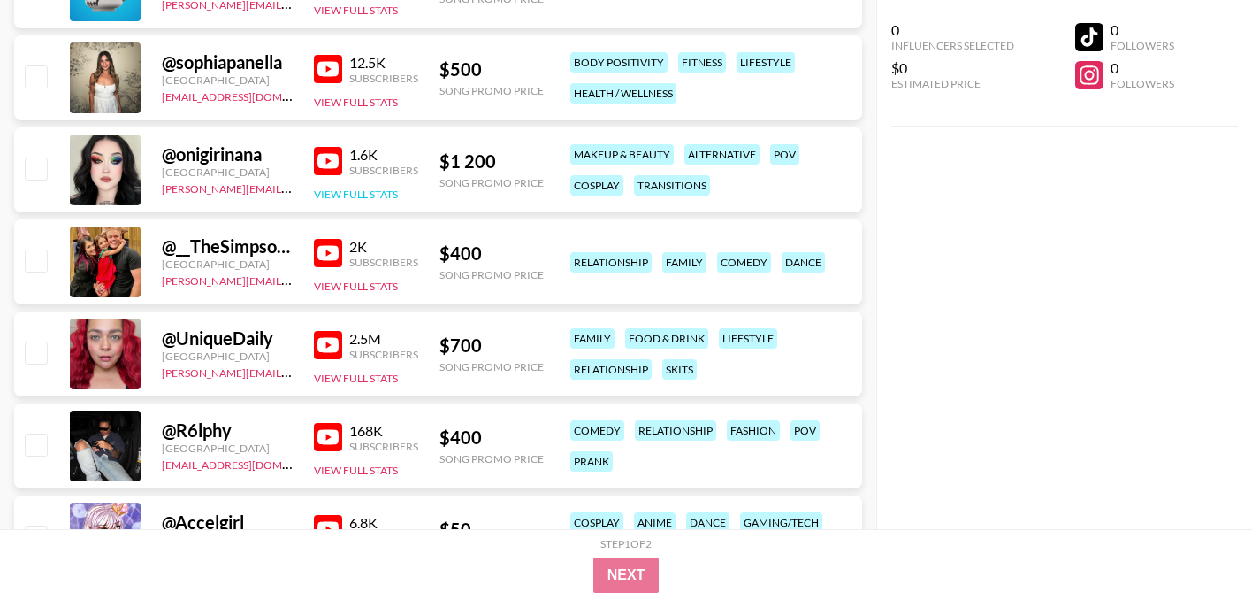
scroll to position [22520, 0]
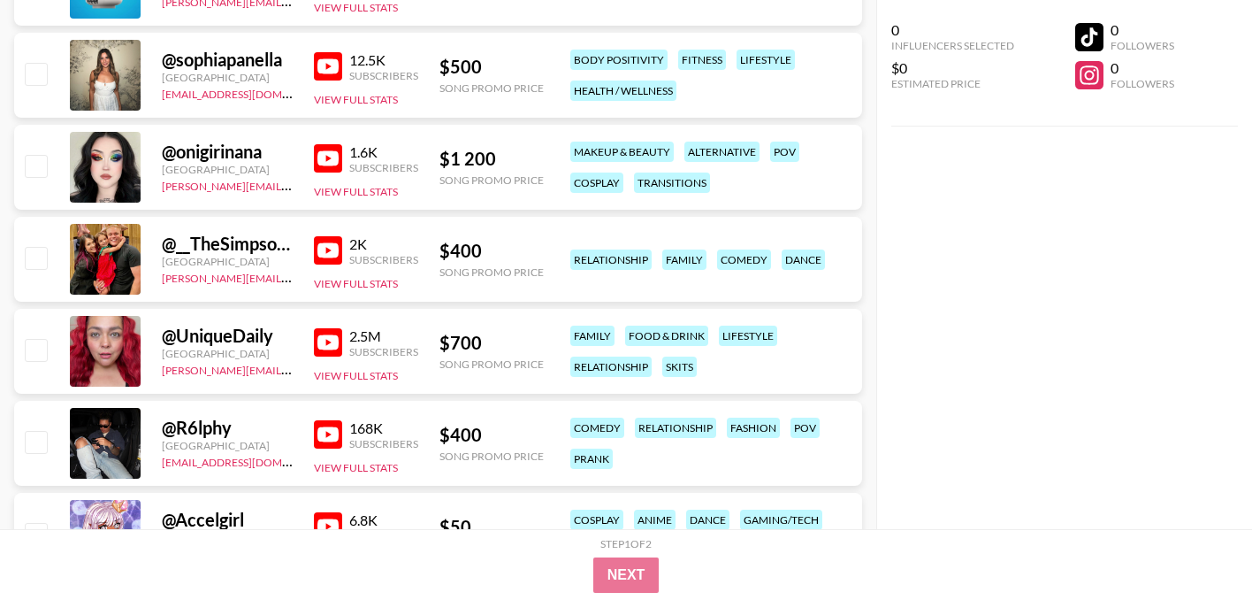
click at [325, 328] on img at bounding box center [328, 342] width 28 height 28
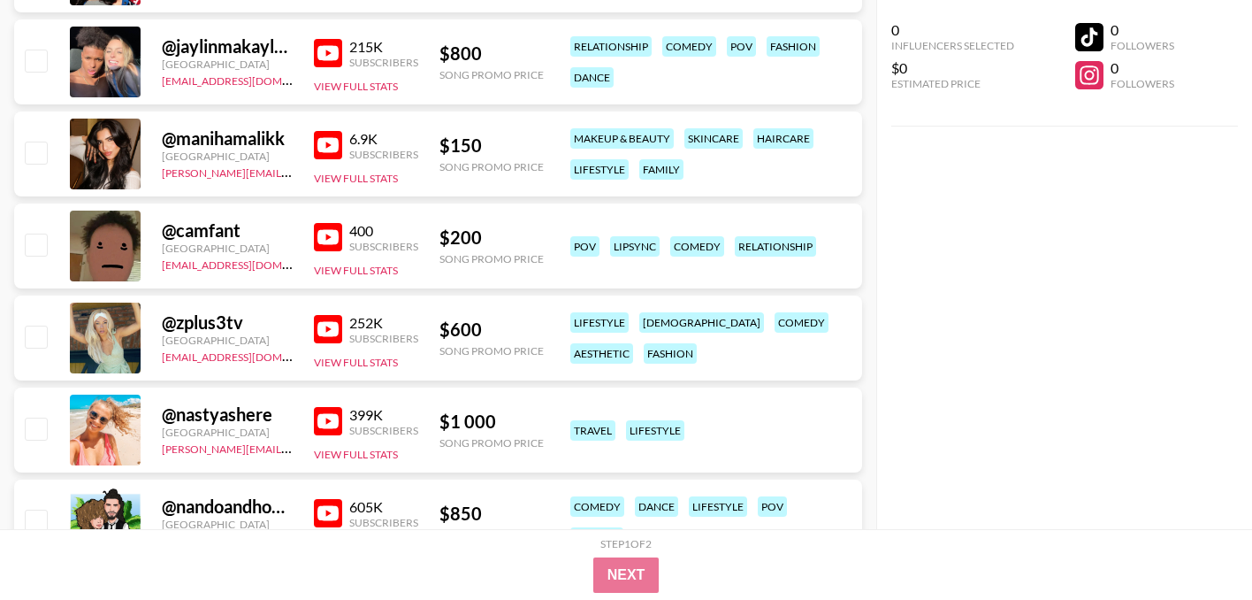
scroll to position [23361, 0]
click at [313, 294] on div "@ zplus3tv [GEOGRAPHIC_DATA] [EMAIL_ADDRESS][DOMAIN_NAME] 252K Subscribers View…" at bounding box center [438, 336] width 848 height 85
click at [319, 314] on img at bounding box center [328, 328] width 28 height 28
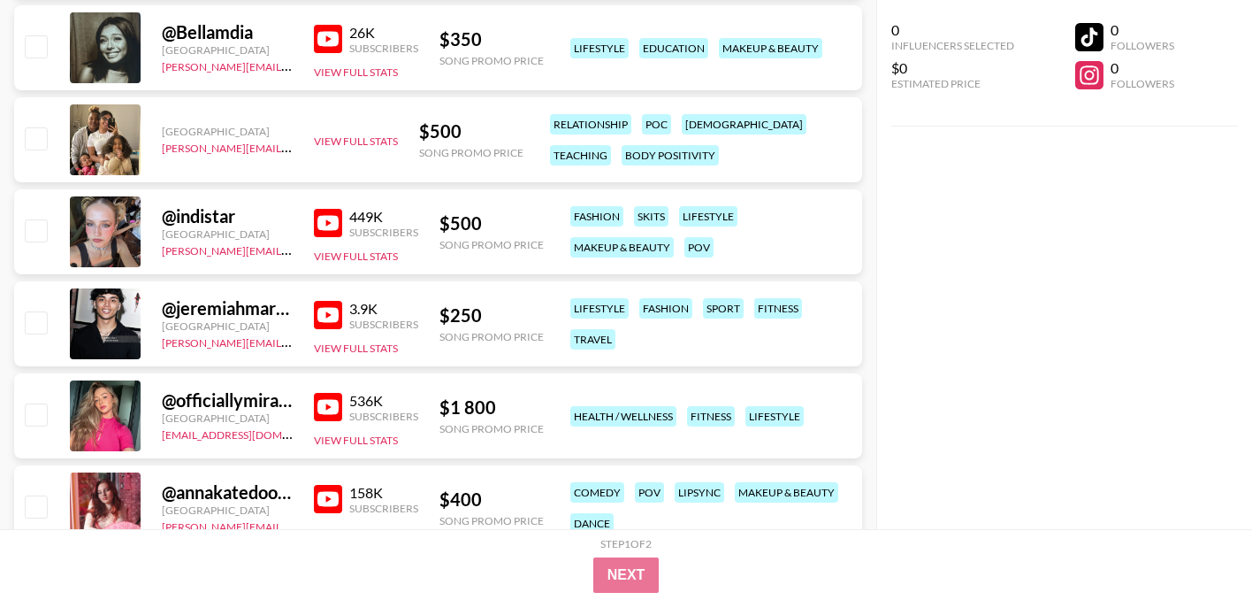
scroll to position [24298, 0]
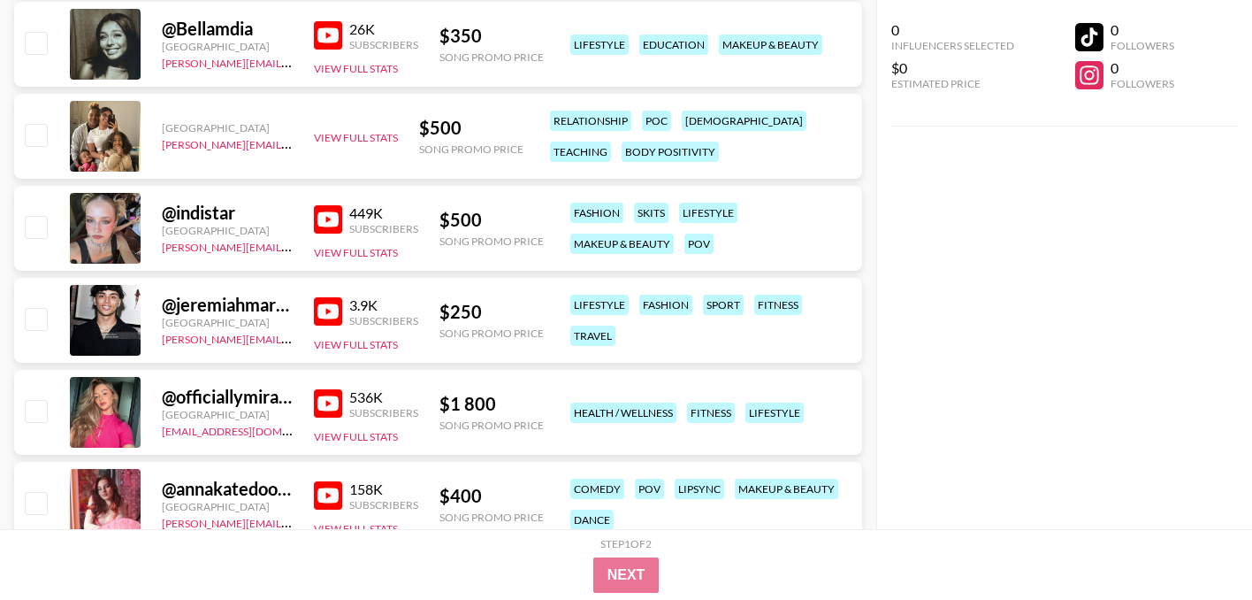
click at [327, 205] on img at bounding box center [328, 219] width 28 height 28
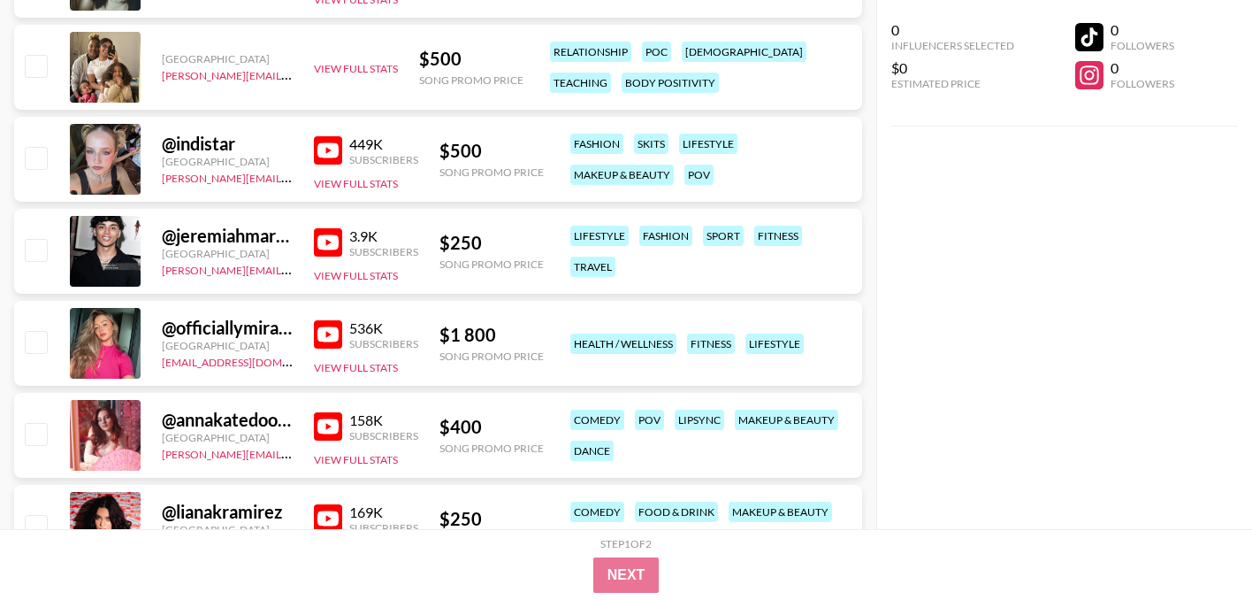
scroll to position [24369, 0]
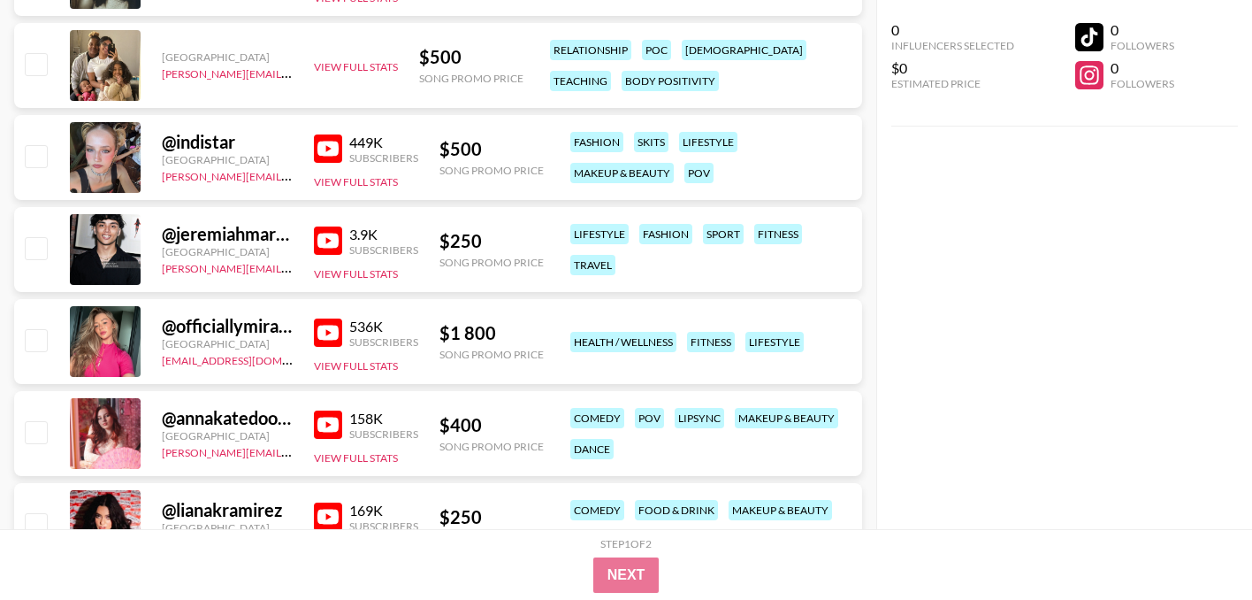
click at [338, 318] on img at bounding box center [328, 332] width 28 height 28
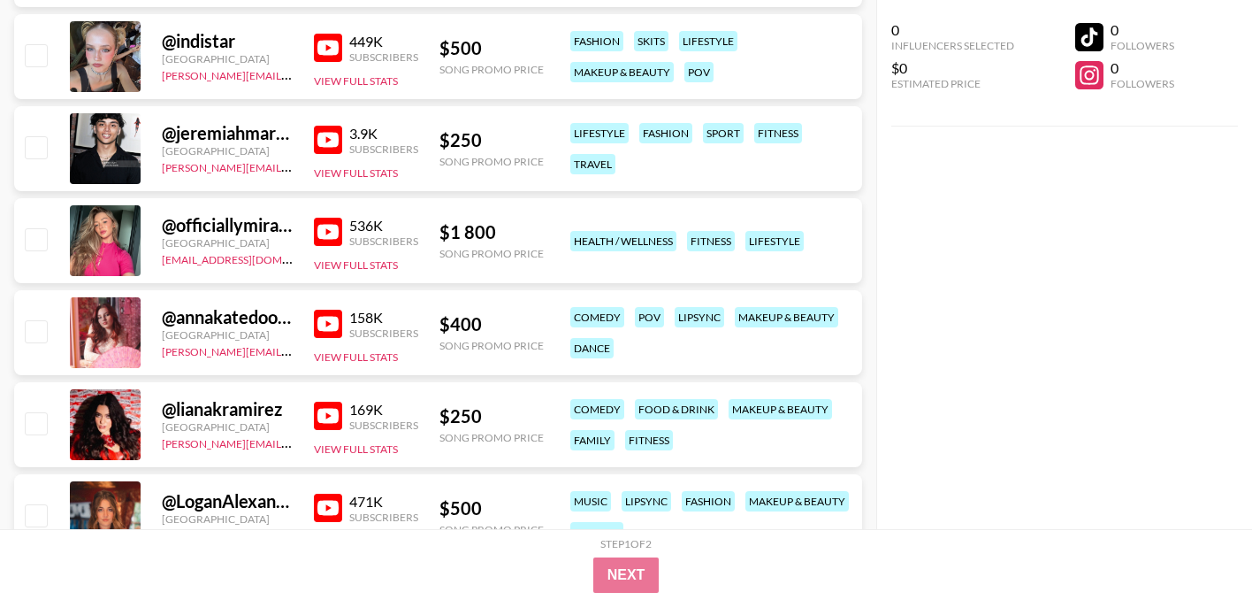
scroll to position [24498, 0]
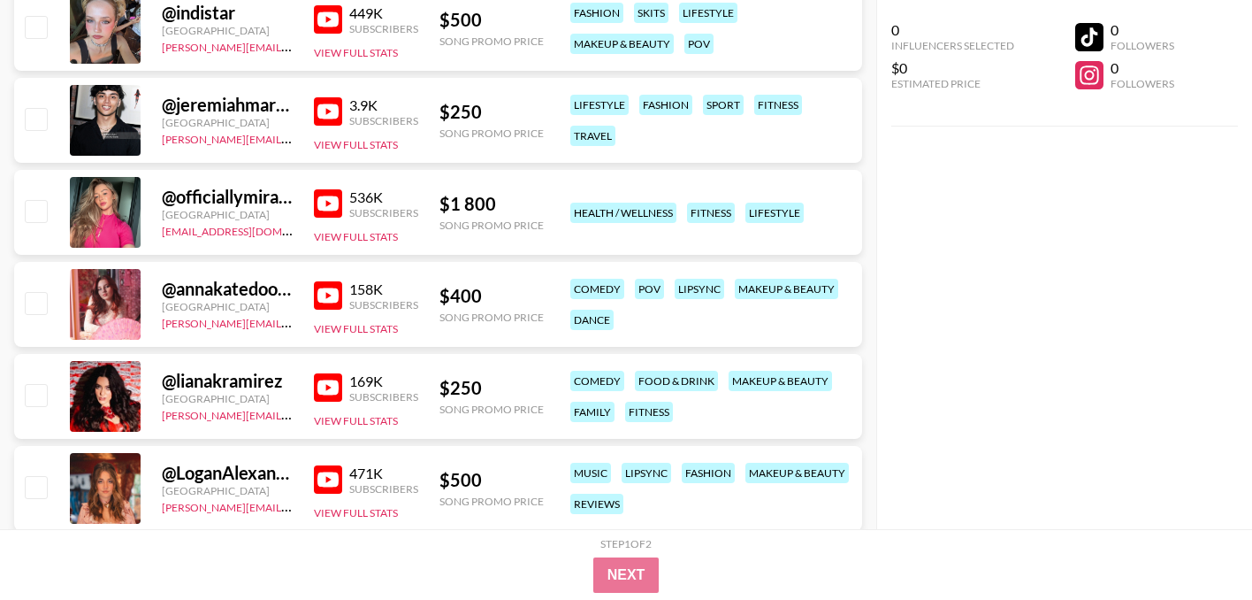
click at [337, 281] on img at bounding box center [328, 295] width 28 height 28
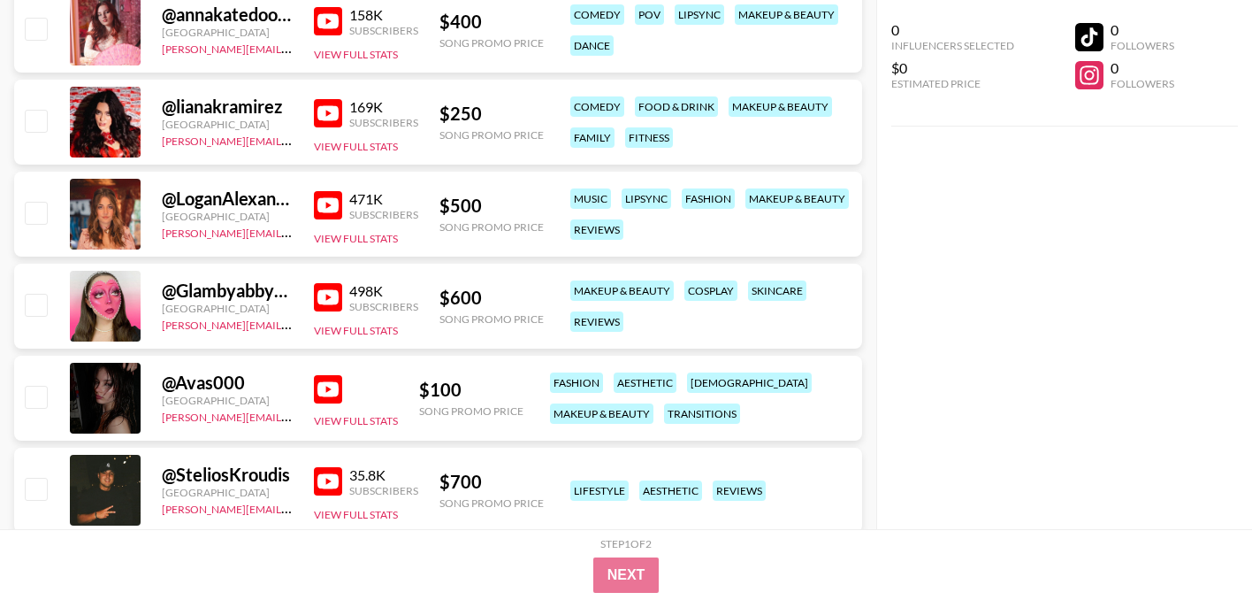
scroll to position [24774, 0]
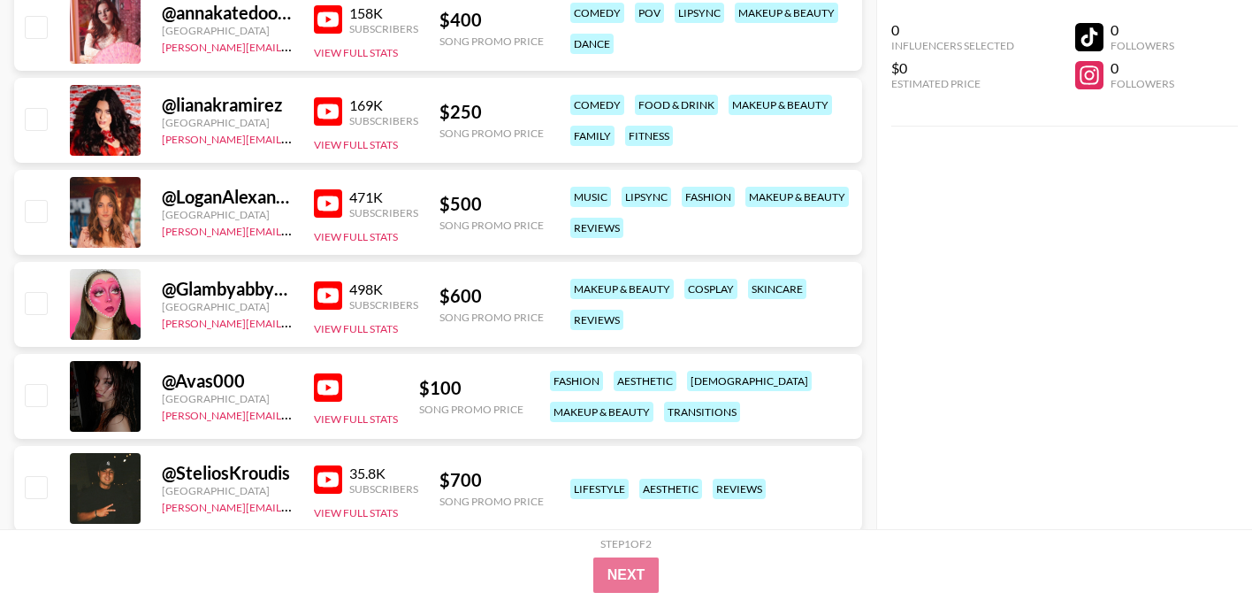
click at [328, 281] on img at bounding box center [328, 295] width 28 height 28
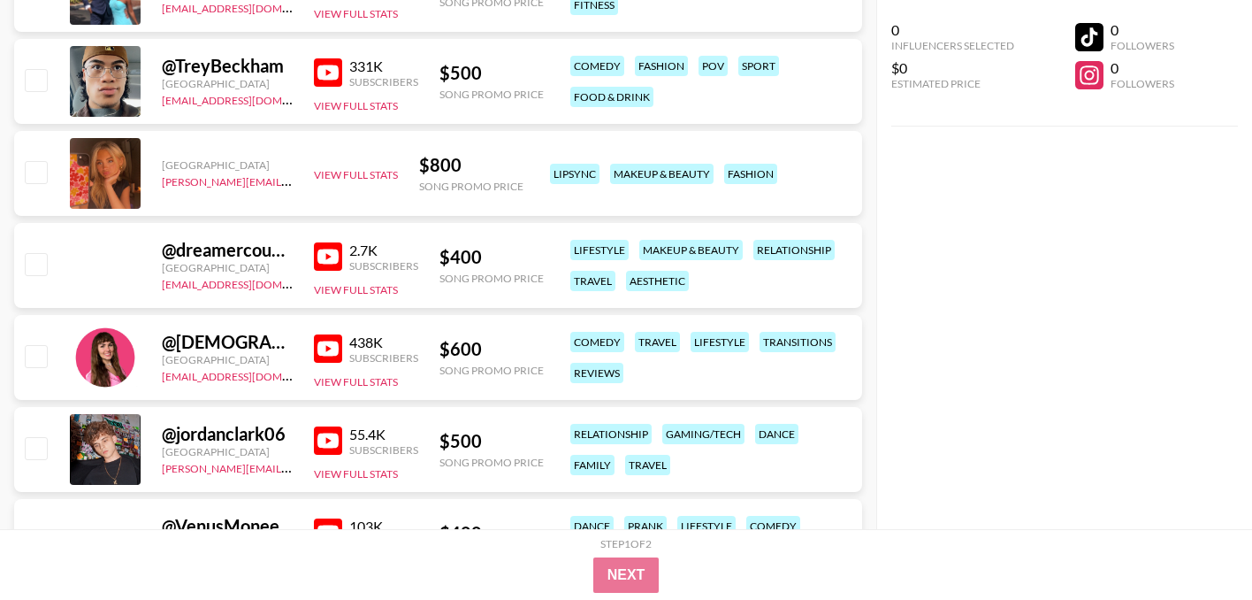
scroll to position [27205, 0]
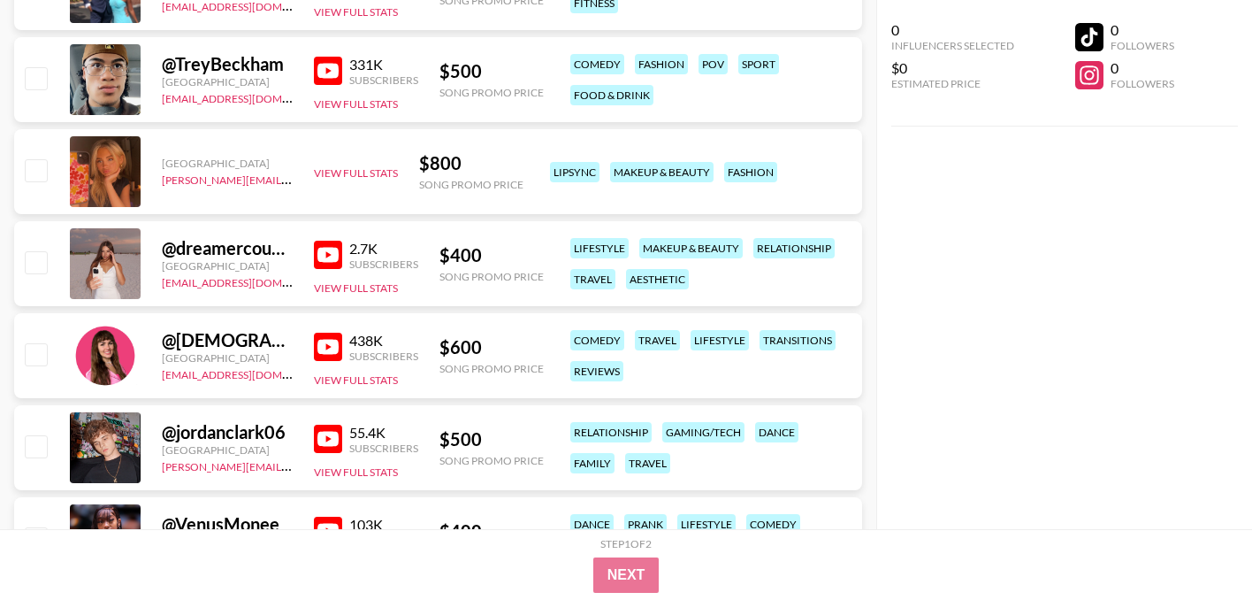
click at [336, 332] on img at bounding box center [328, 346] width 28 height 28
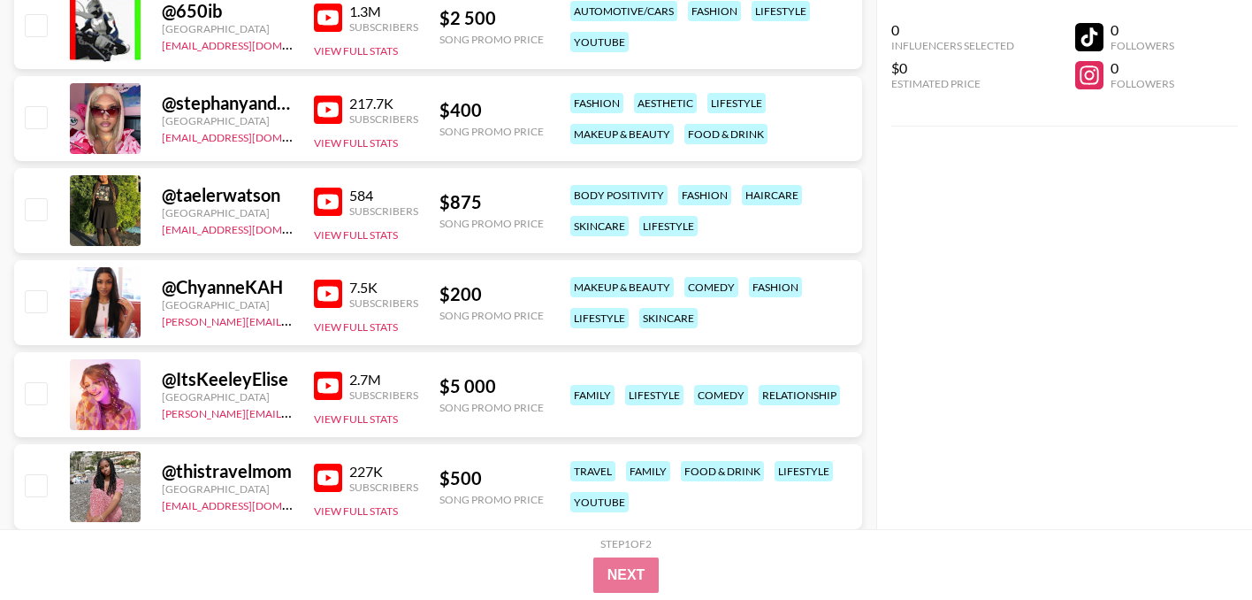
scroll to position [28459, 0]
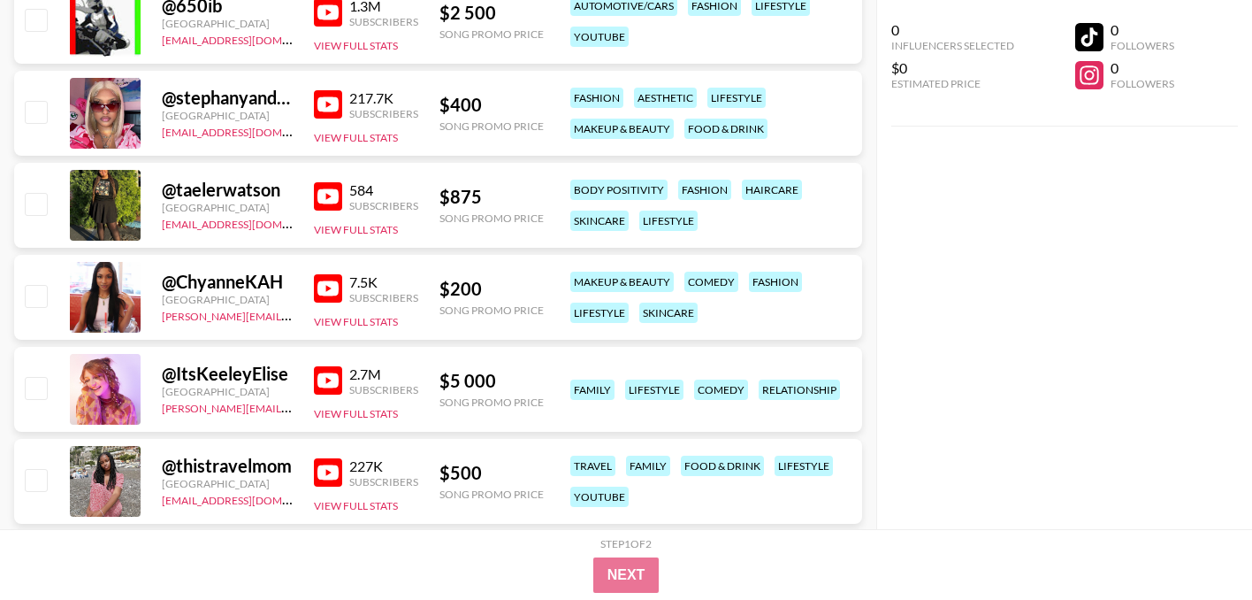
click at [327, 366] on img at bounding box center [328, 380] width 28 height 28
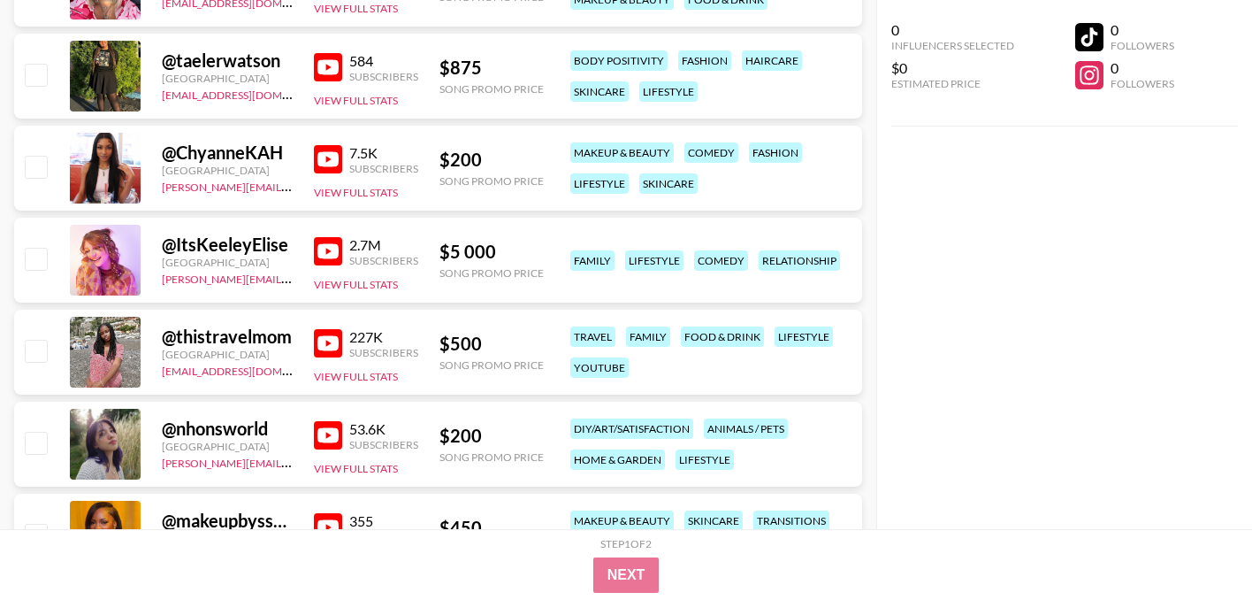
scroll to position [28828, 0]
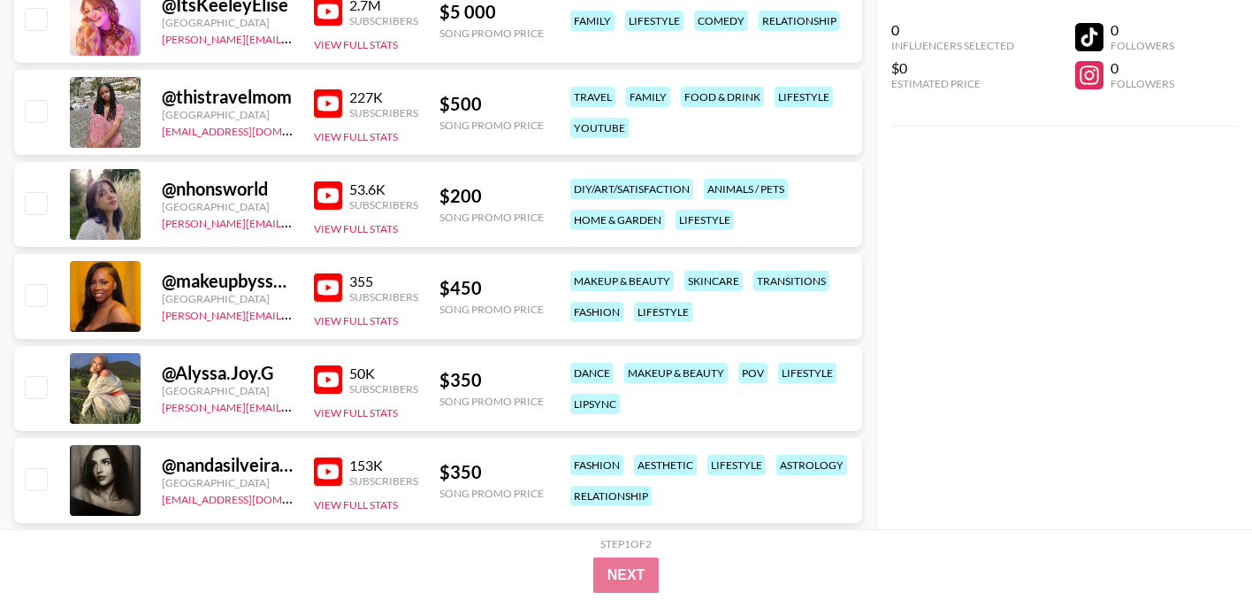
click at [319, 181] on img at bounding box center [328, 195] width 28 height 28
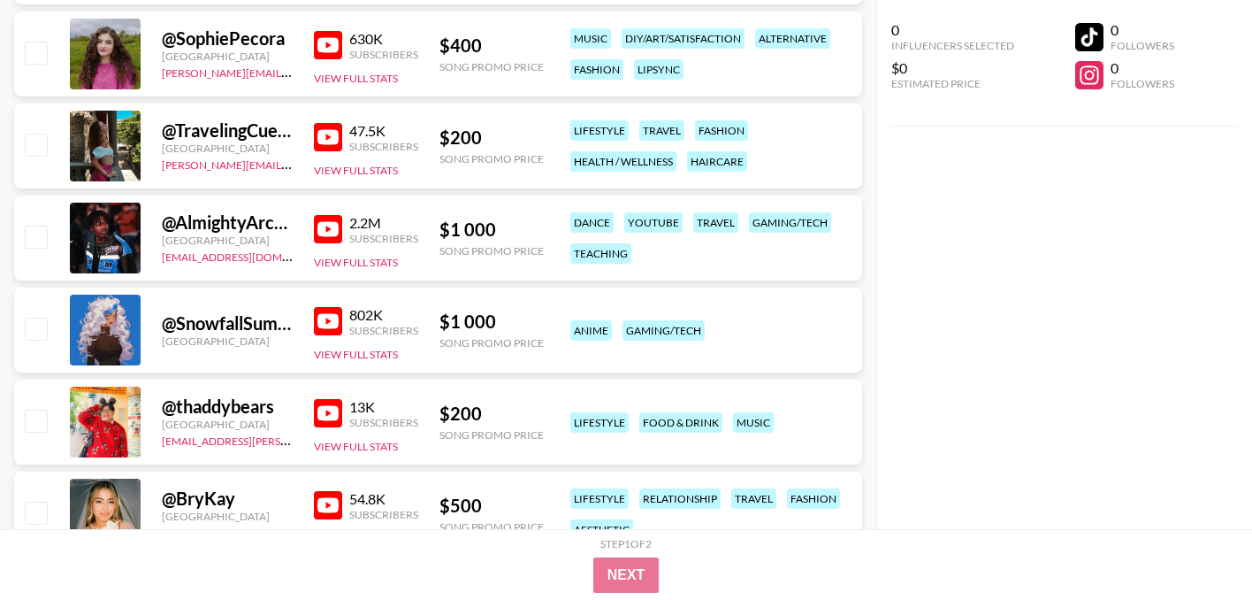
scroll to position [30217, 0]
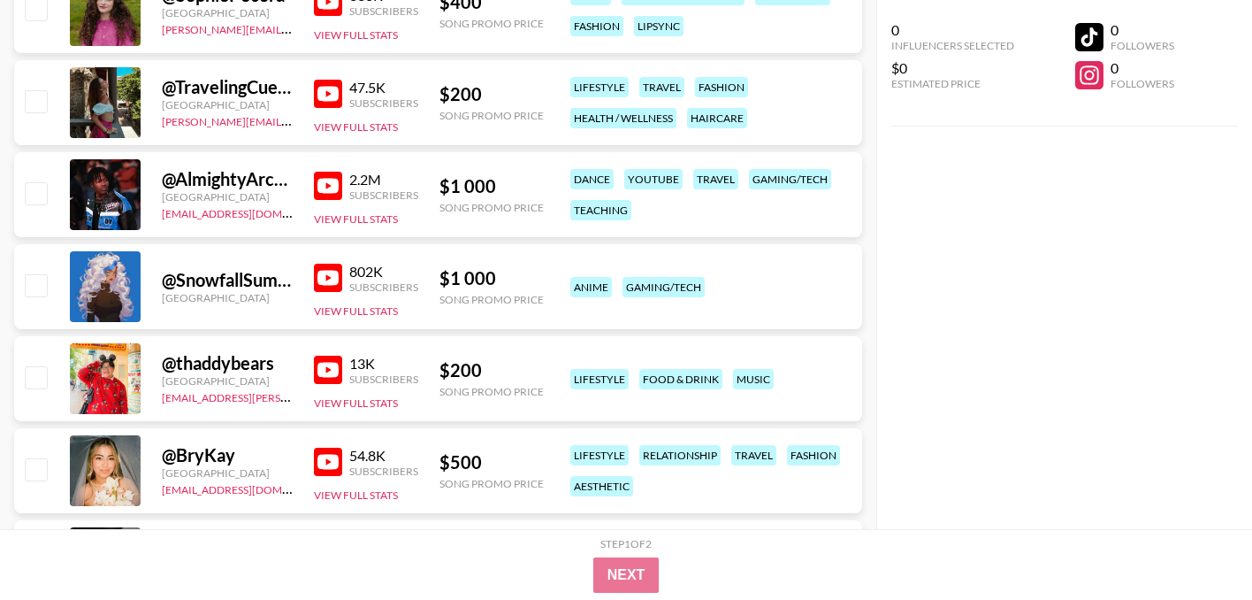
click at [320, 264] on img at bounding box center [328, 278] width 28 height 28
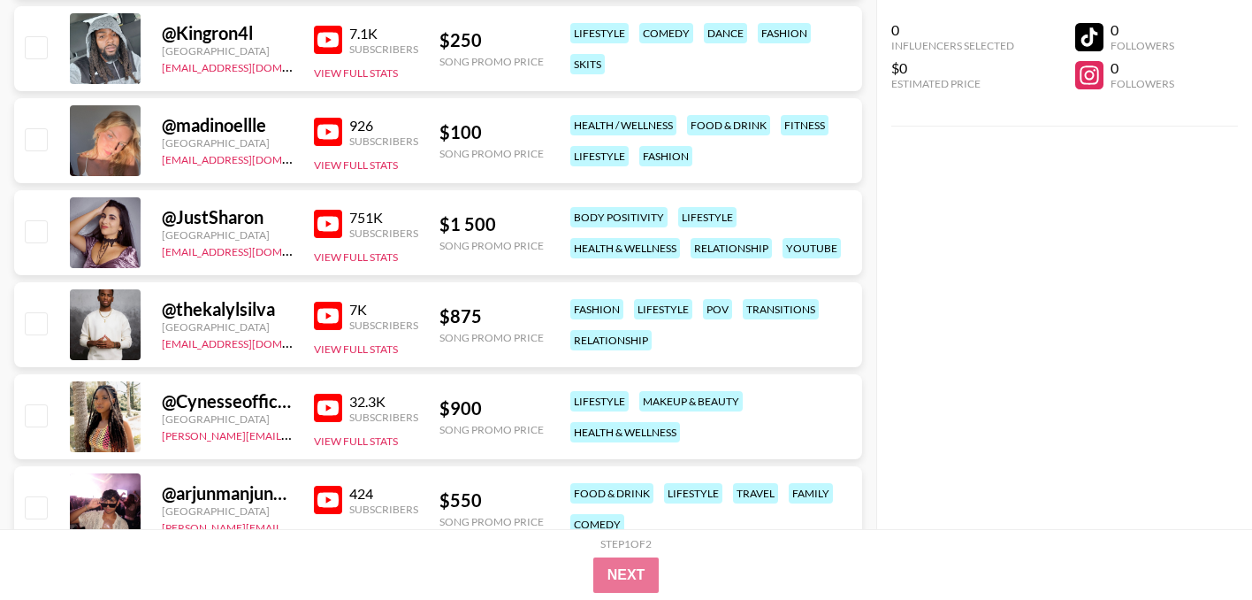
scroll to position [31622, 0]
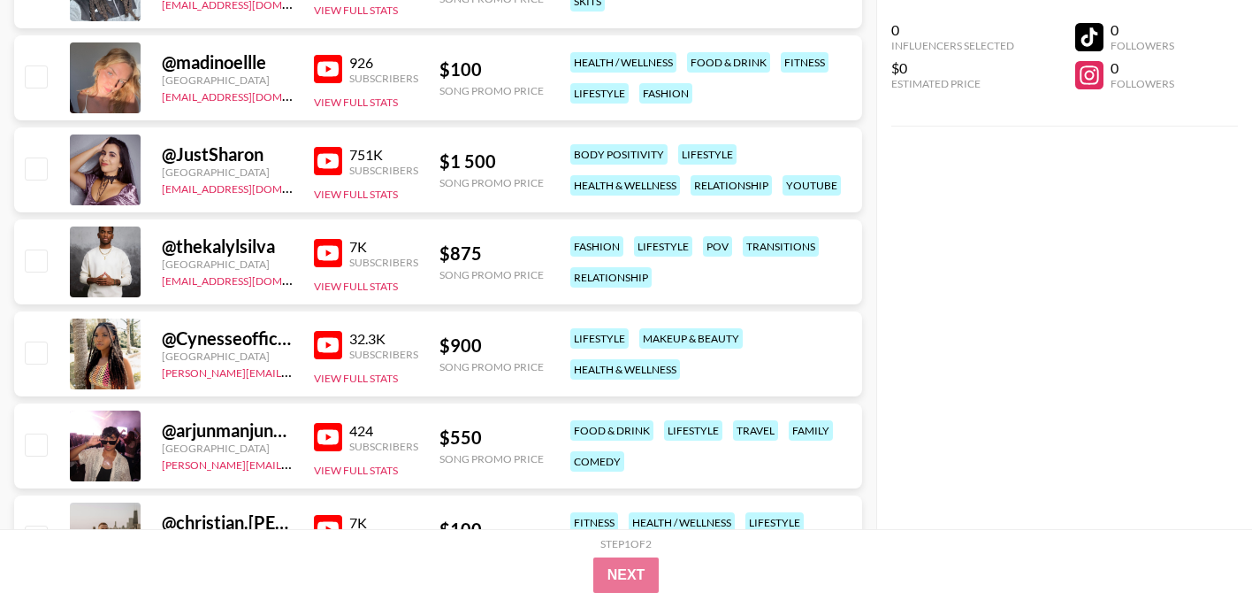
click at [337, 147] on img at bounding box center [328, 161] width 28 height 28
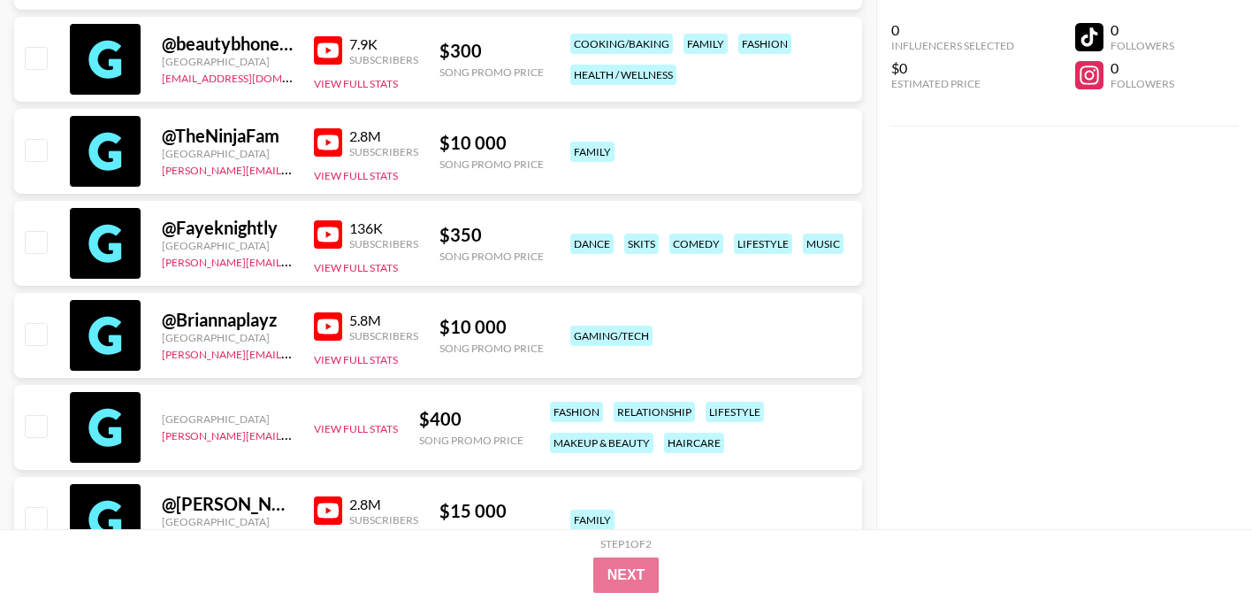
scroll to position [34626, 0]
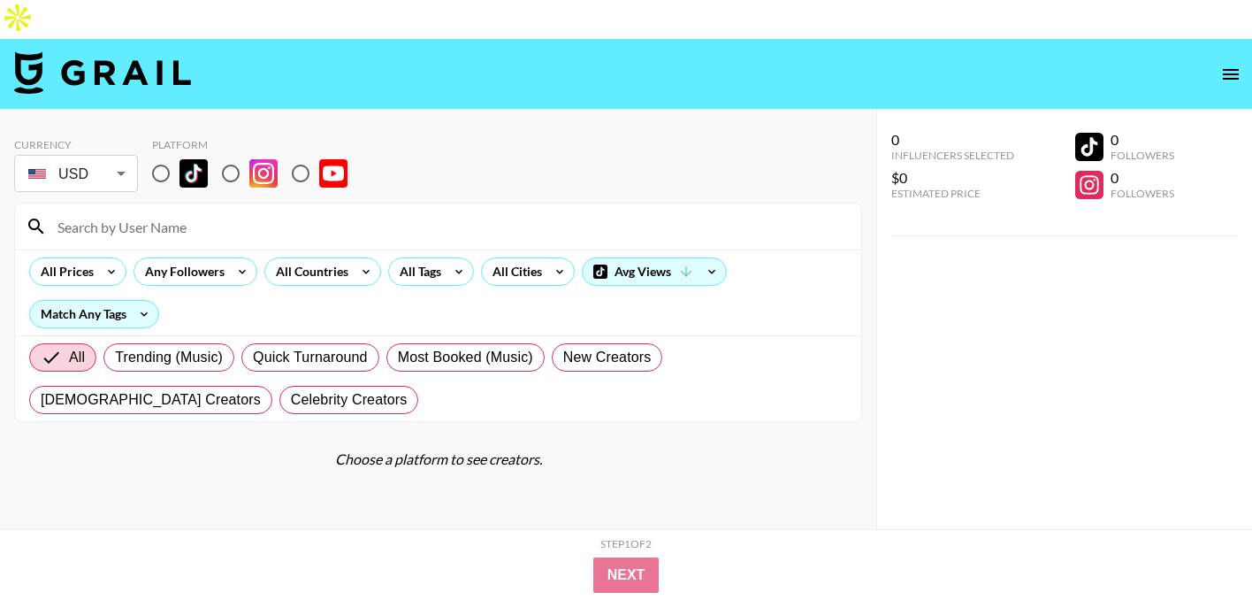
click at [166, 155] on input "radio" at bounding box center [160, 173] width 37 height 37
radio input "true"
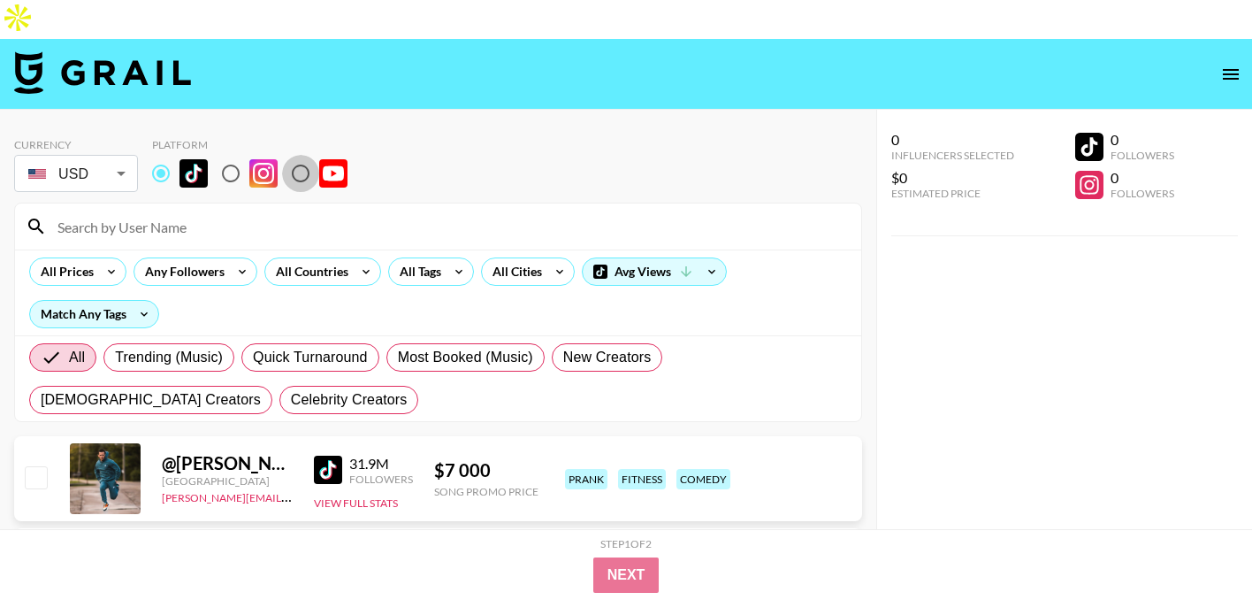
click at [302, 155] on input "radio" at bounding box center [300, 173] width 37 height 37
radio input "true"
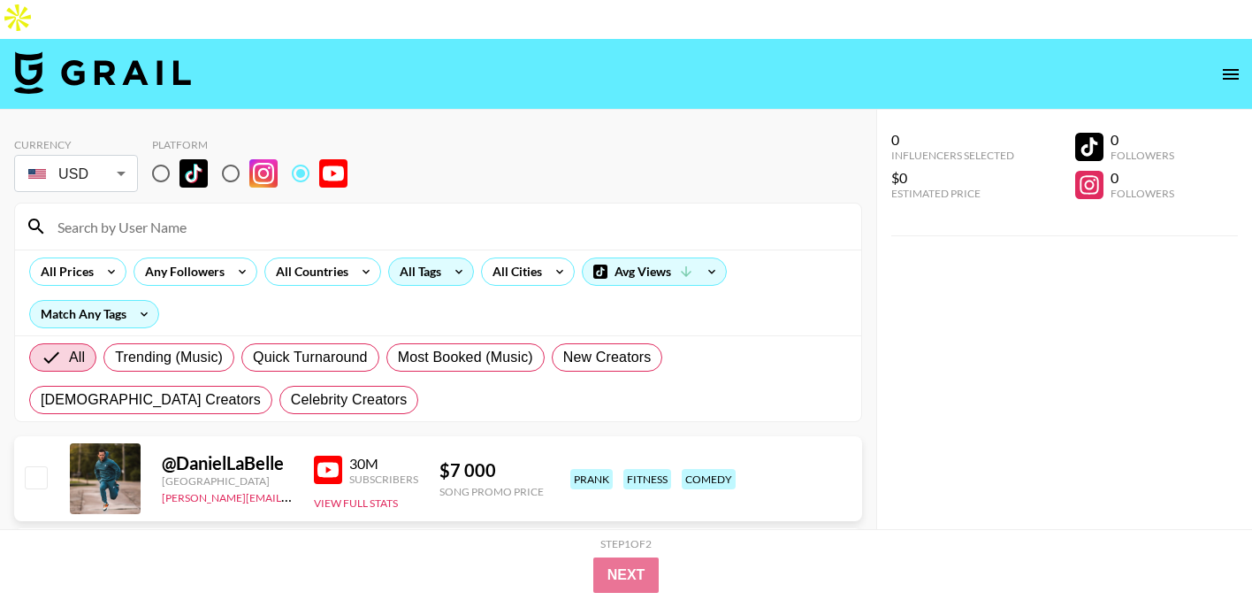
click at [412, 258] on div "All Tags" at bounding box center [417, 271] width 56 height 27
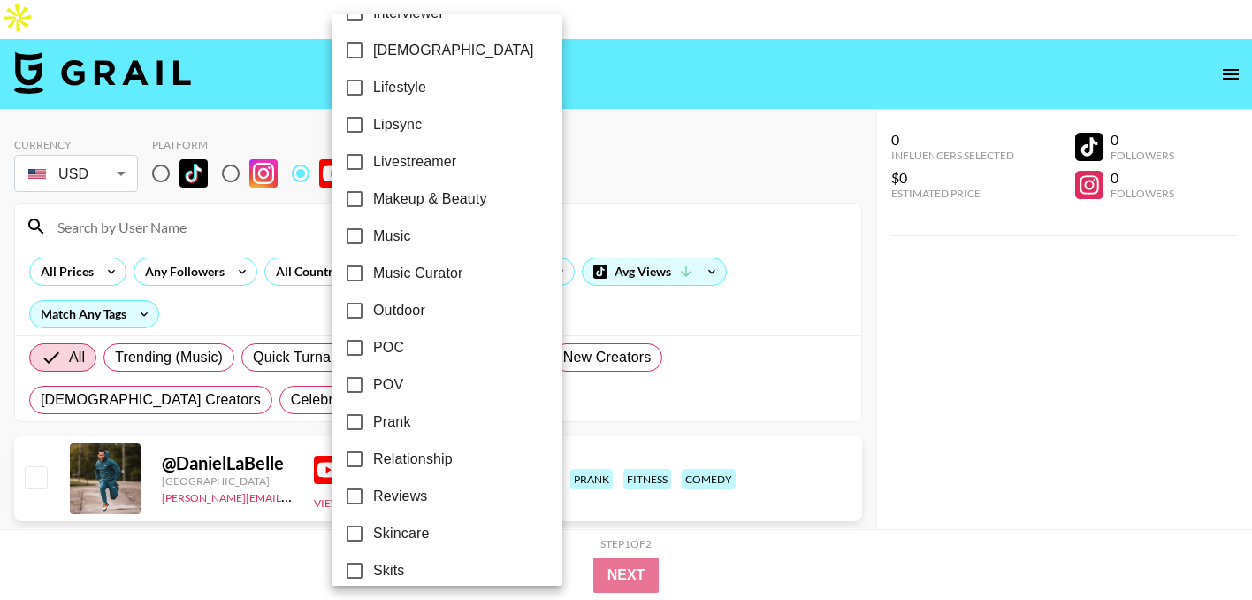
scroll to position [853, 0]
click at [416, 196] on span "Makeup & Beauty" at bounding box center [430, 196] width 114 height 21
click at [373, 196] on input "Makeup & Beauty" at bounding box center [354, 196] width 37 height 37
checkbox input "true"
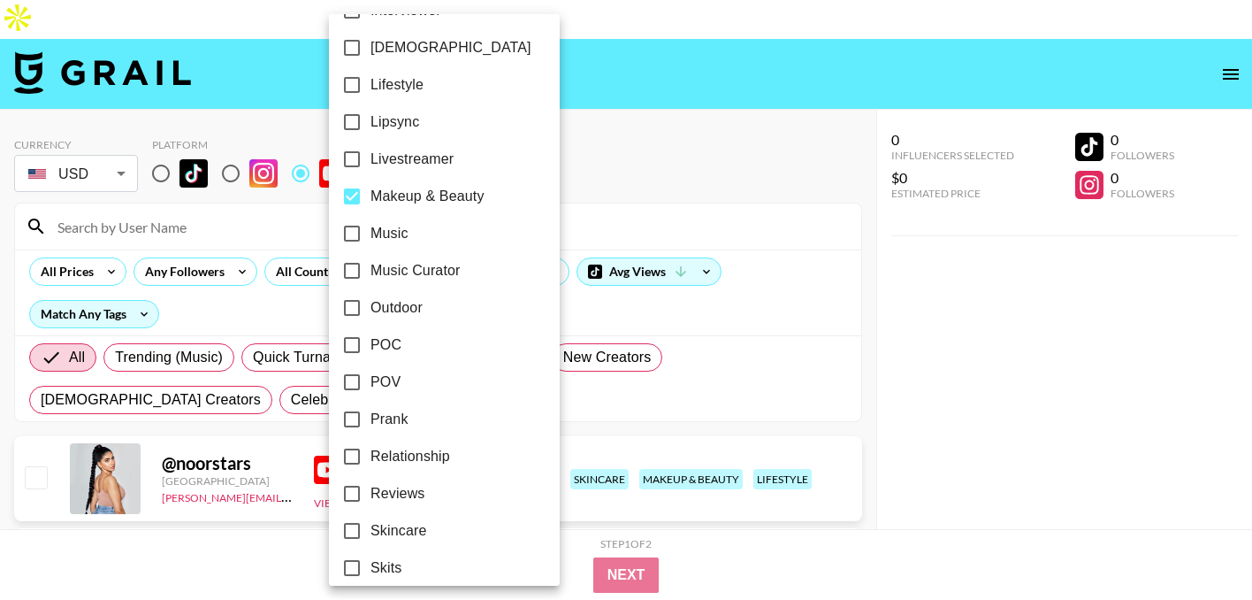
click at [626, 108] on div at bounding box center [626, 300] width 1252 height 600
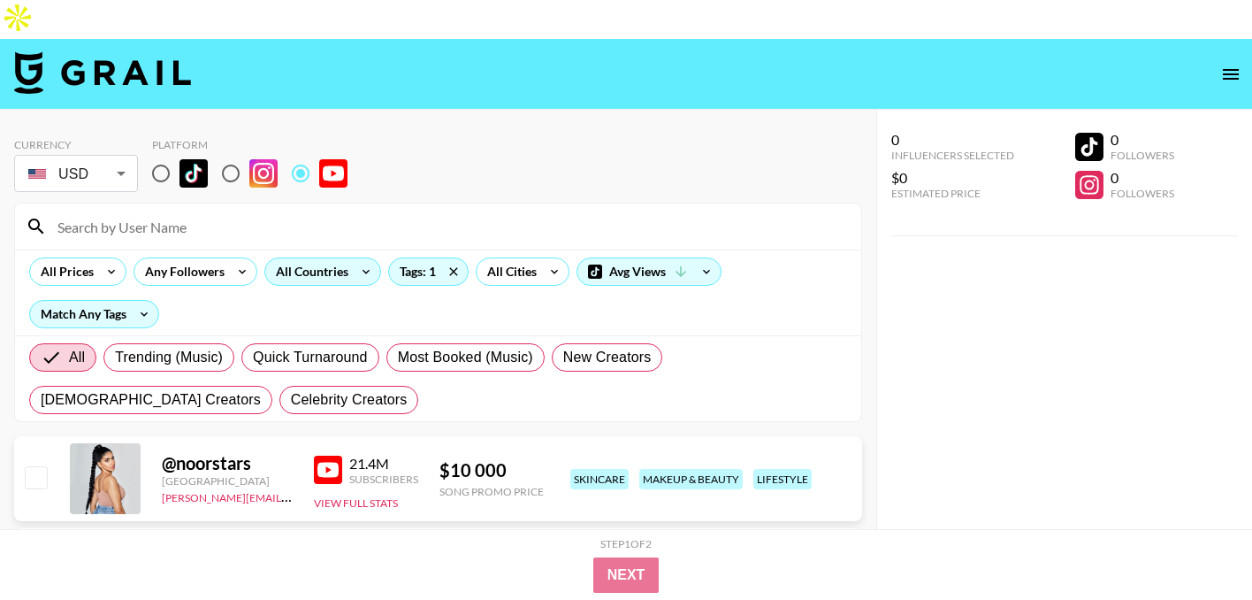
click at [320, 258] on div "All Countries" at bounding box center [308, 271] width 87 height 27
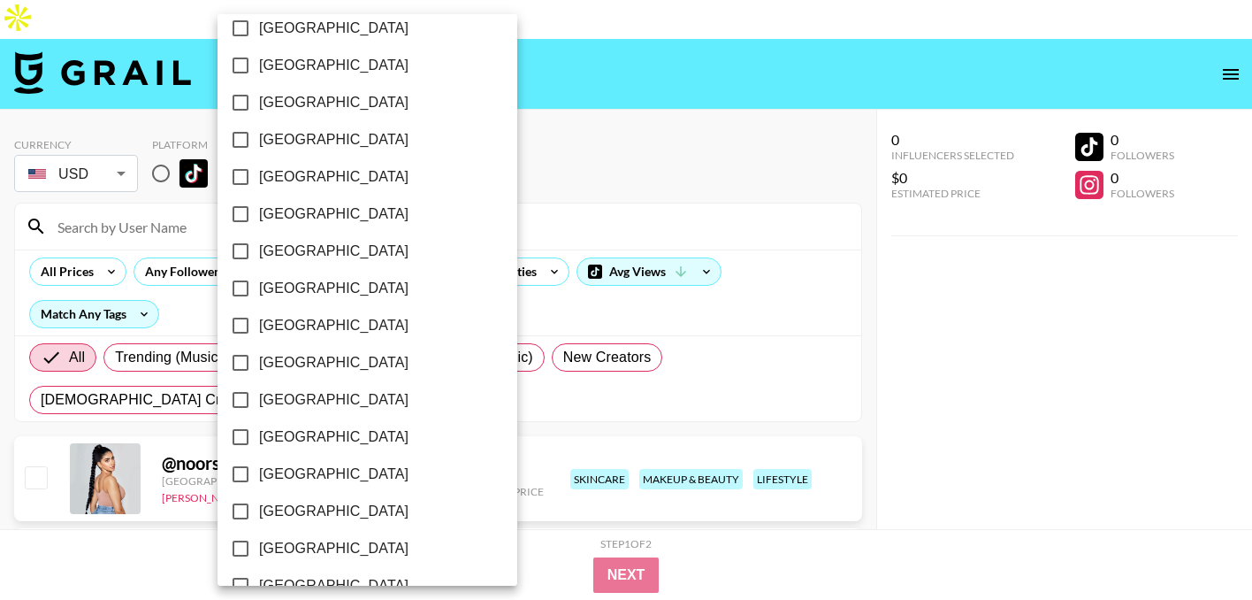
scroll to position [1463, 0]
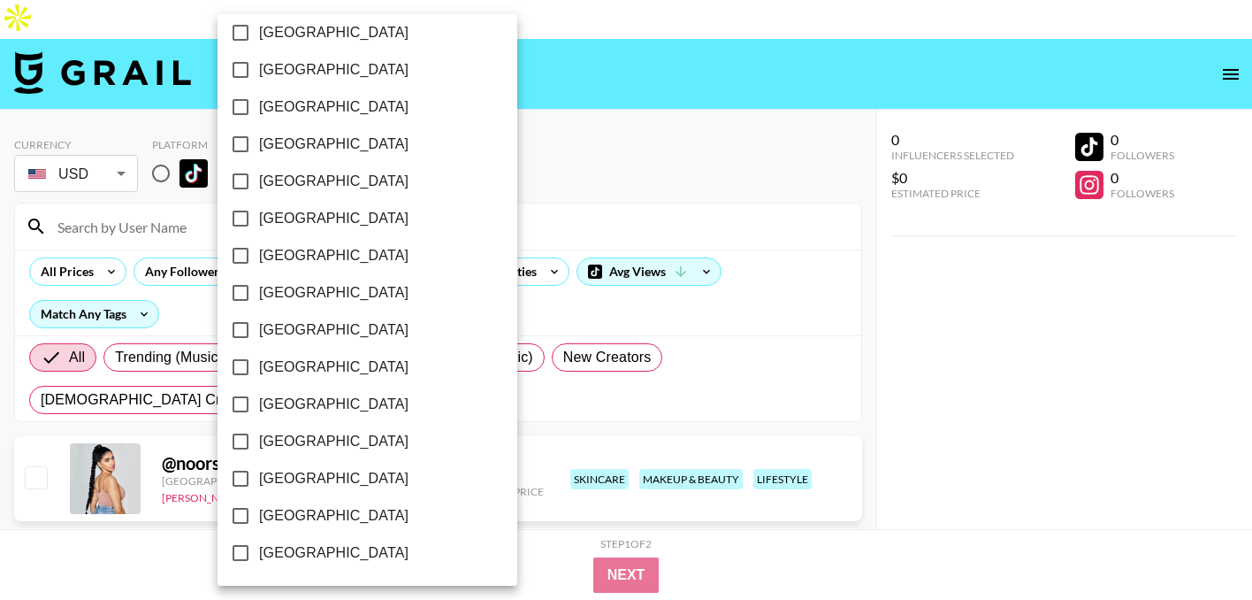
click at [317, 518] on span "[GEOGRAPHIC_DATA]" at bounding box center [333, 515] width 149 height 21
click at [259, 518] on input "[GEOGRAPHIC_DATA]" at bounding box center [240, 515] width 37 height 37
checkbox input "true"
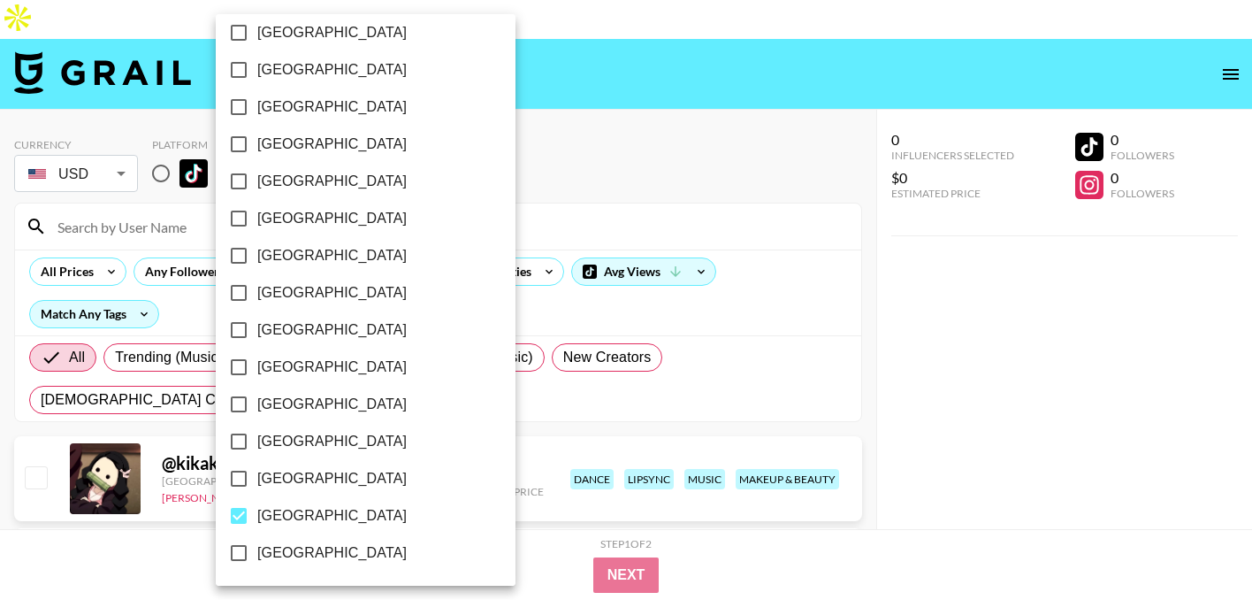
click at [588, 125] on div at bounding box center [626, 300] width 1252 height 600
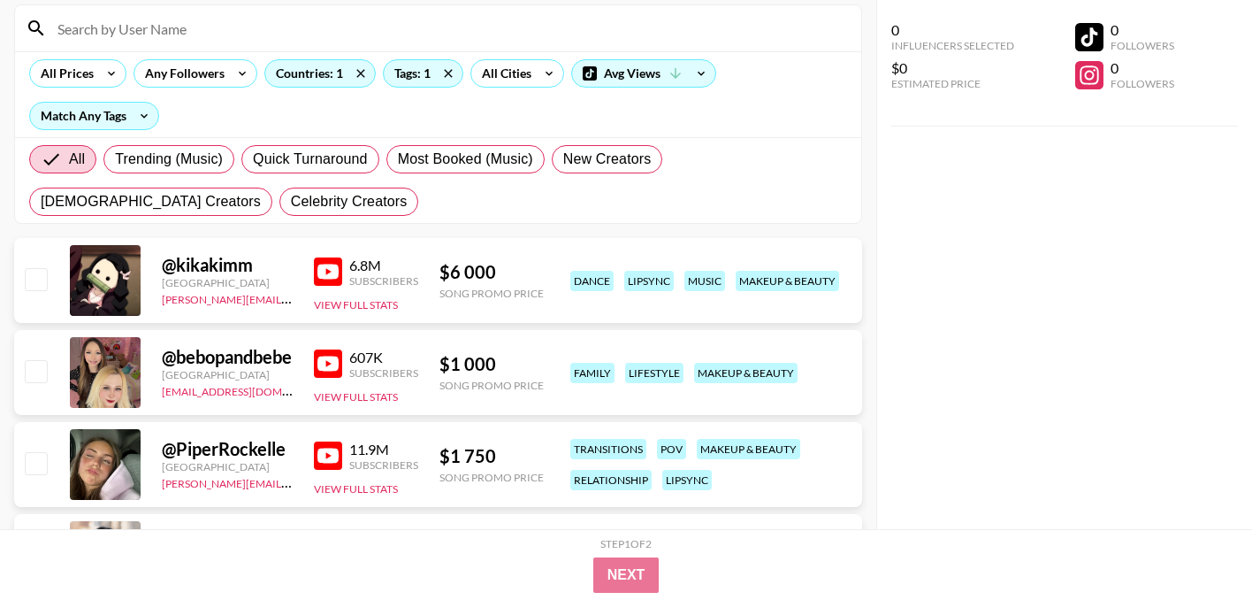
scroll to position [201, 0]
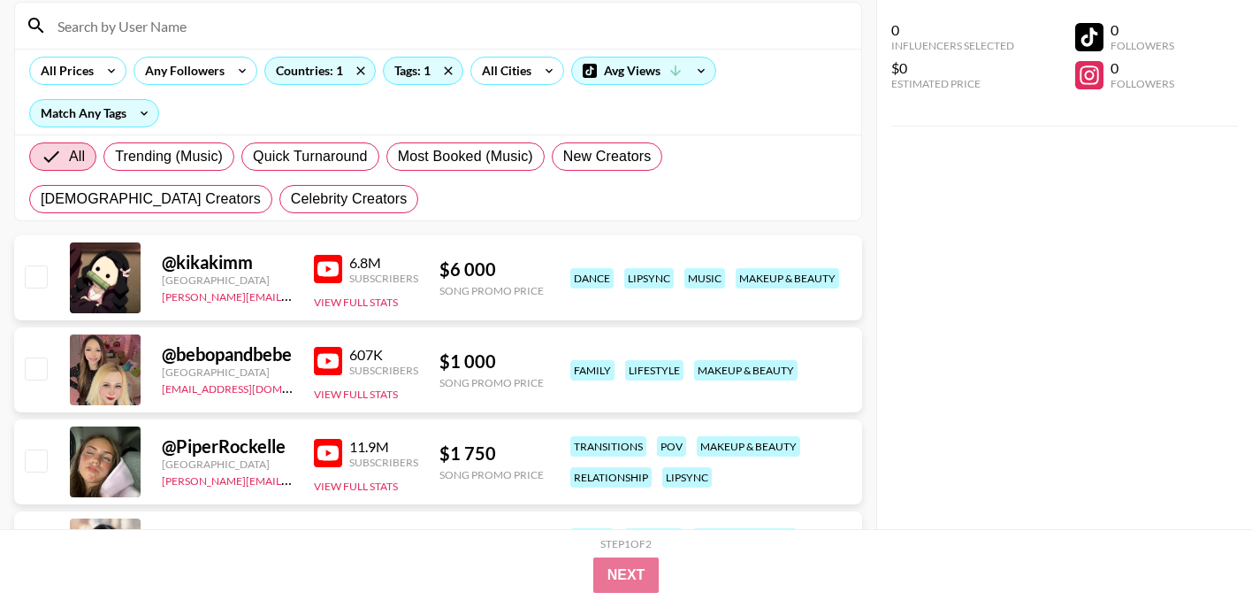
click at [328, 255] on img at bounding box center [328, 269] width 28 height 28
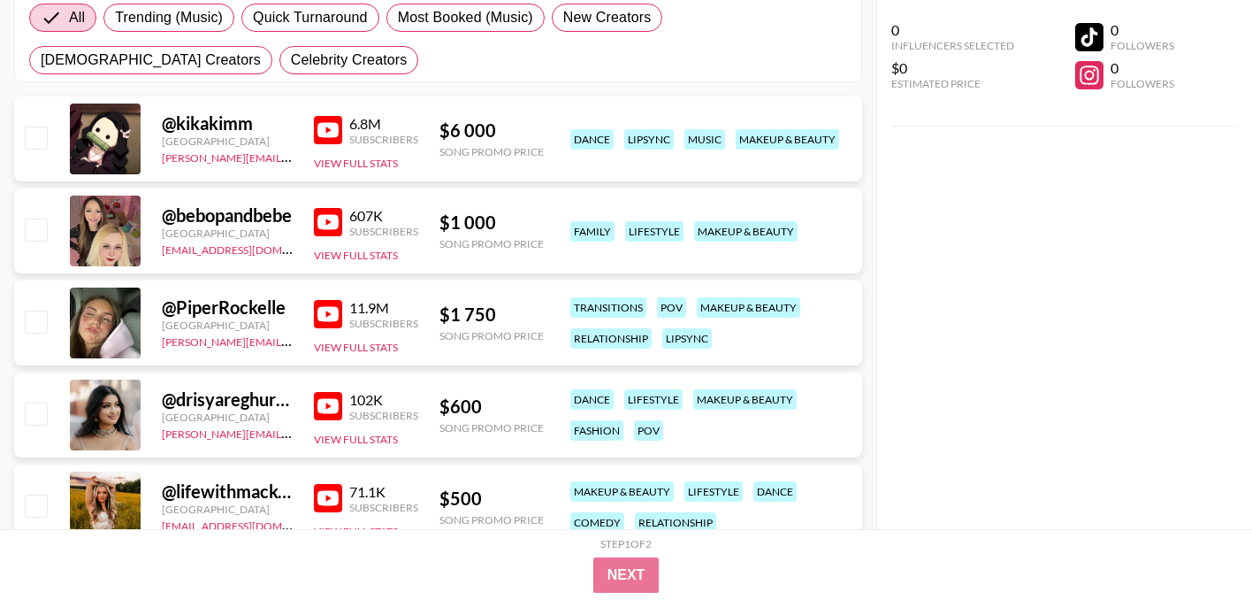
scroll to position [345, 0]
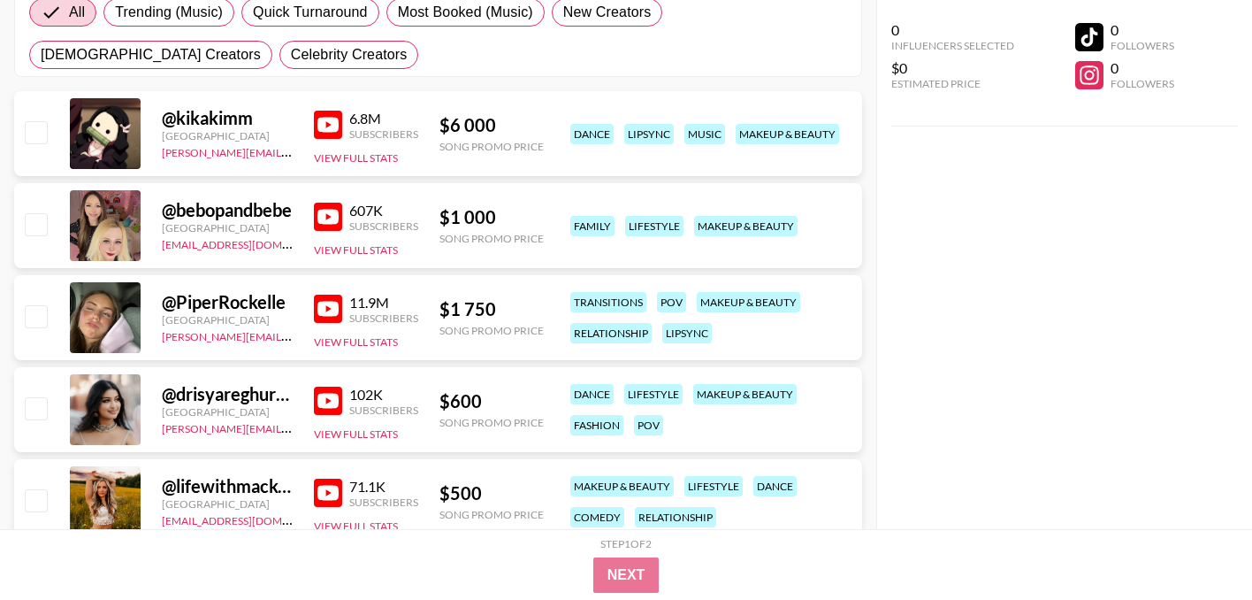
click at [328, 386] on img at bounding box center [328, 400] width 28 height 28
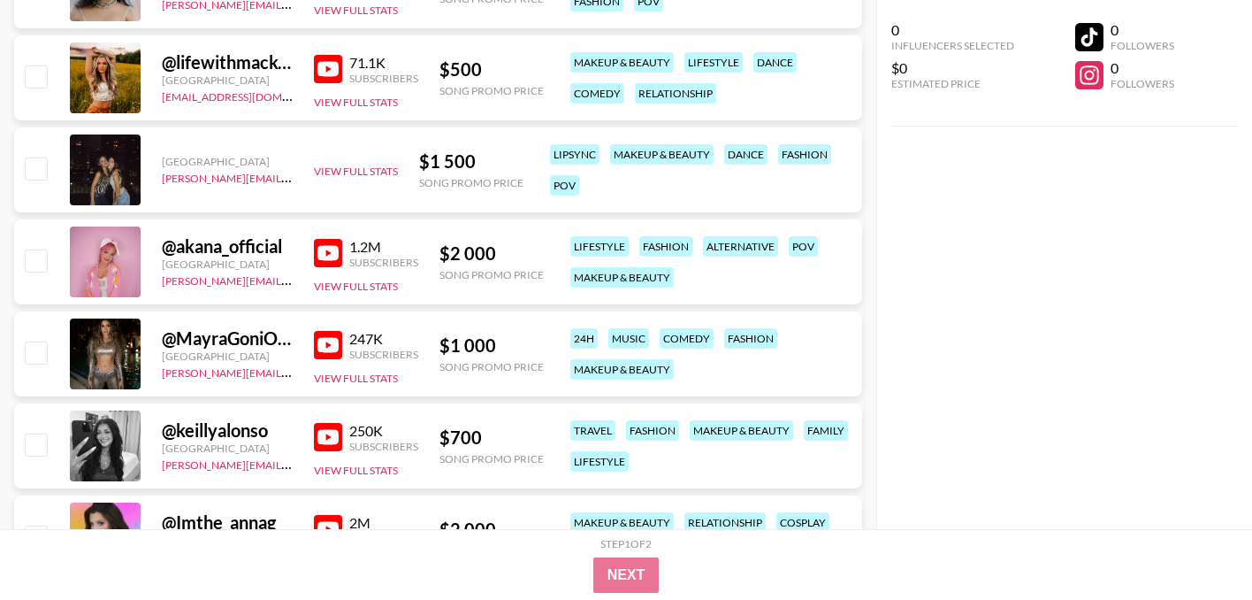
scroll to position [773, 0]
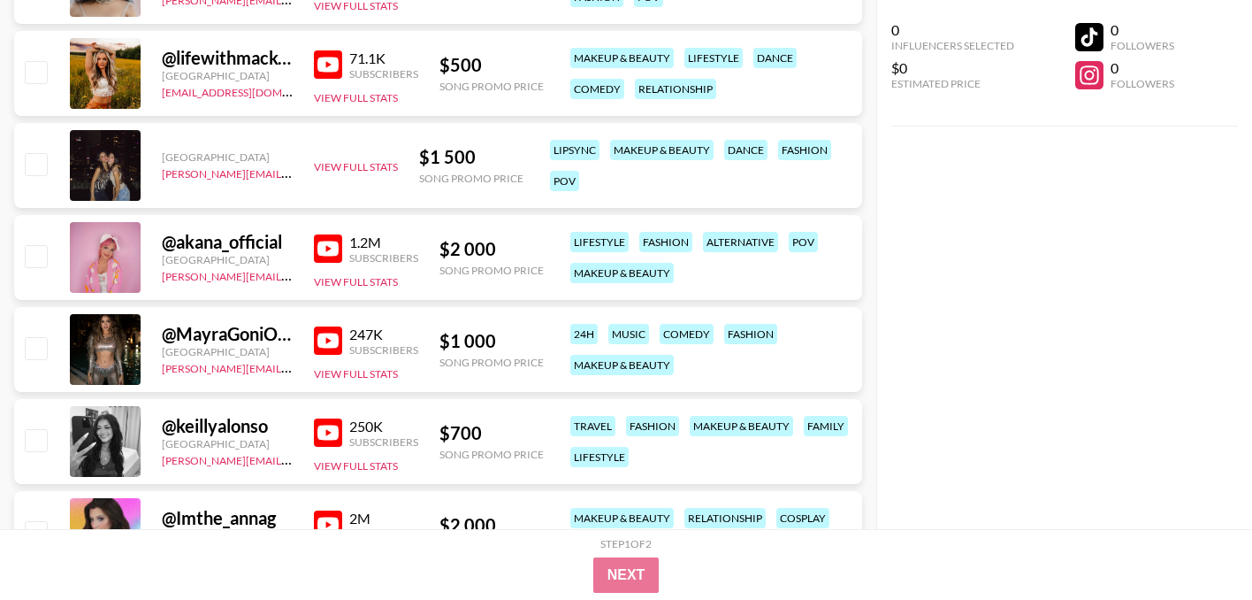
click at [326, 326] on img at bounding box center [328, 340] width 28 height 28
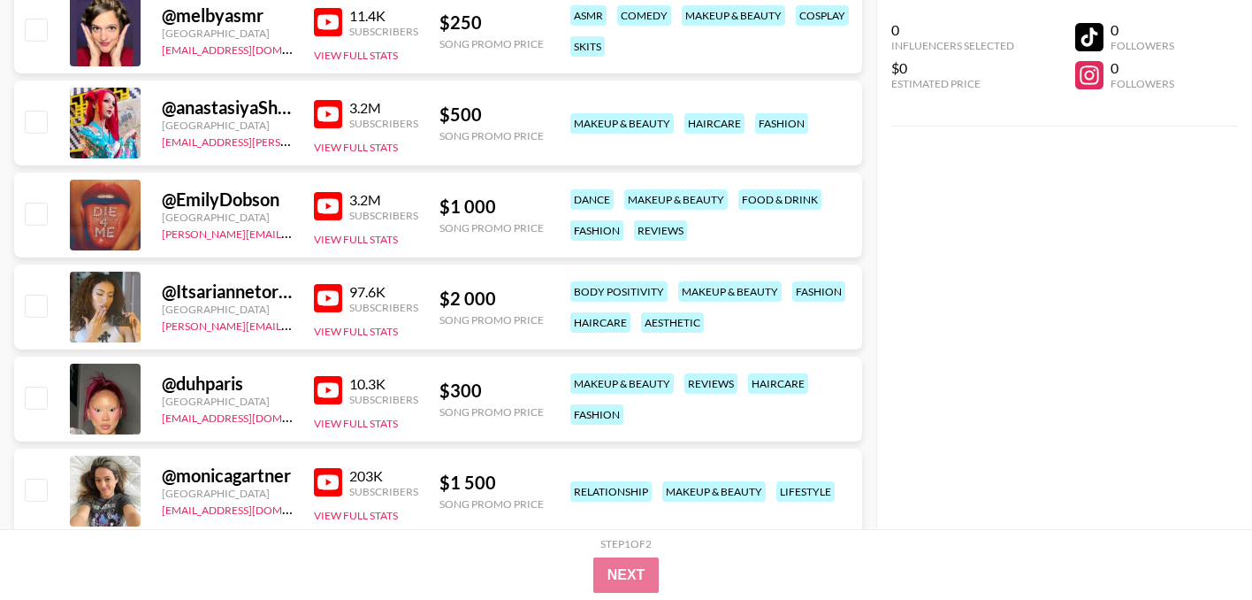
scroll to position [1370, 0]
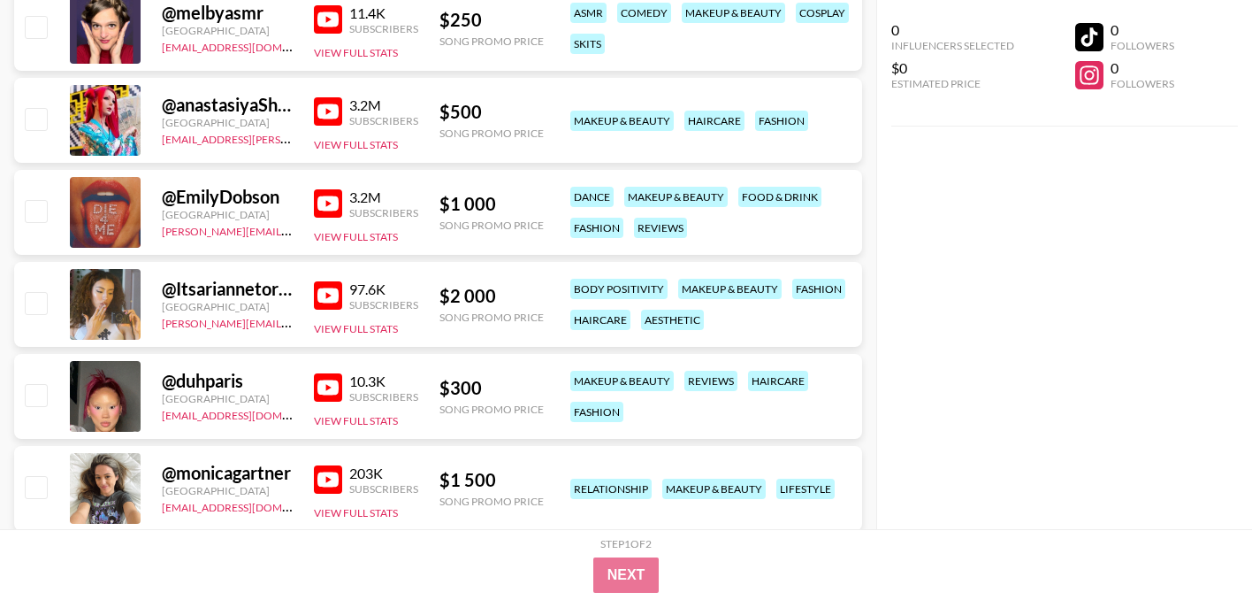
click at [324, 373] on img at bounding box center [328, 387] width 28 height 28
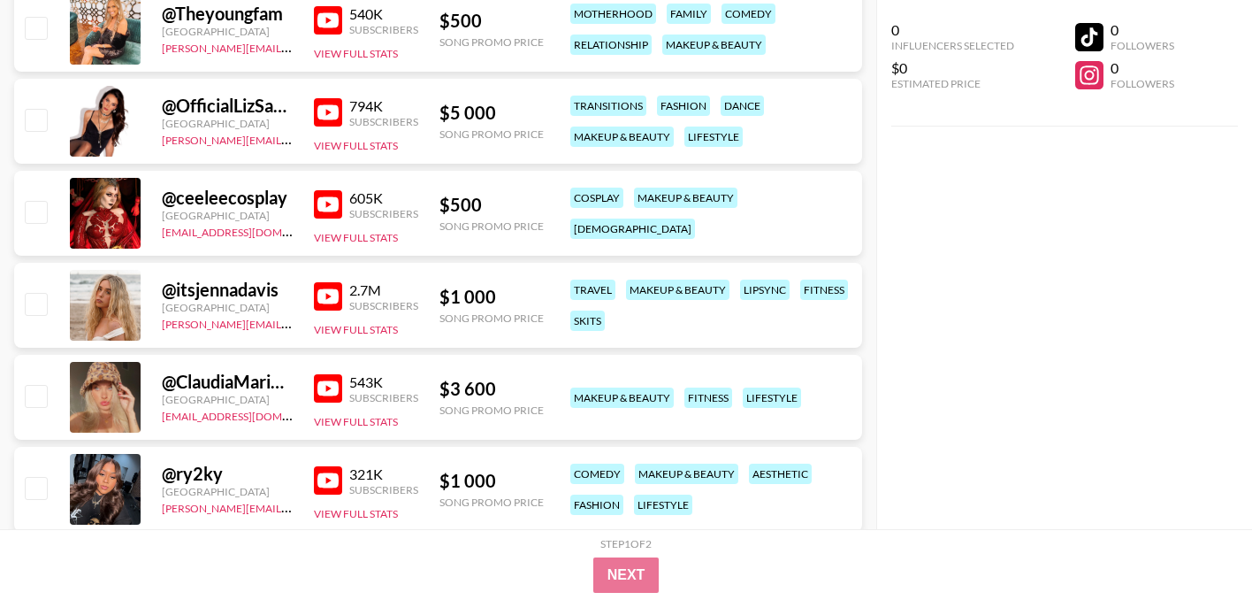
scroll to position [1922, 0]
click at [333, 189] on img at bounding box center [328, 203] width 28 height 28
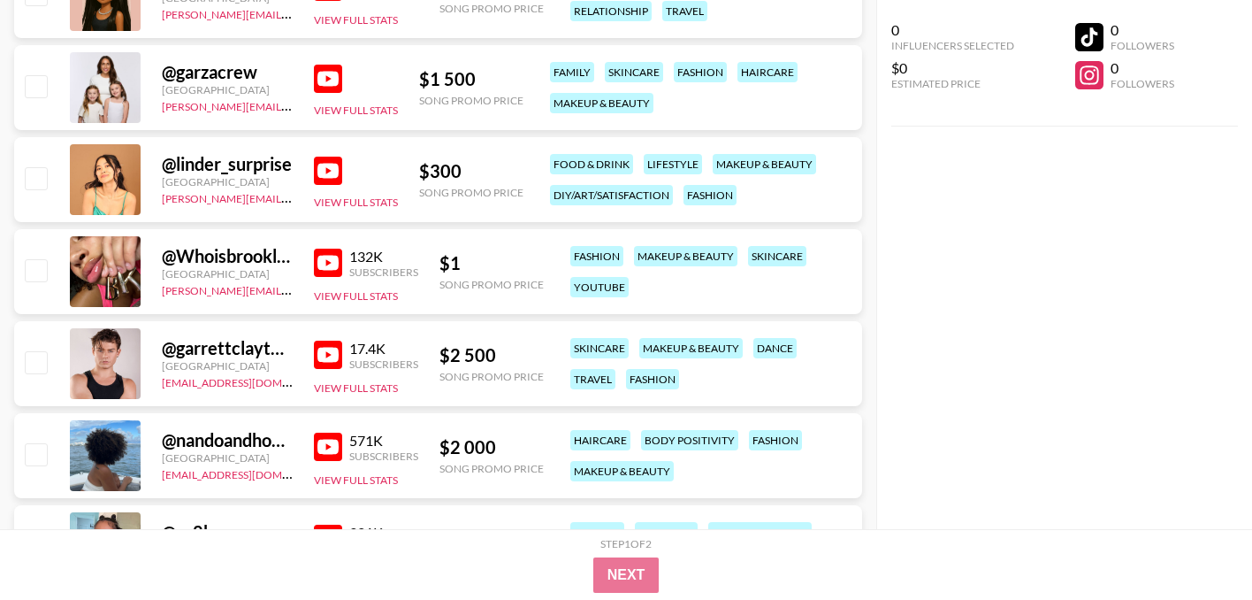
scroll to position [2703, 0]
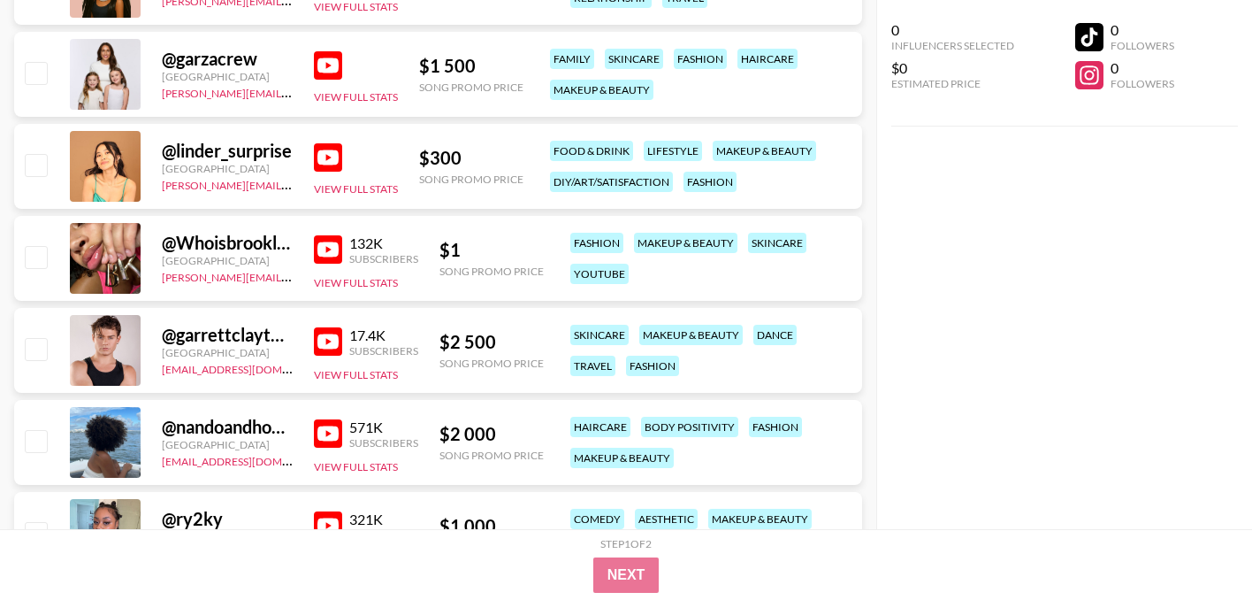
click at [328, 235] on img at bounding box center [328, 249] width 28 height 28
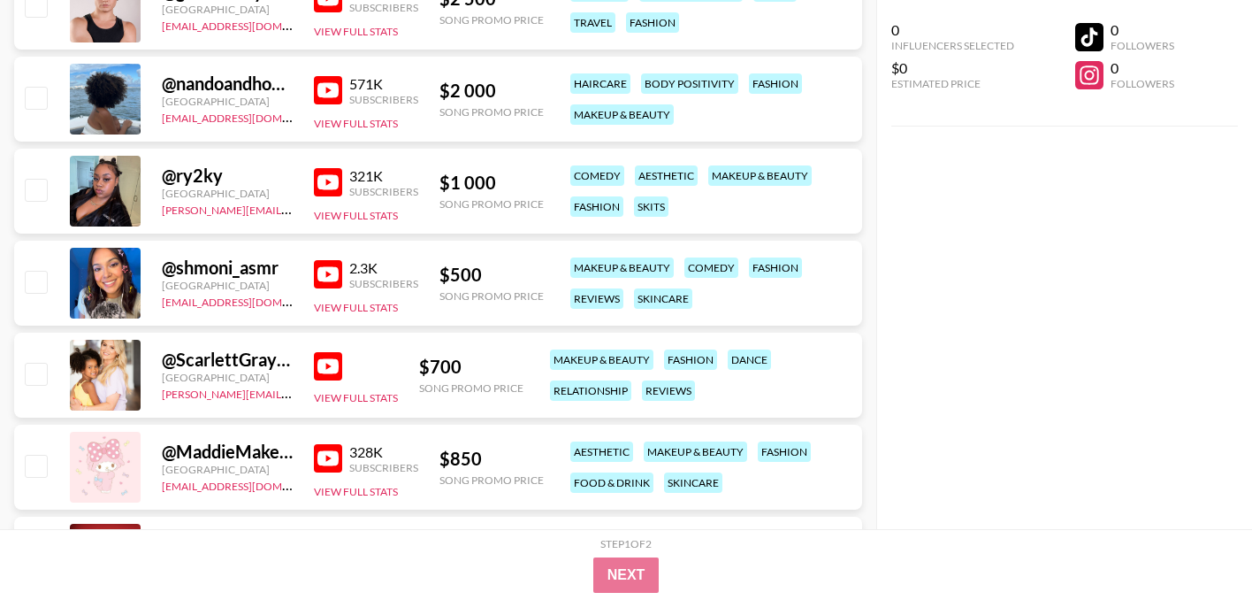
scroll to position [3162, 0]
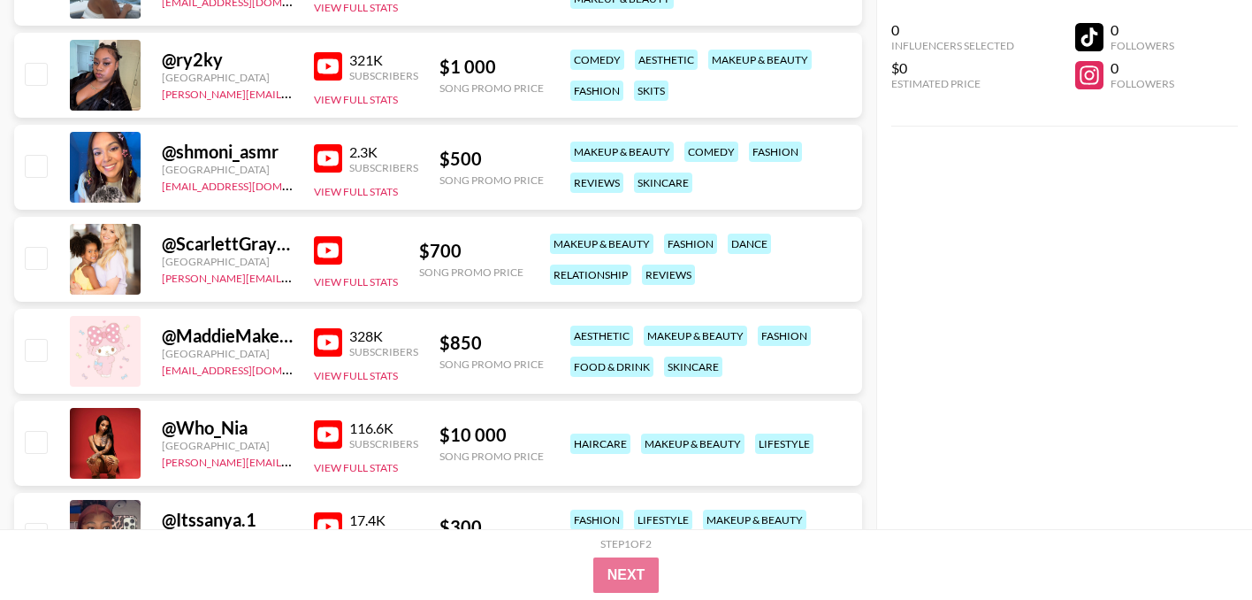
click at [333, 328] on img at bounding box center [328, 342] width 28 height 28
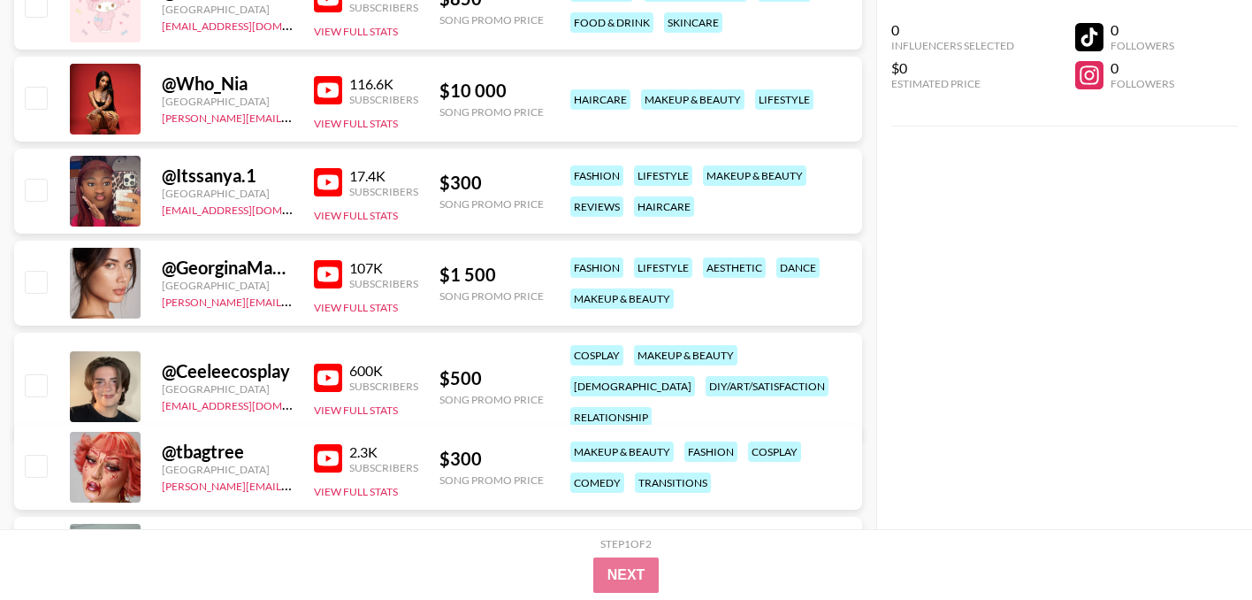
scroll to position [3867, 0]
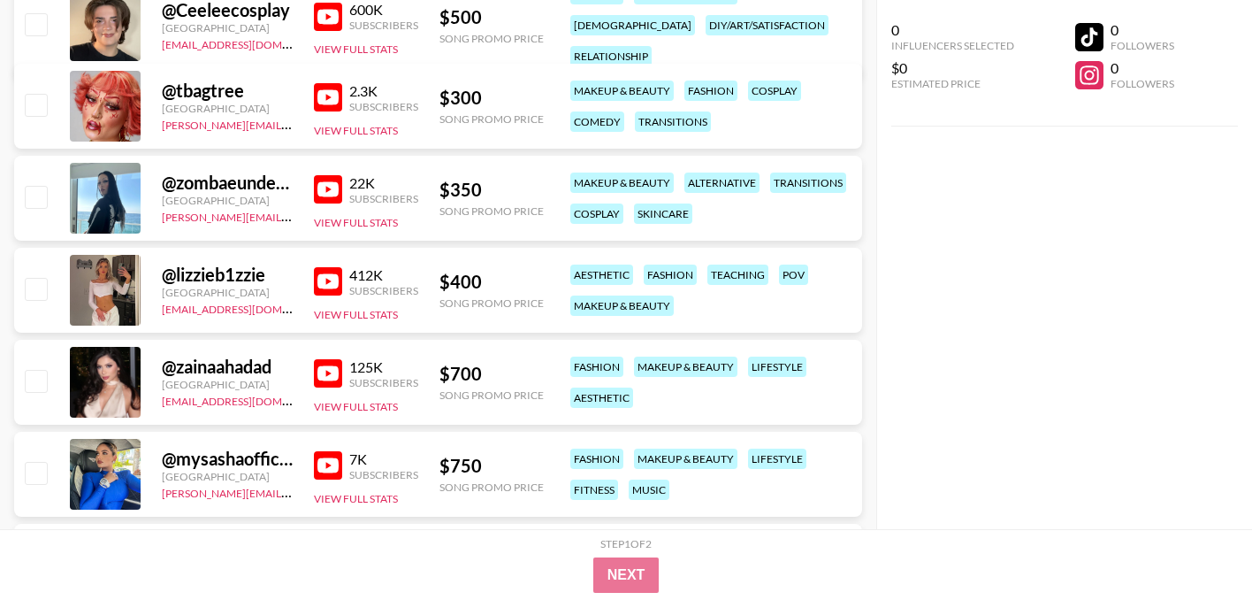
click at [330, 83] on img at bounding box center [328, 97] width 28 height 28
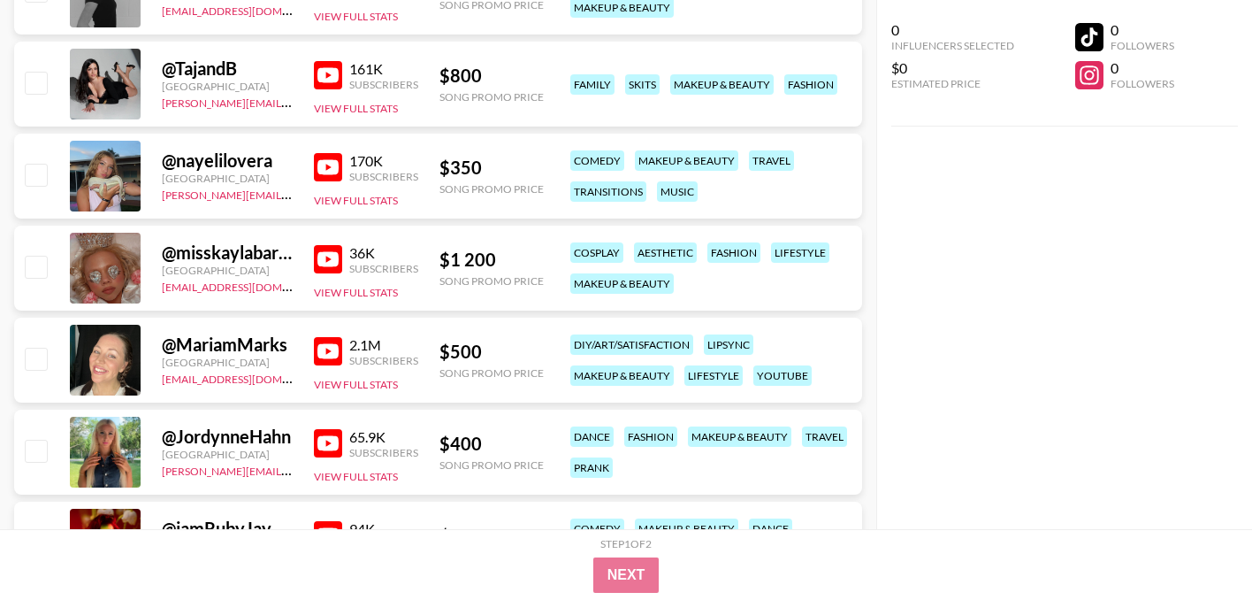
scroll to position [5114, 0]
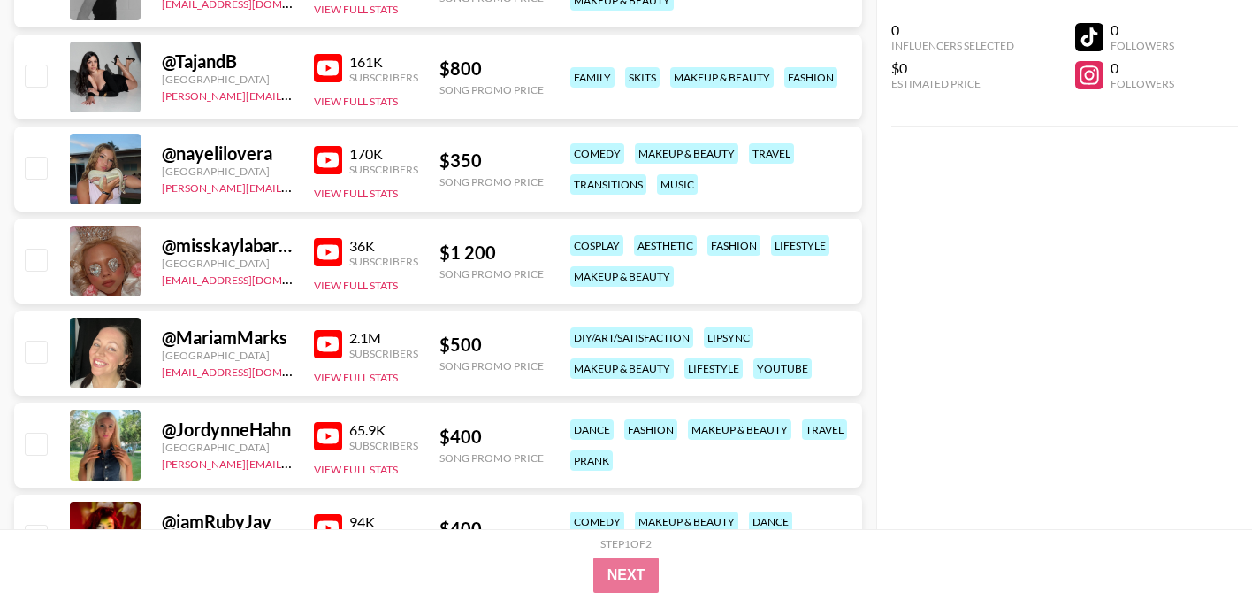
click at [327, 238] on img at bounding box center [328, 252] width 28 height 28
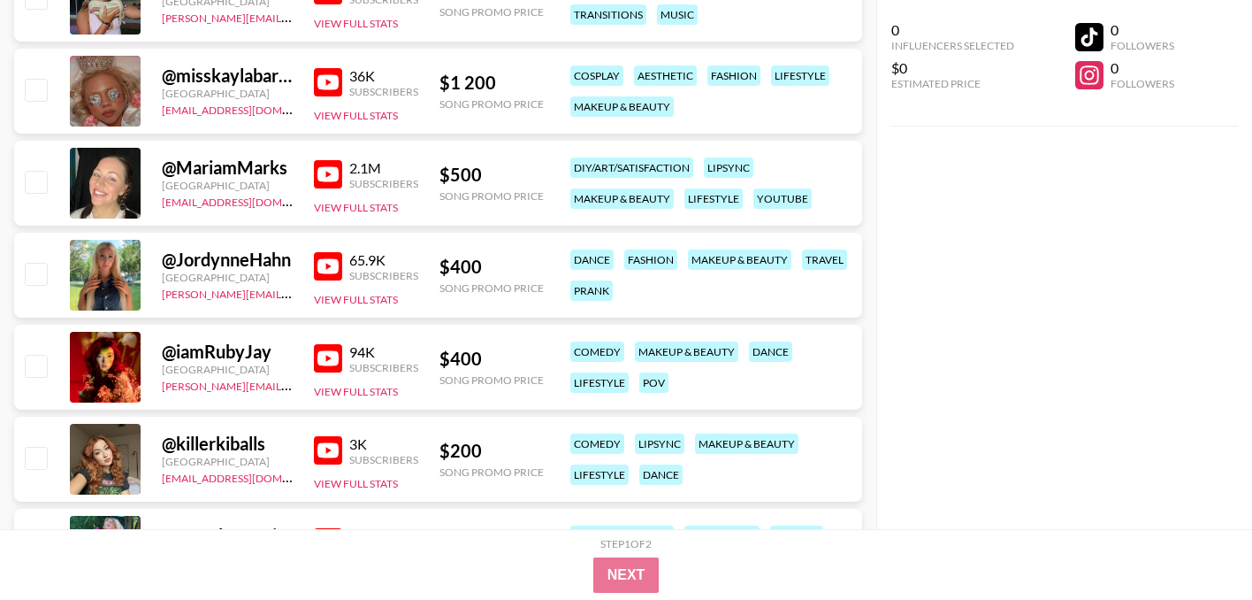
scroll to position [5282, 0]
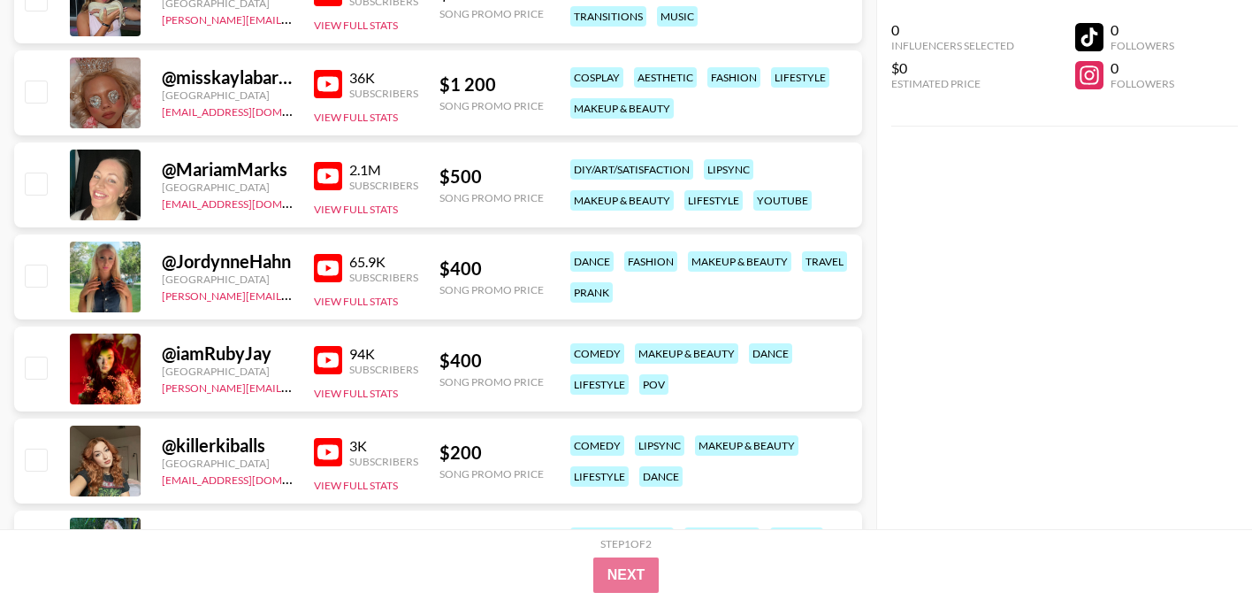
click at [325, 346] on img at bounding box center [328, 360] width 28 height 28
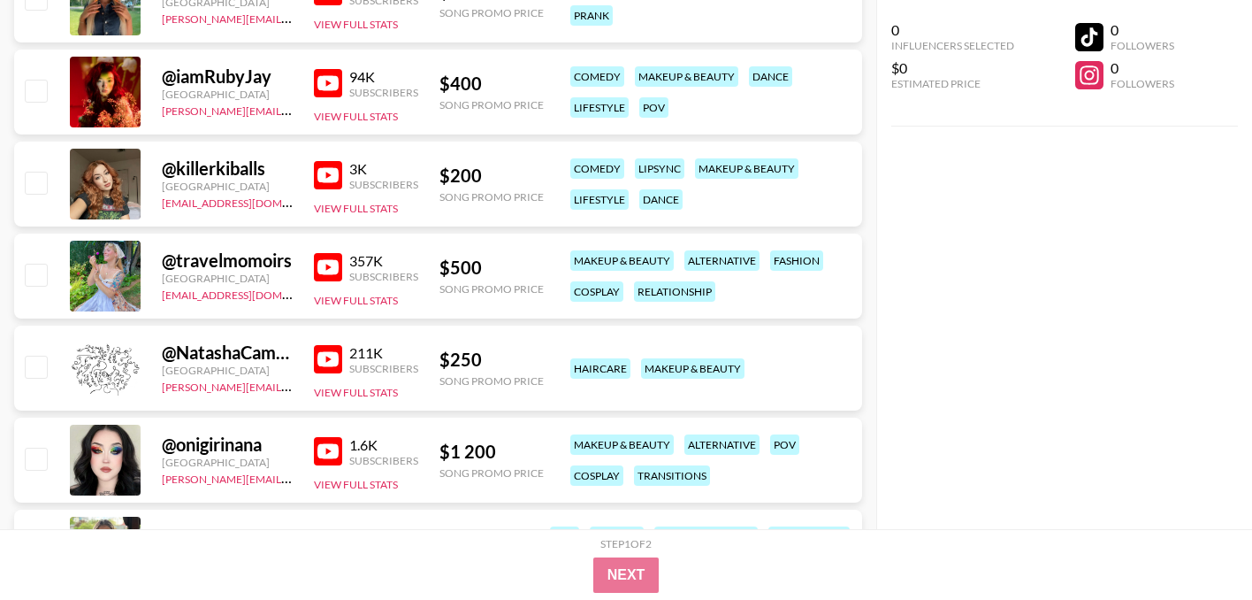
scroll to position [5603, 0]
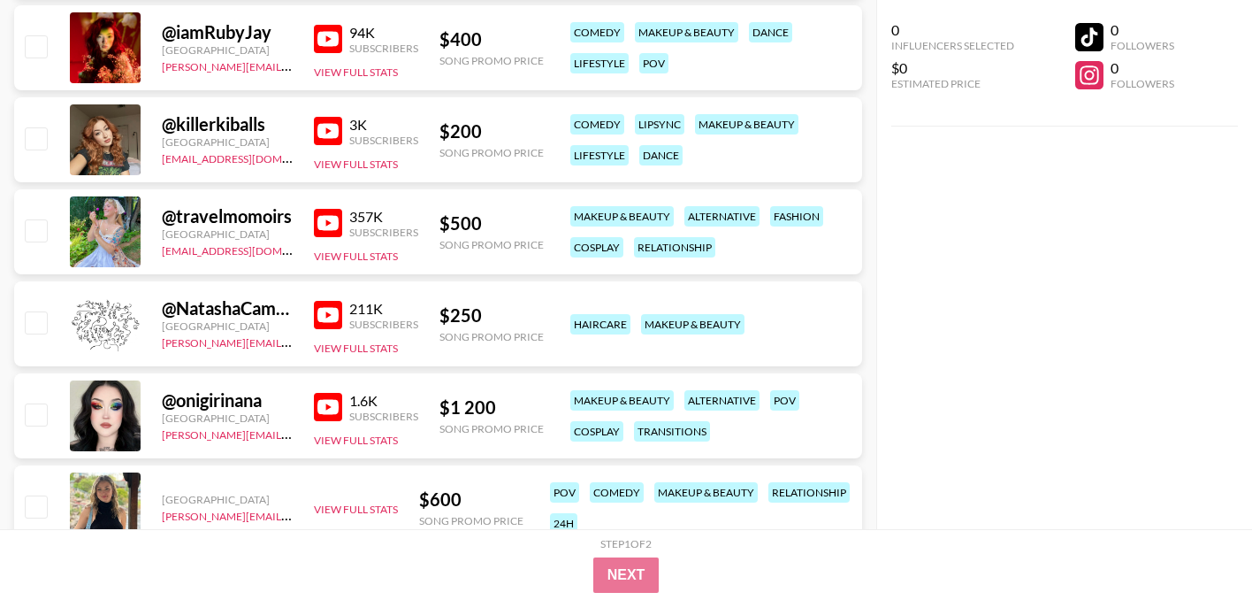
click at [334, 301] on img at bounding box center [328, 315] width 28 height 28
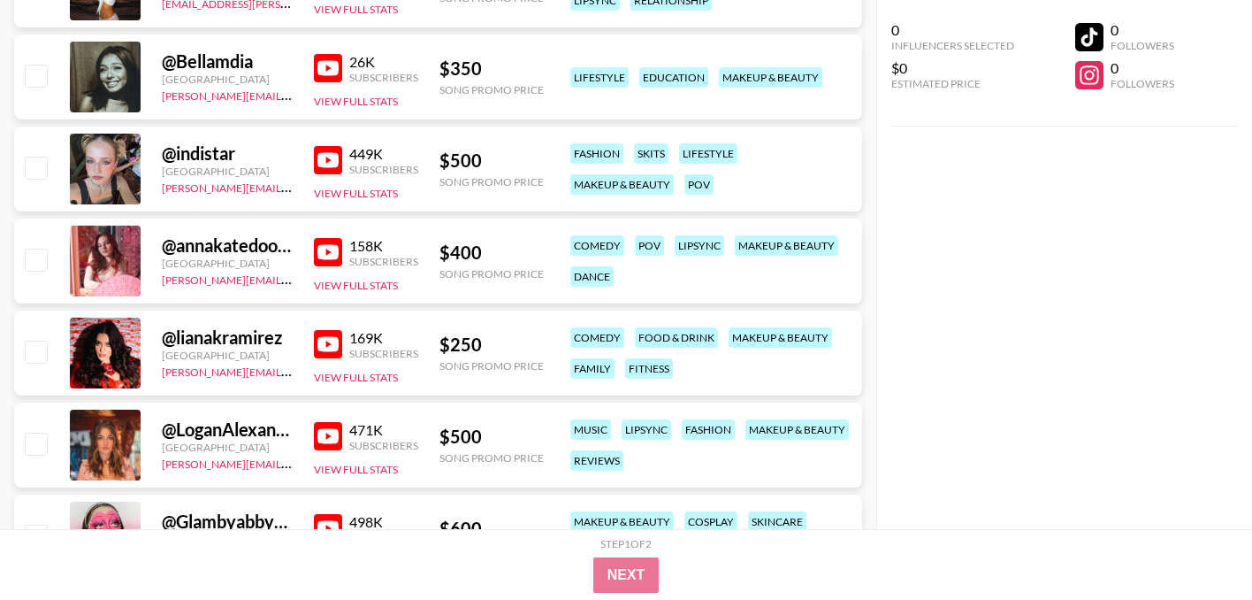
scroll to position [6402, 0]
click at [333, 237] on img at bounding box center [328, 251] width 28 height 28
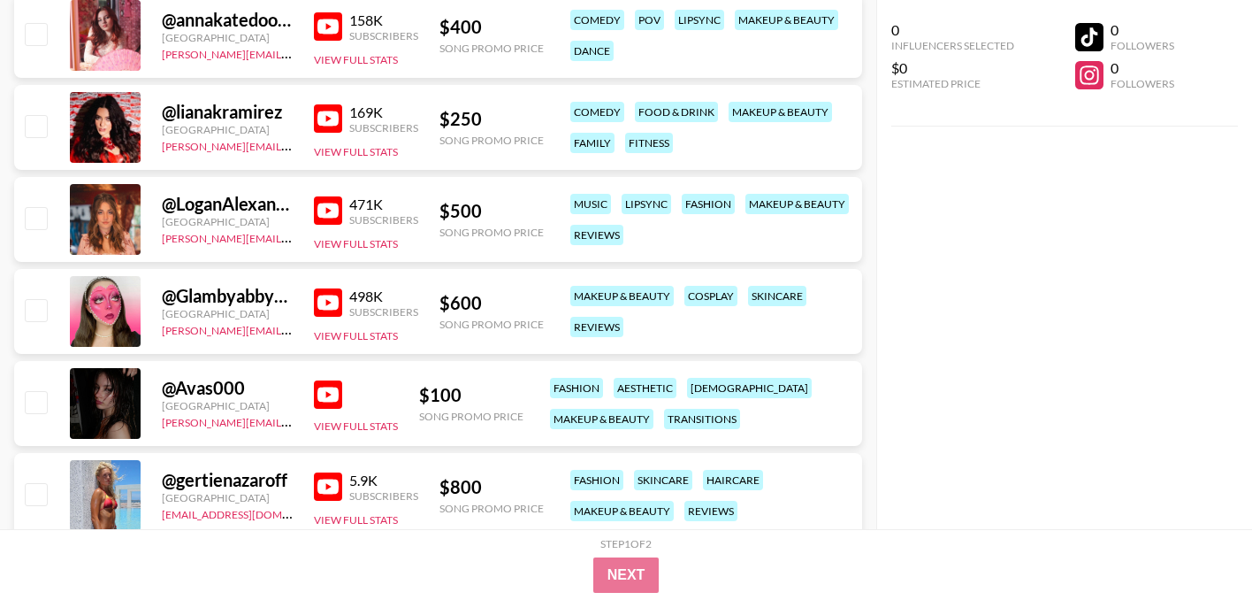
scroll to position [6638, 0]
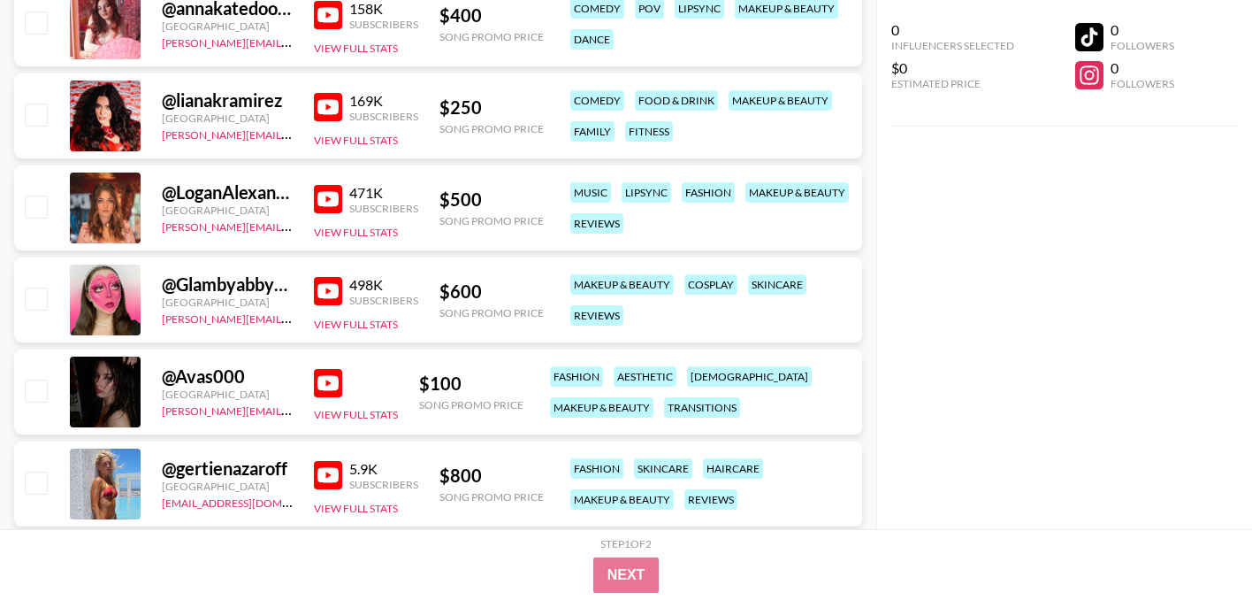
click at [325, 277] on img at bounding box center [328, 291] width 28 height 28
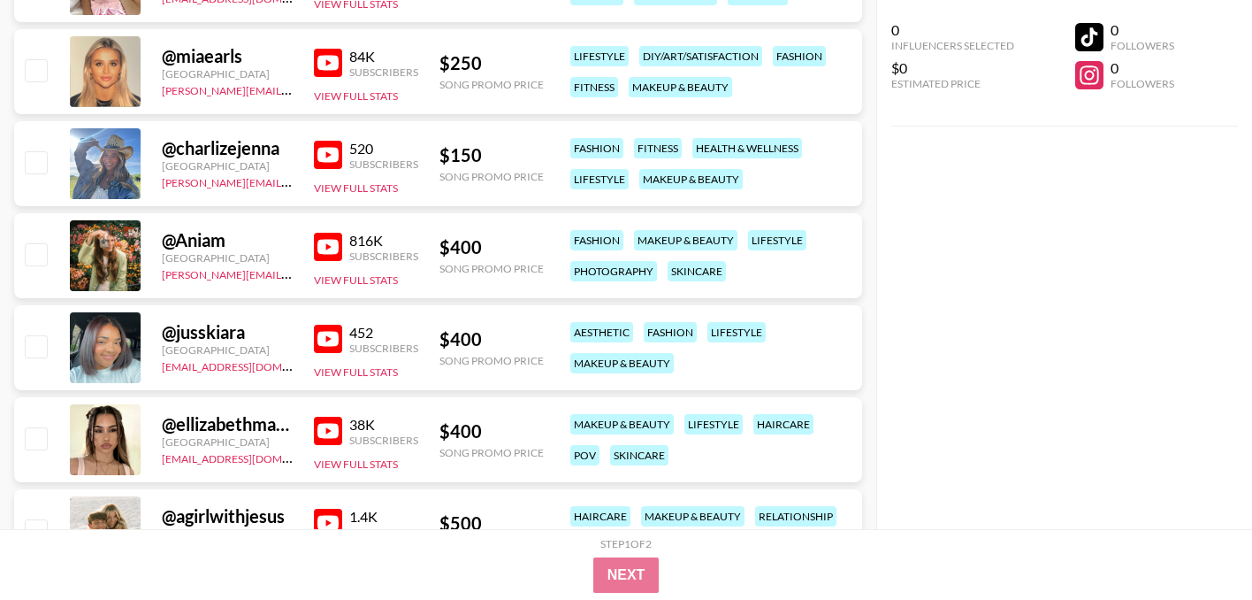
scroll to position [8994, 0]
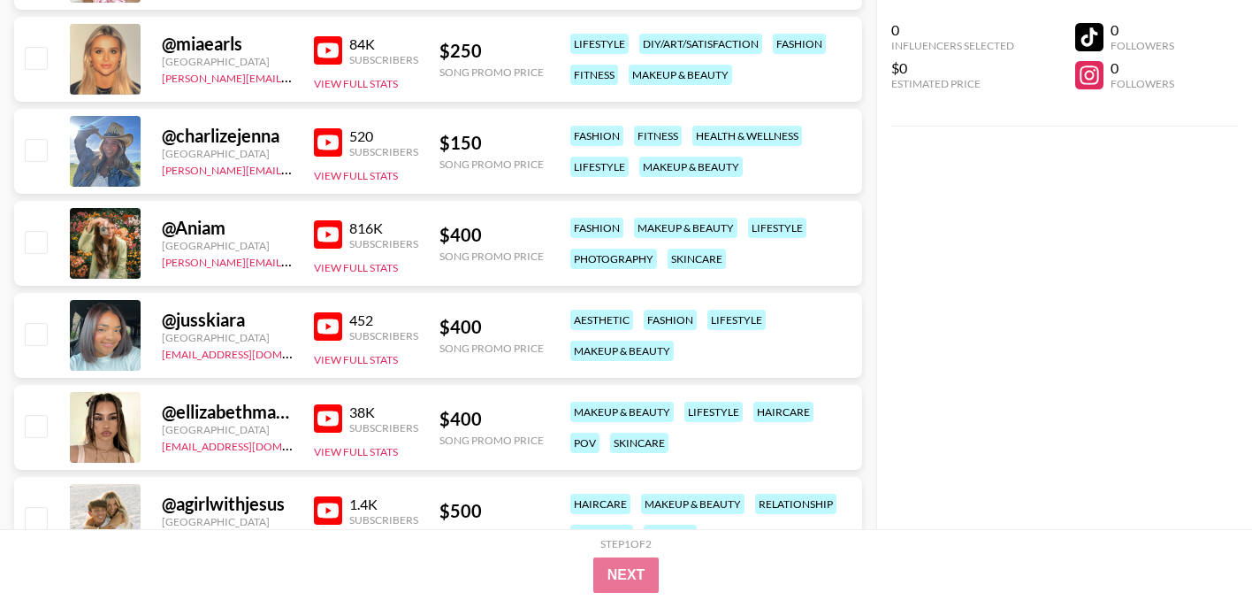
click at [327, 220] on img at bounding box center [328, 234] width 28 height 28
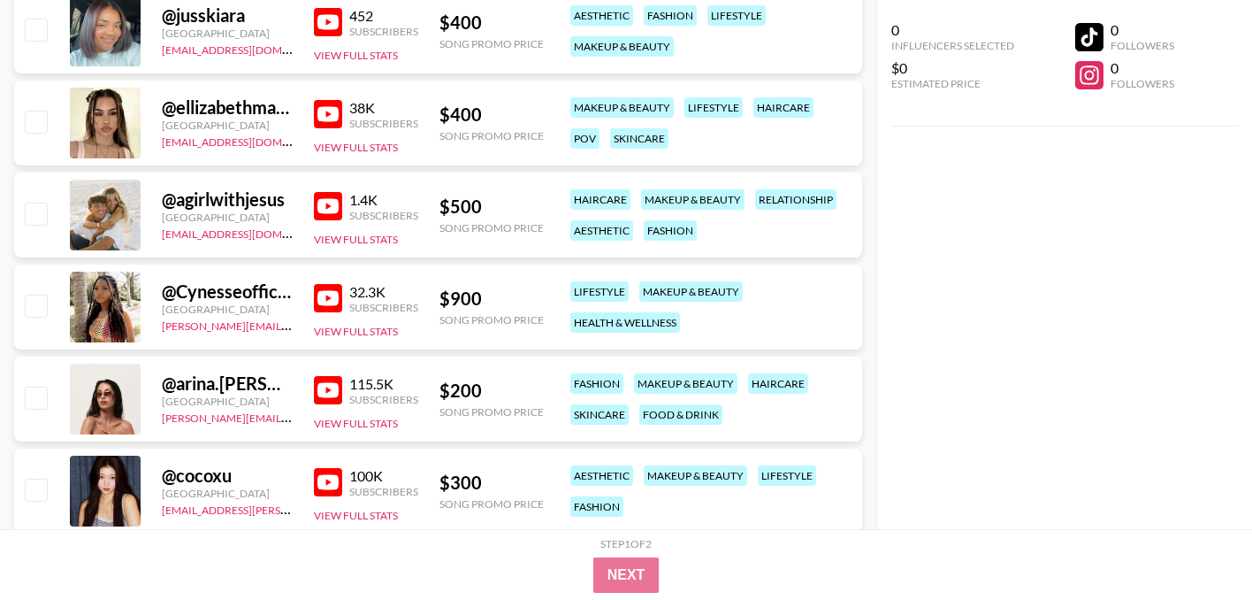
scroll to position [9301, 0]
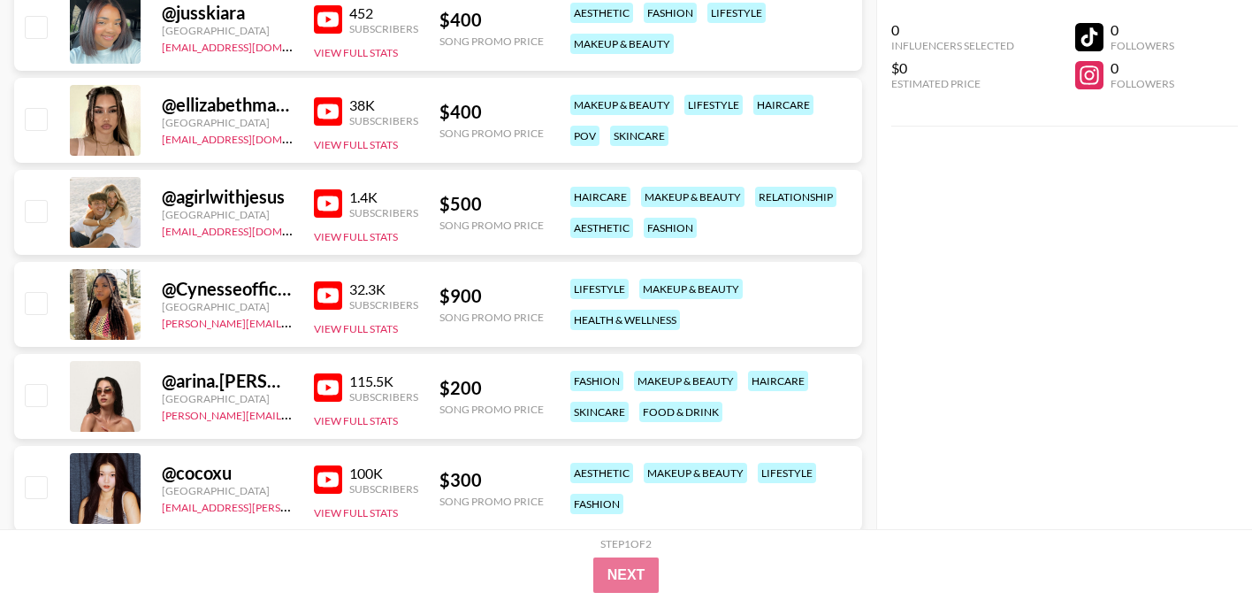
click at [333, 97] on img at bounding box center [328, 111] width 28 height 28
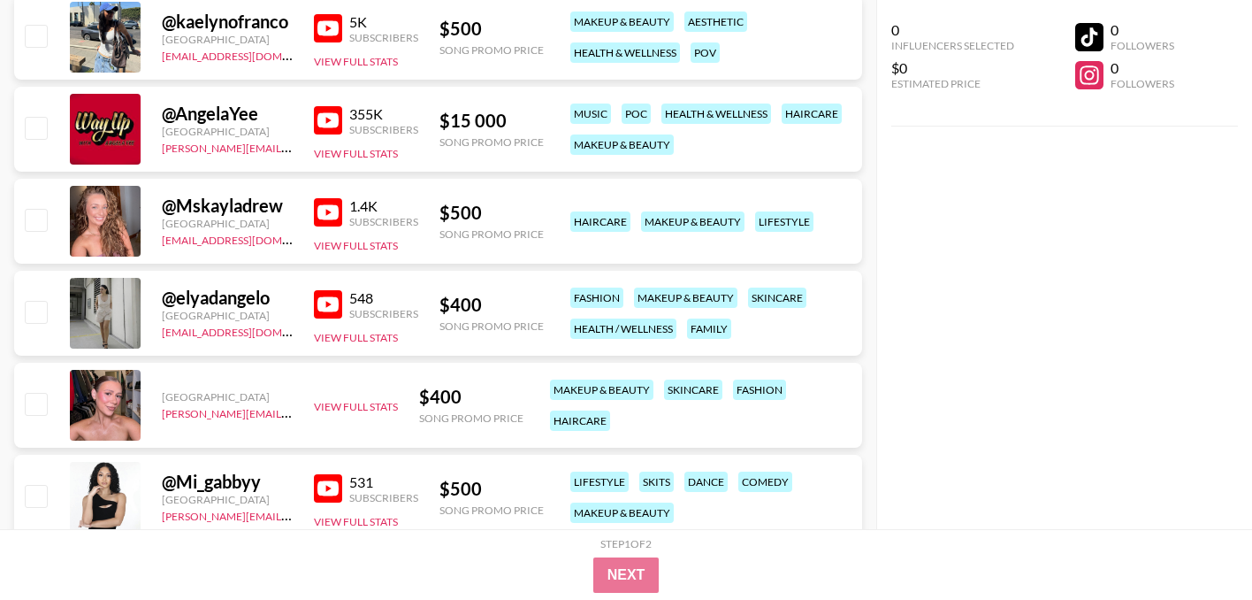
scroll to position [10198, 0]
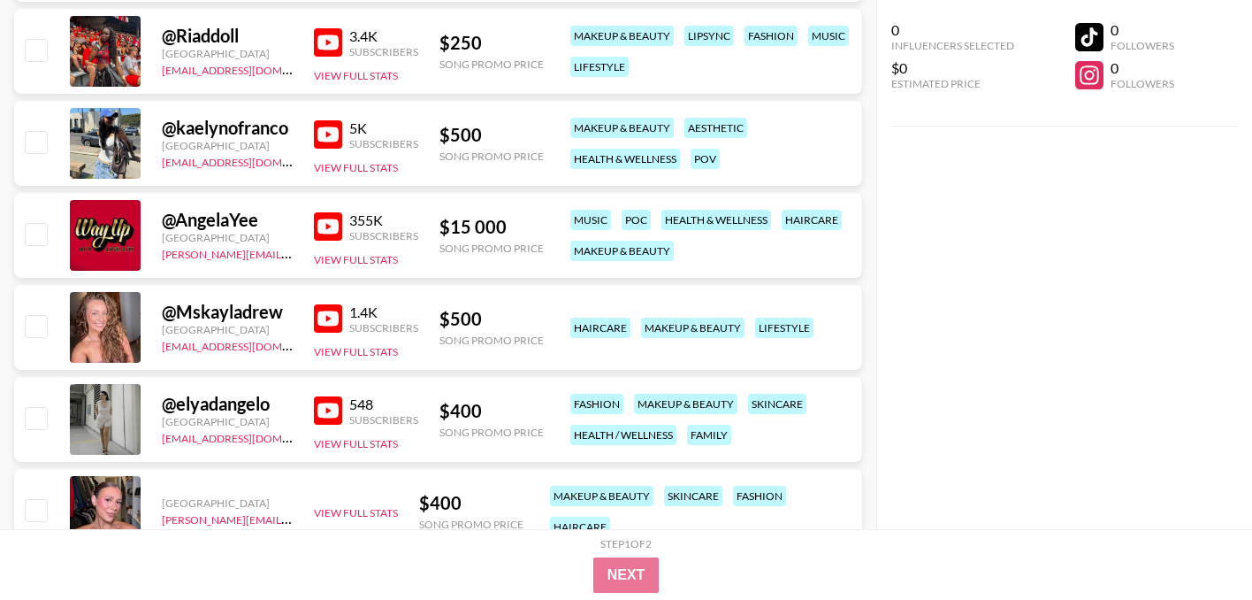
click at [319, 212] on img at bounding box center [328, 226] width 28 height 28
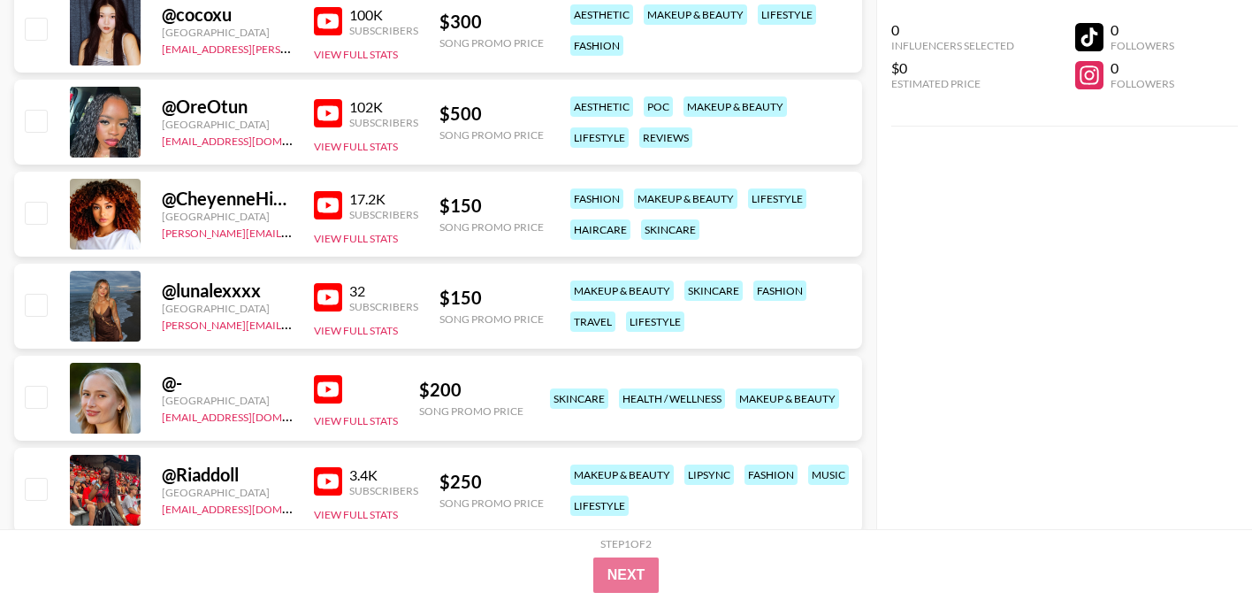
scroll to position [9760, 0]
click at [328, 282] on img at bounding box center [328, 296] width 28 height 28
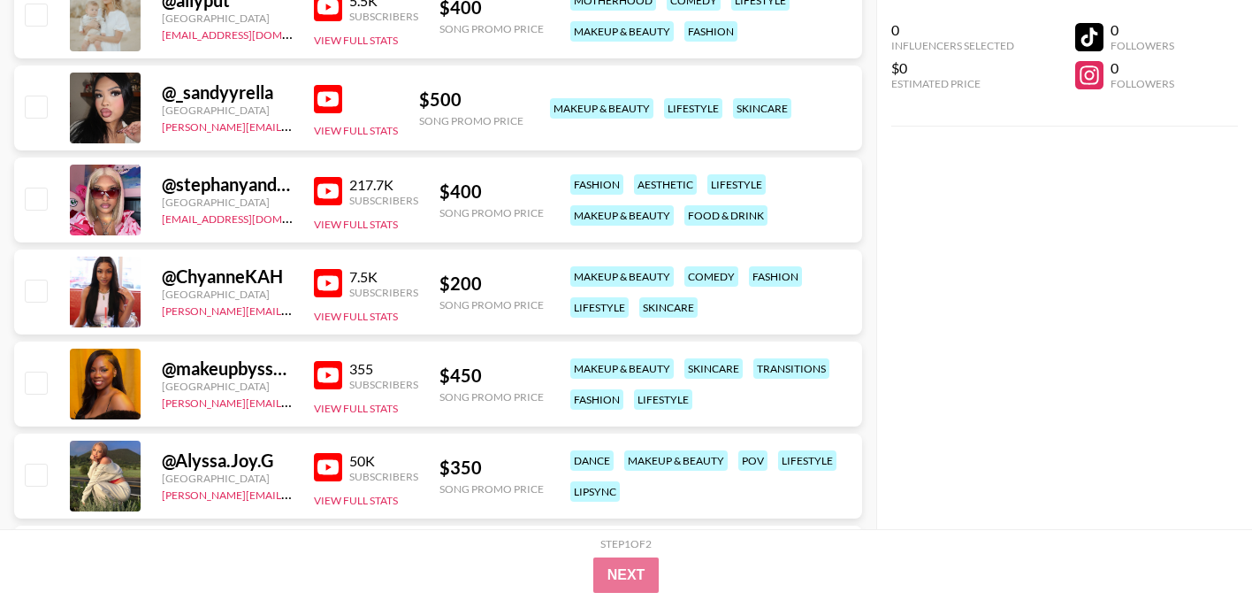
scroll to position [8299, 0]
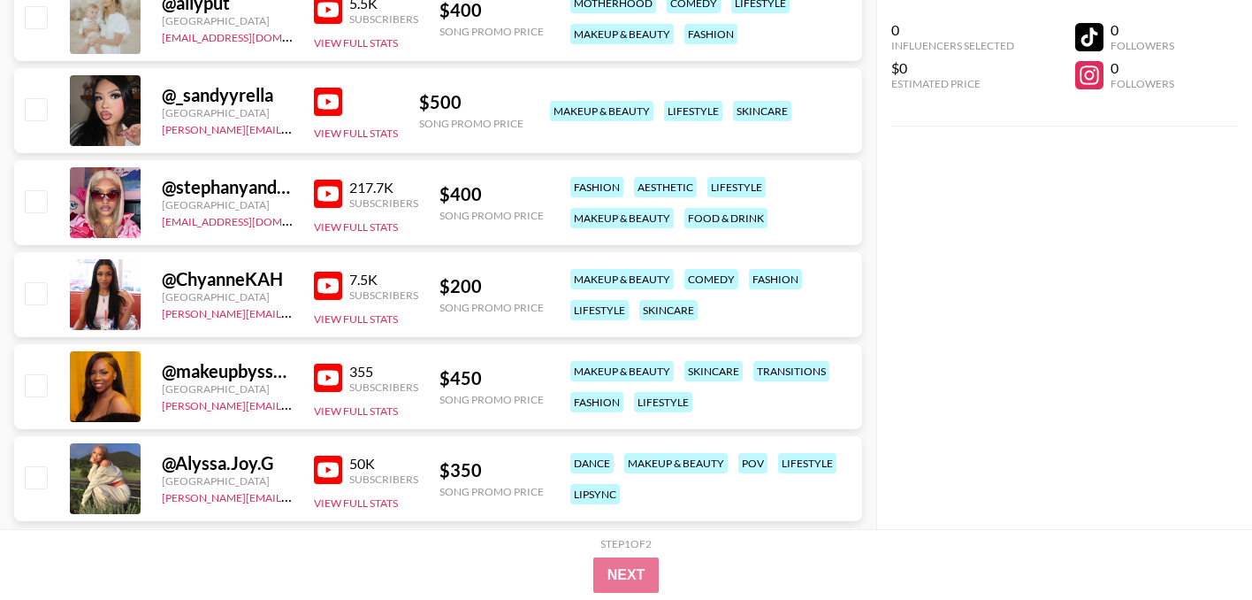
click at [325, 180] on img at bounding box center [328, 194] width 28 height 28
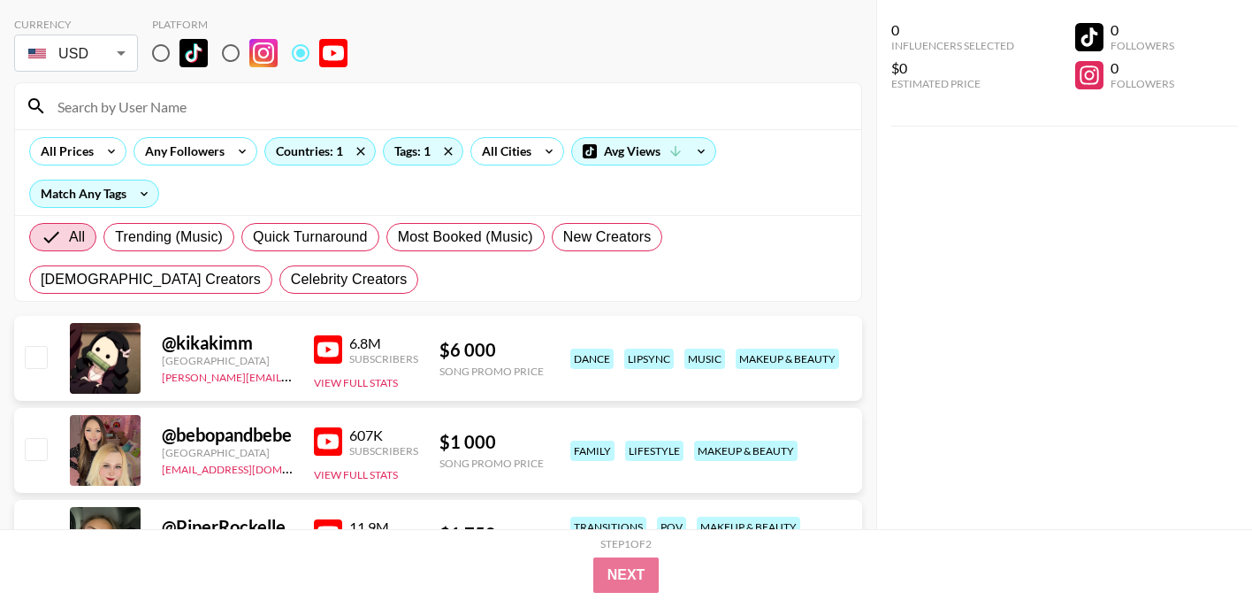
scroll to position [0, 0]
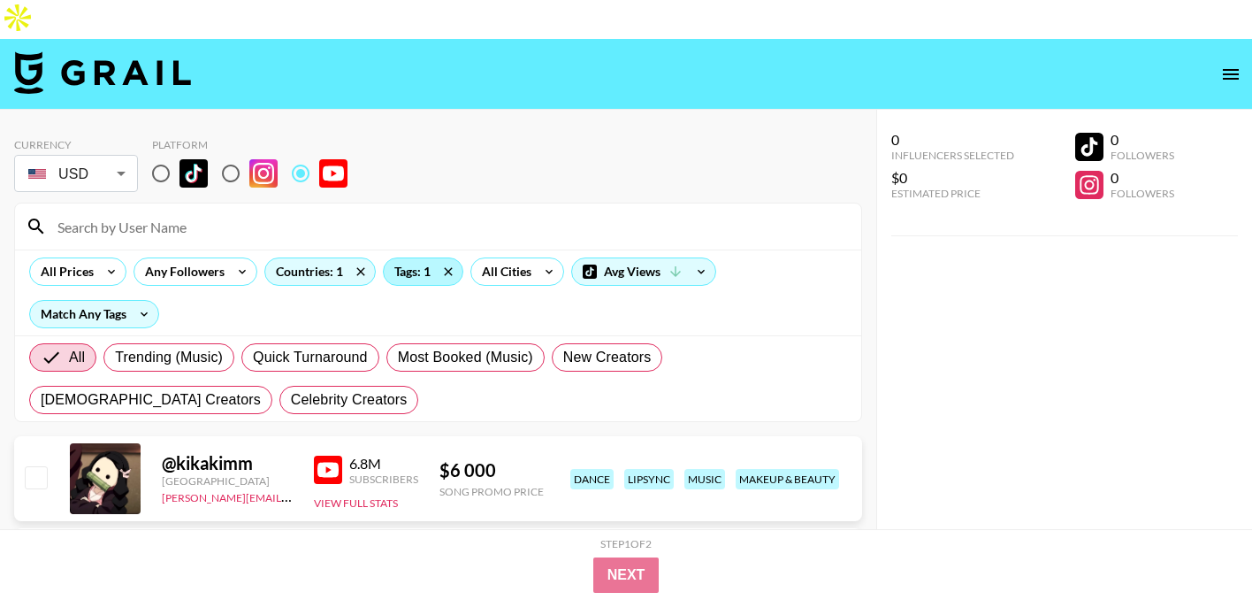
click at [401, 258] on div "Tags: 1" at bounding box center [423, 271] width 79 height 27
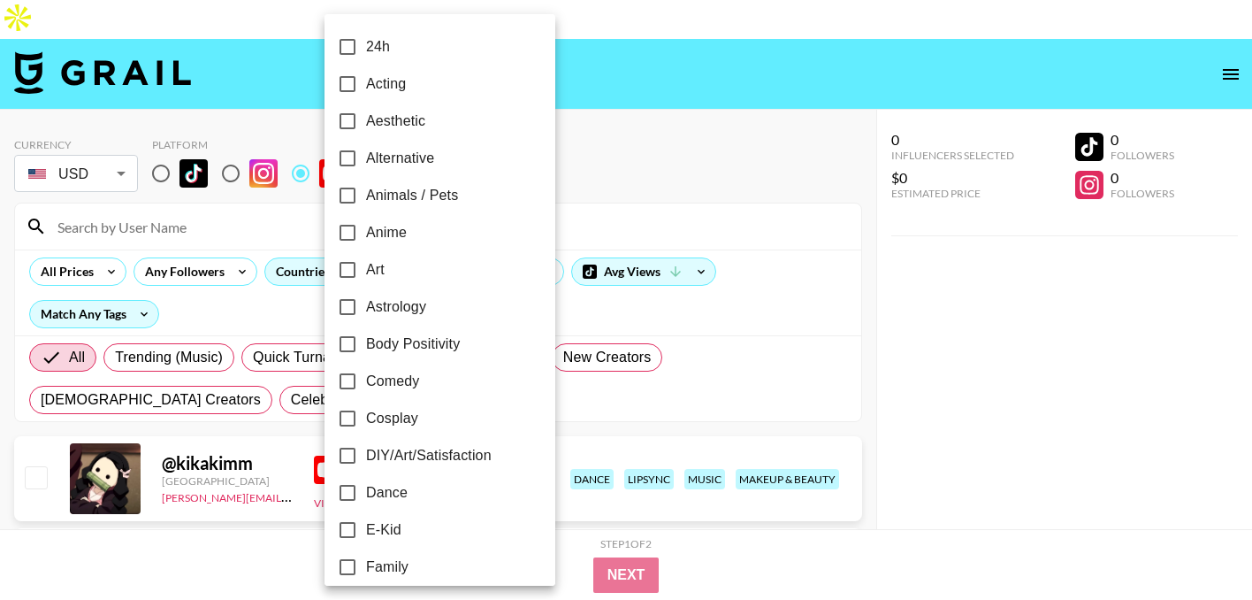
scroll to position [952, 0]
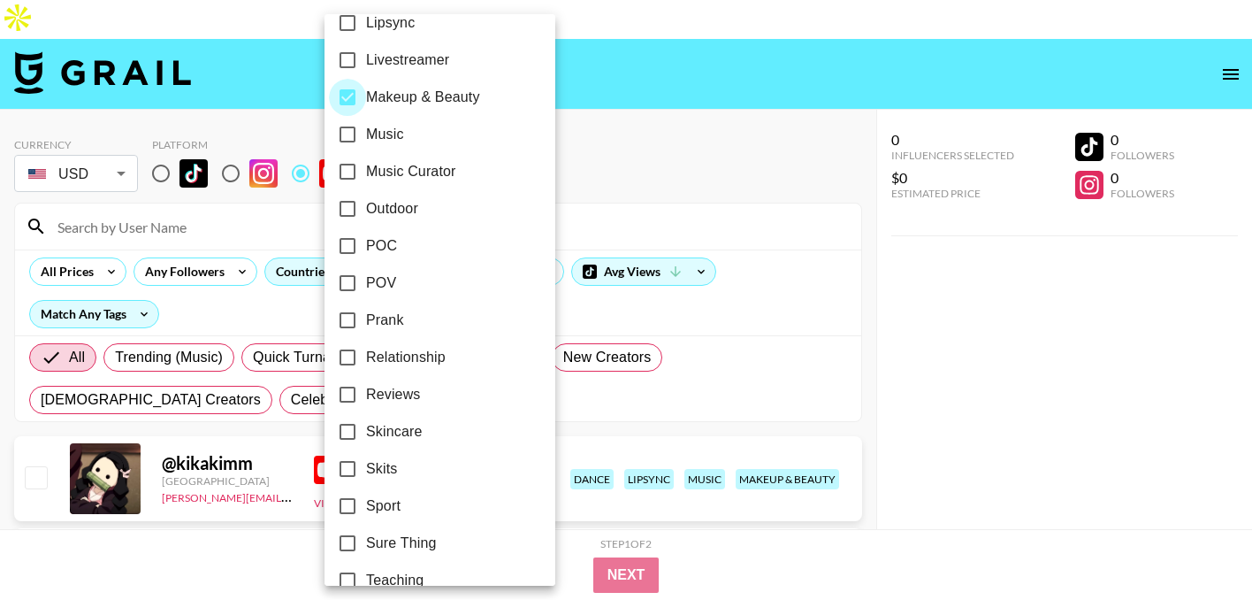
click at [348, 94] on input "Makeup & Beauty" at bounding box center [347, 97] width 37 height 37
checkbox input "false"
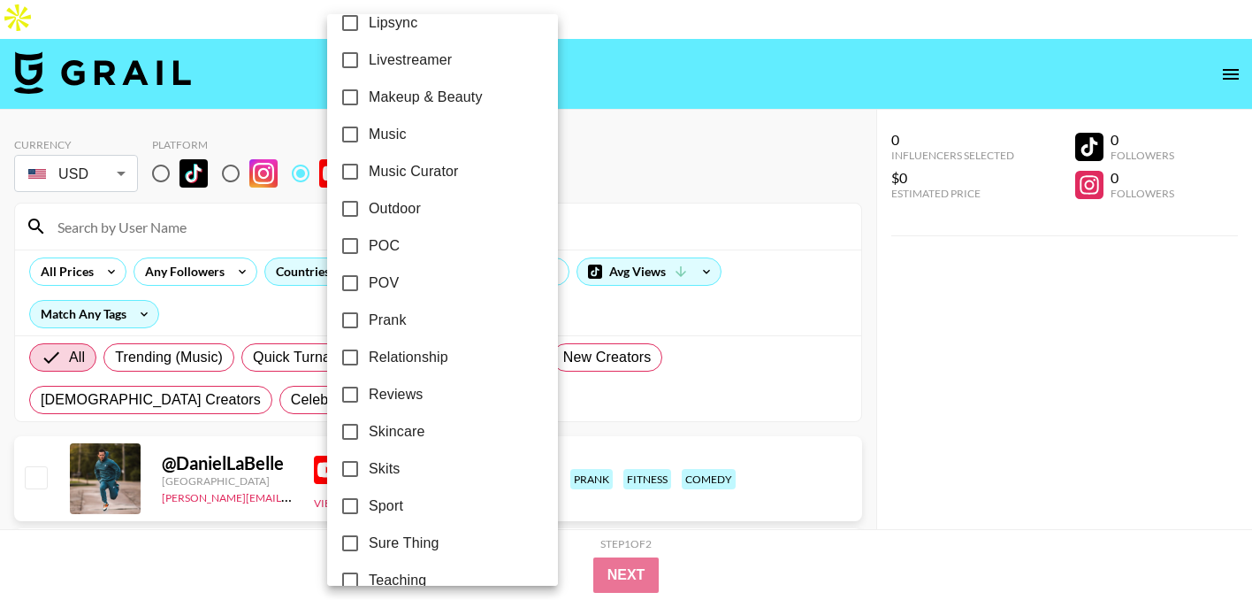
scroll to position [0, 0]
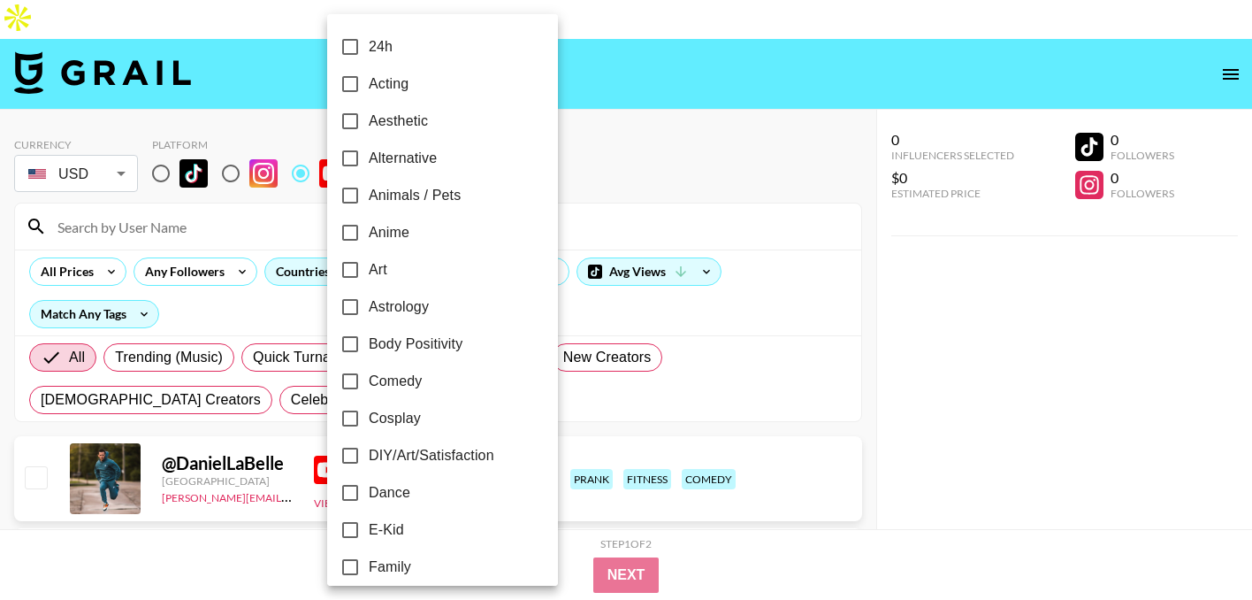
click at [394, 155] on span "Alternative" at bounding box center [403, 158] width 68 height 21
click at [369, 155] on input "Alternative" at bounding box center [350, 158] width 37 height 37
checkbox input "true"
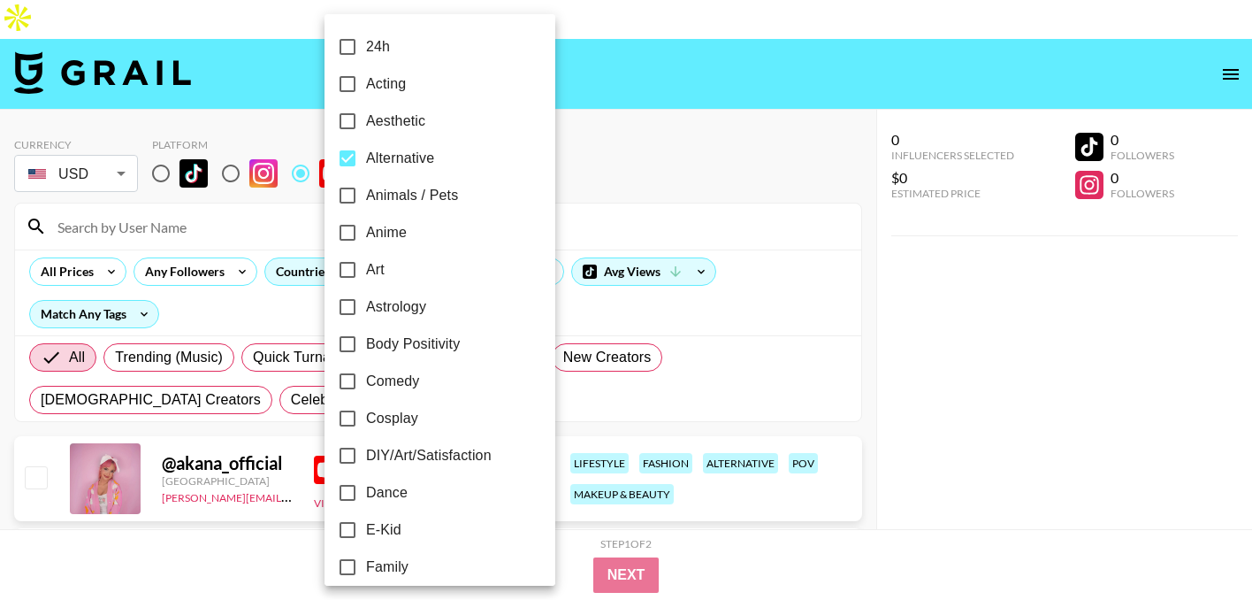
click at [595, 135] on div at bounding box center [626, 300] width 1252 height 600
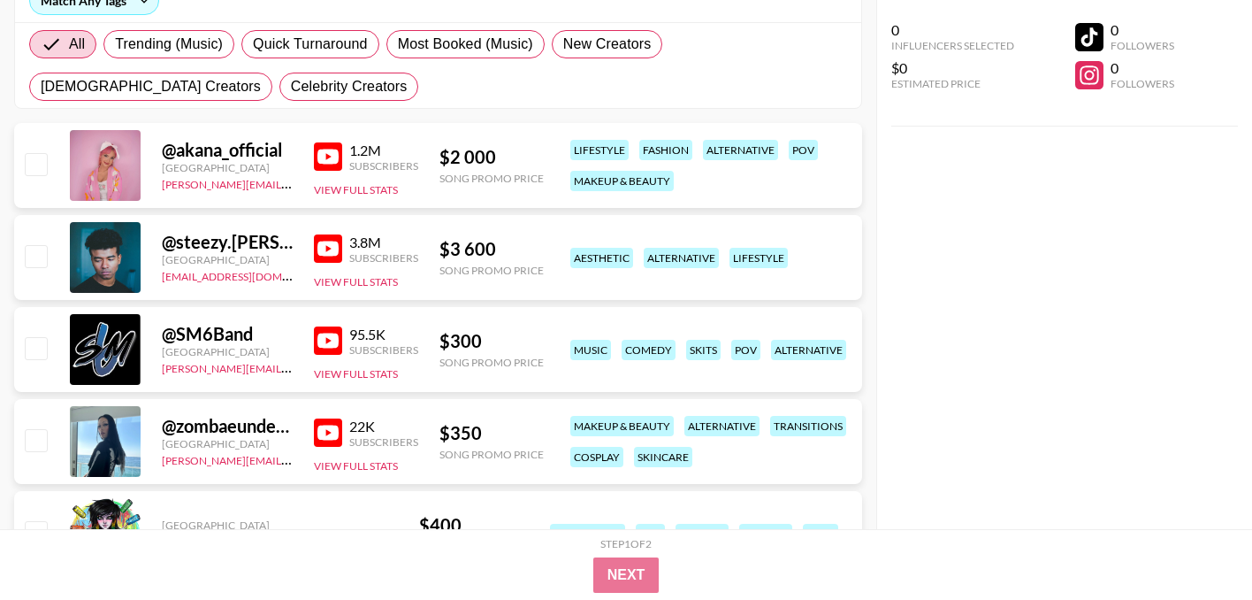
scroll to position [355, 0]
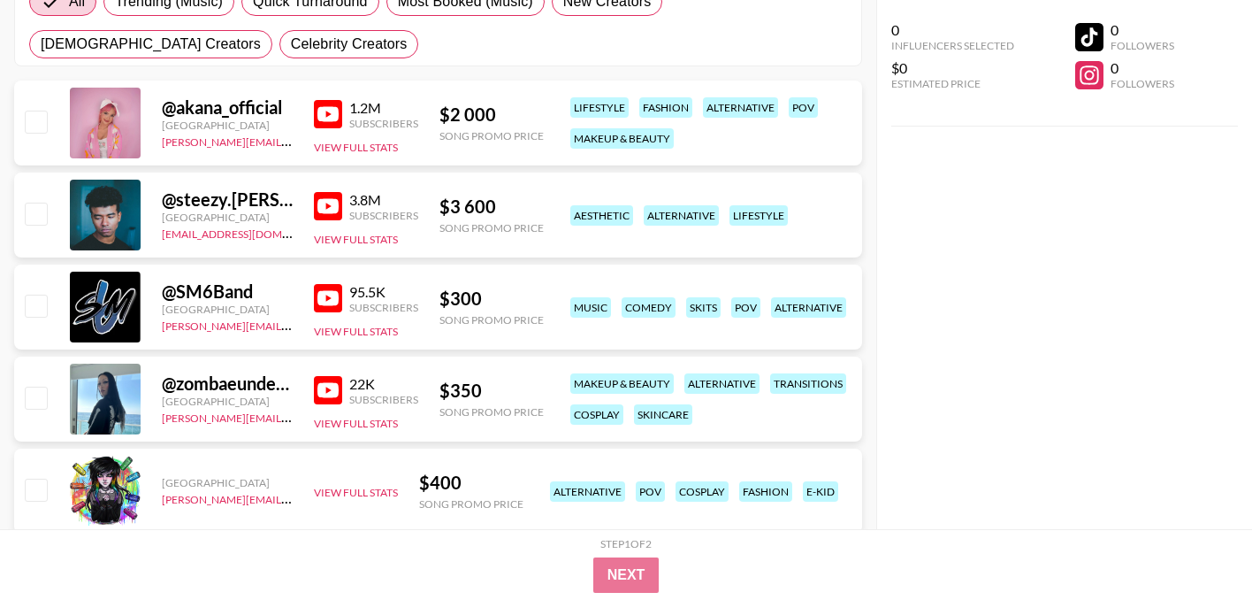
click at [337, 284] on img at bounding box center [328, 298] width 28 height 28
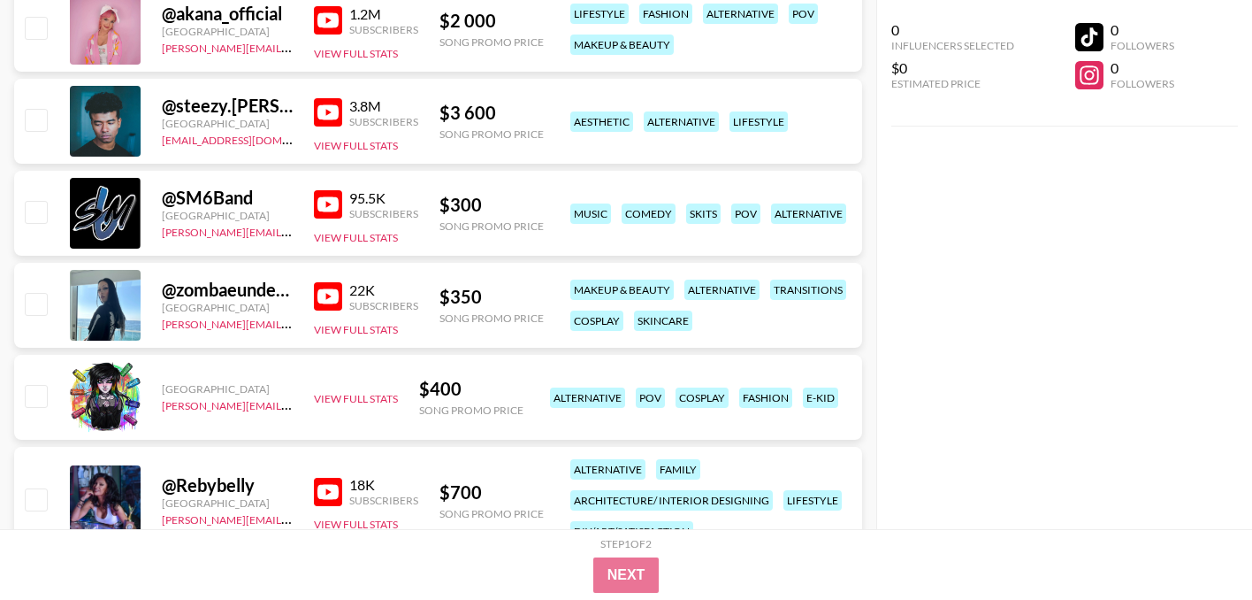
click at [333, 282] on img at bounding box center [328, 296] width 28 height 28
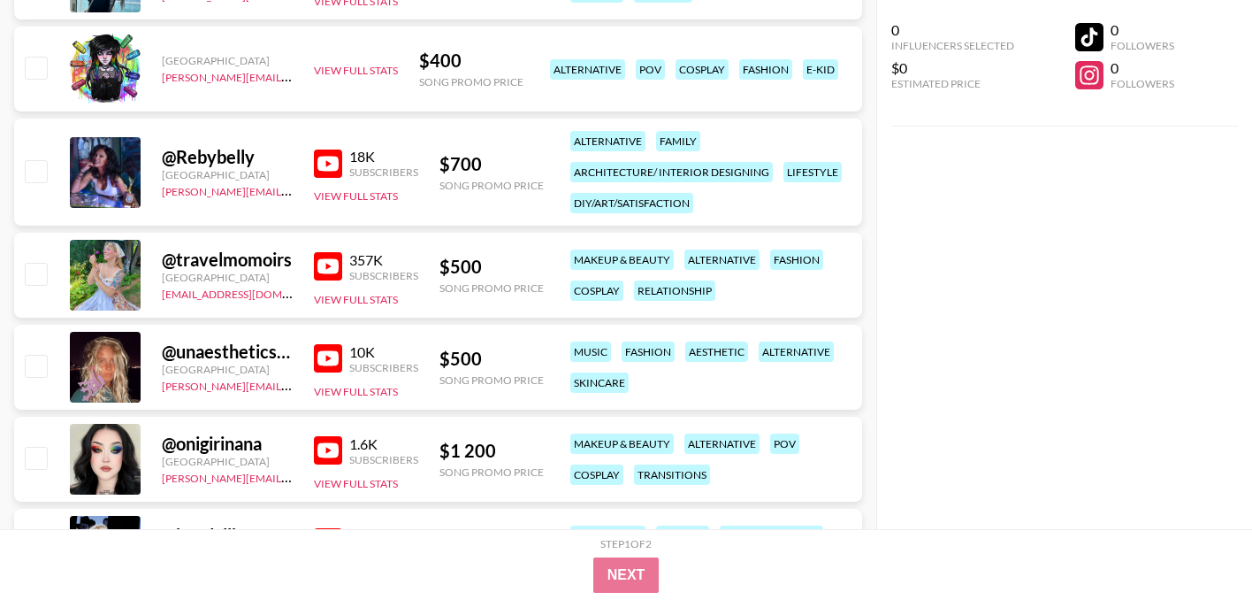
scroll to position [778, 0]
click at [317, 251] on img at bounding box center [328, 265] width 28 height 28
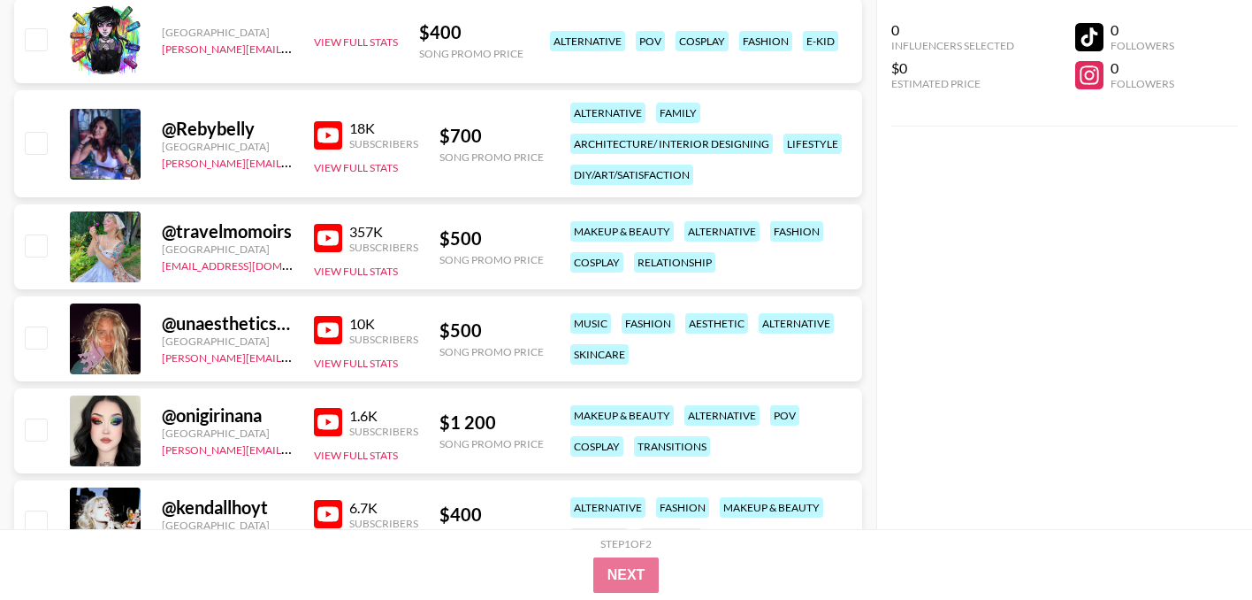
scroll to position [807, 0]
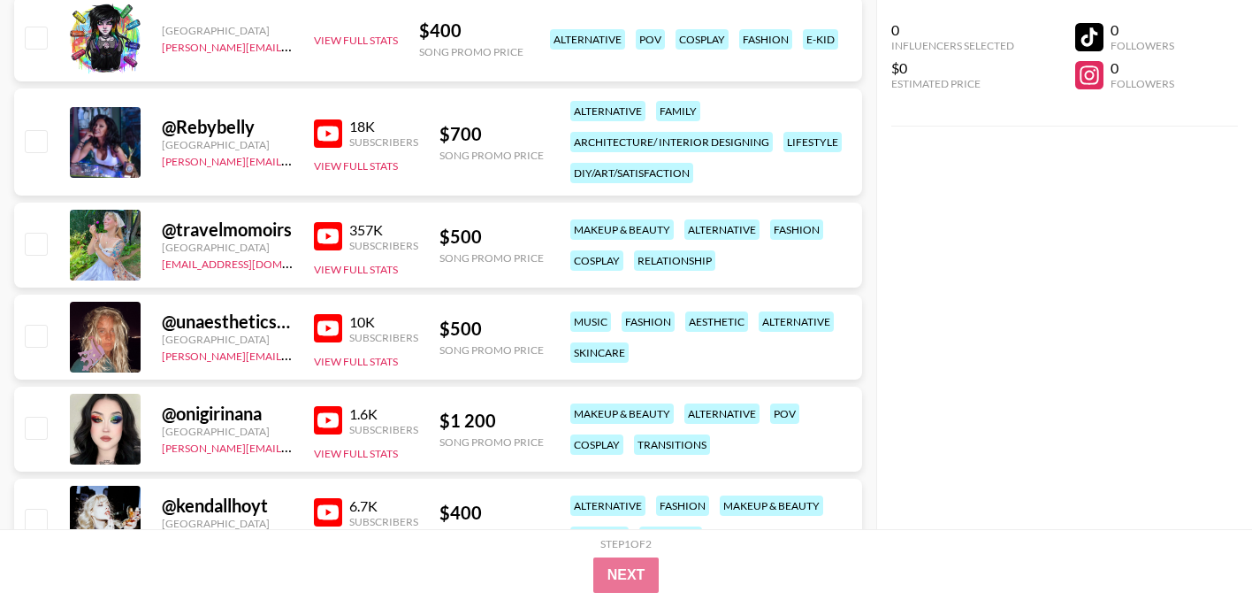
click at [328, 314] on img at bounding box center [328, 328] width 28 height 28
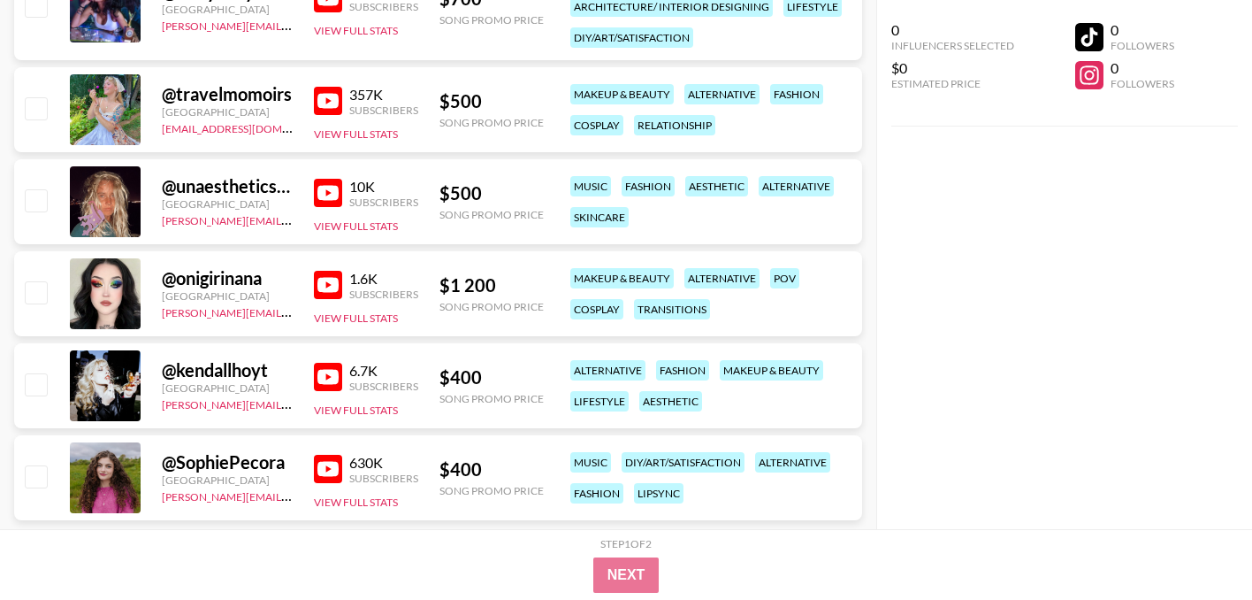
scroll to position [944, 0]
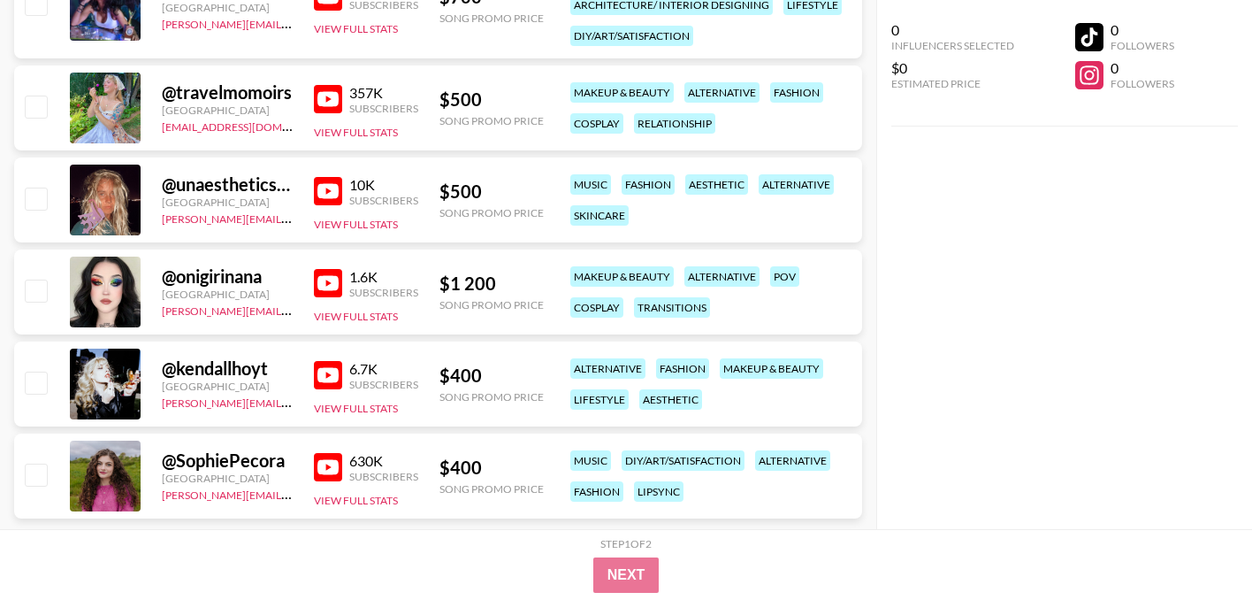
click at [329, 361] on img at bounding box center [328, 375] width 28 height 28
click at [331, 453] on img at bounding box center [328, 467] width 28 height 28
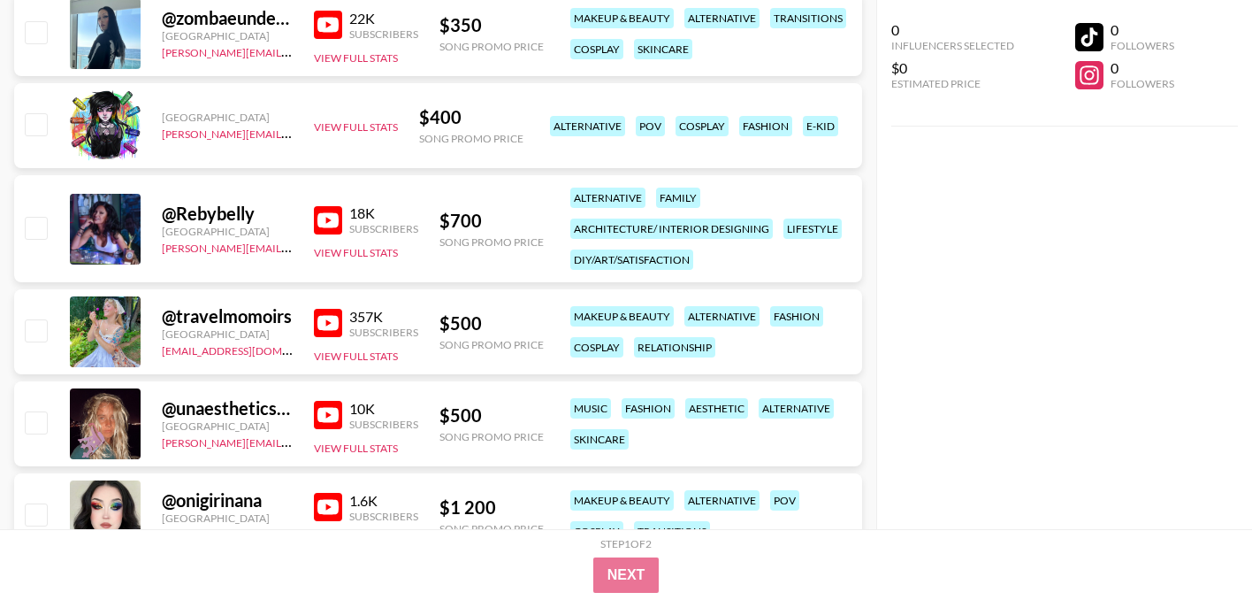
scroll to position [722, 0]
click at [340, 205] on img at bounding box center [328, 219] width 28 height 28
click at [334, 308] on img at bounding box center [328, 322] width 28 height 28
